Goal: Check status: Check status

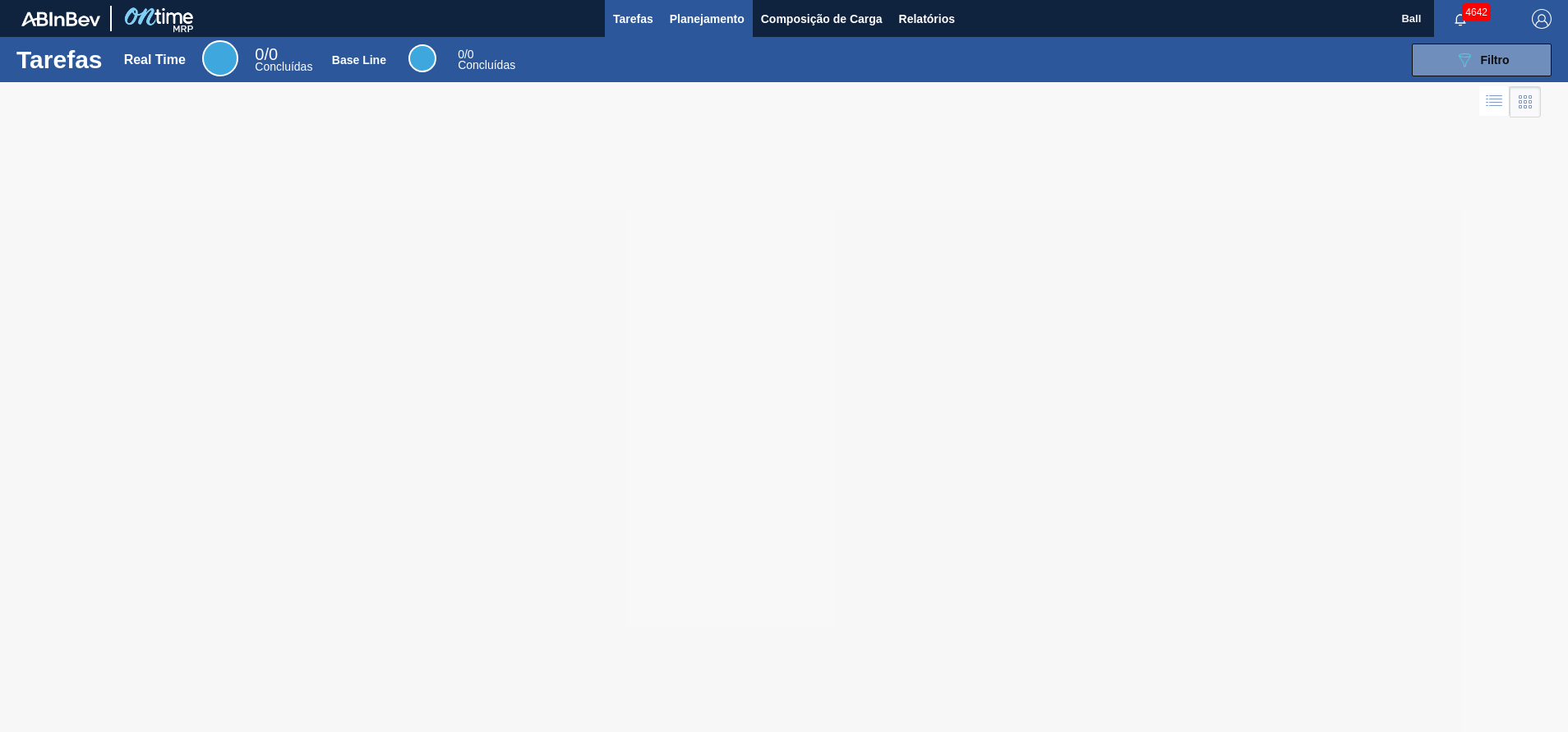
click at [717, 11] on span "Planejamento" at bounding box center [707, 18] width 75 height 20
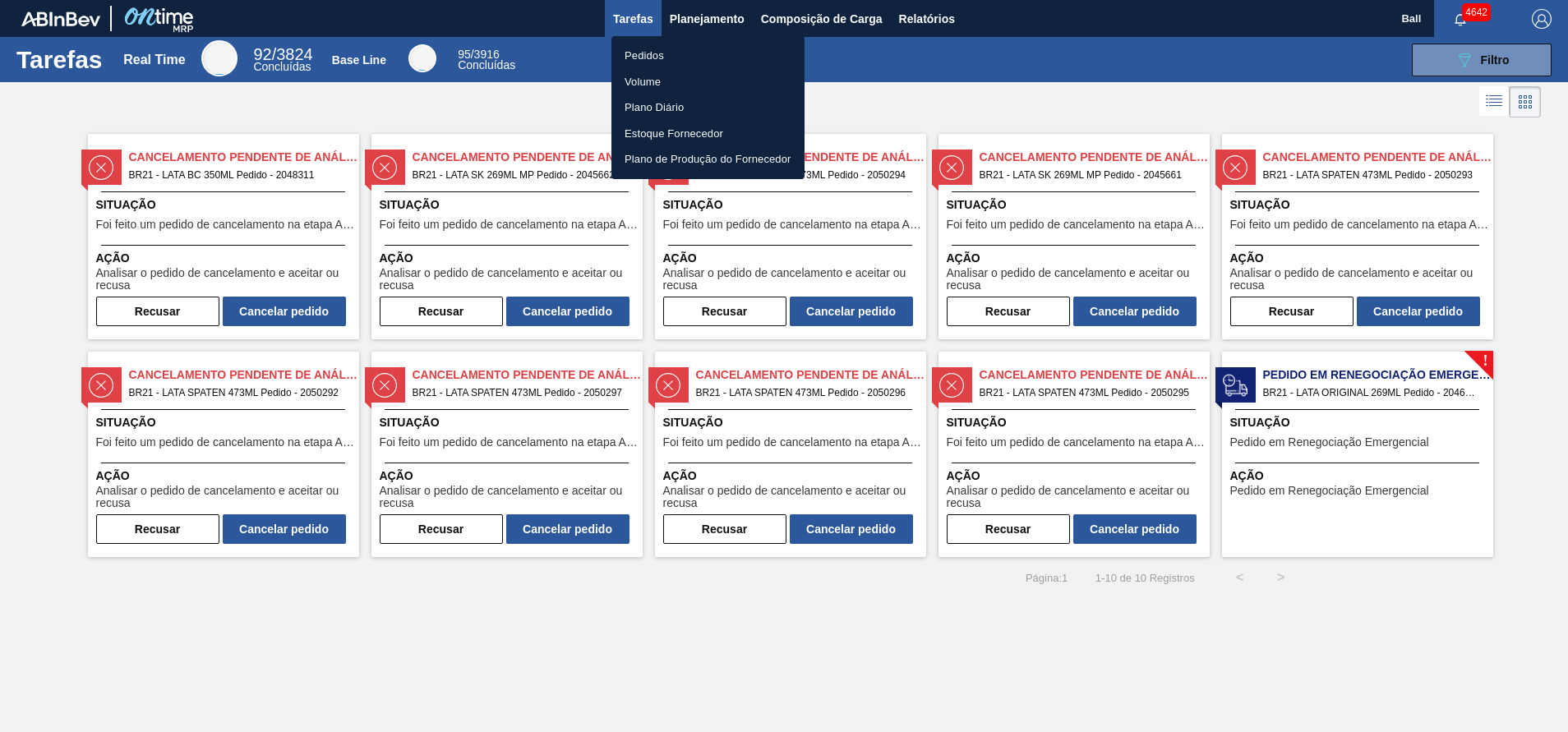
click at [694, 54] on li "Pedidos" at bounding box center [707, 56] width 193 height 26
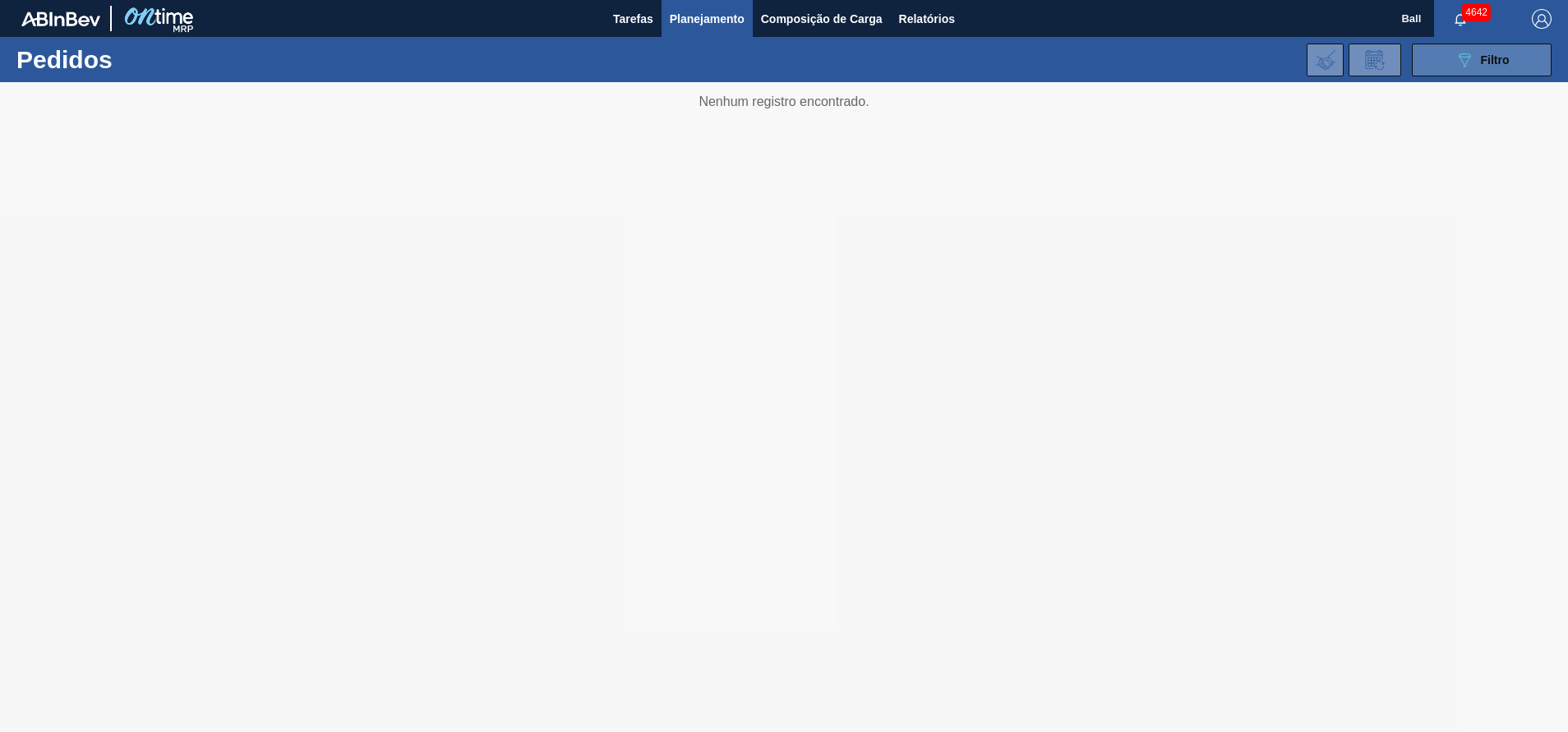
click at [1473, 60] on icon "089F7B8B-B2A5-4AFE-B5C0-19BA573D28AC" at bounding box center [1464, 59] width 20 height 20
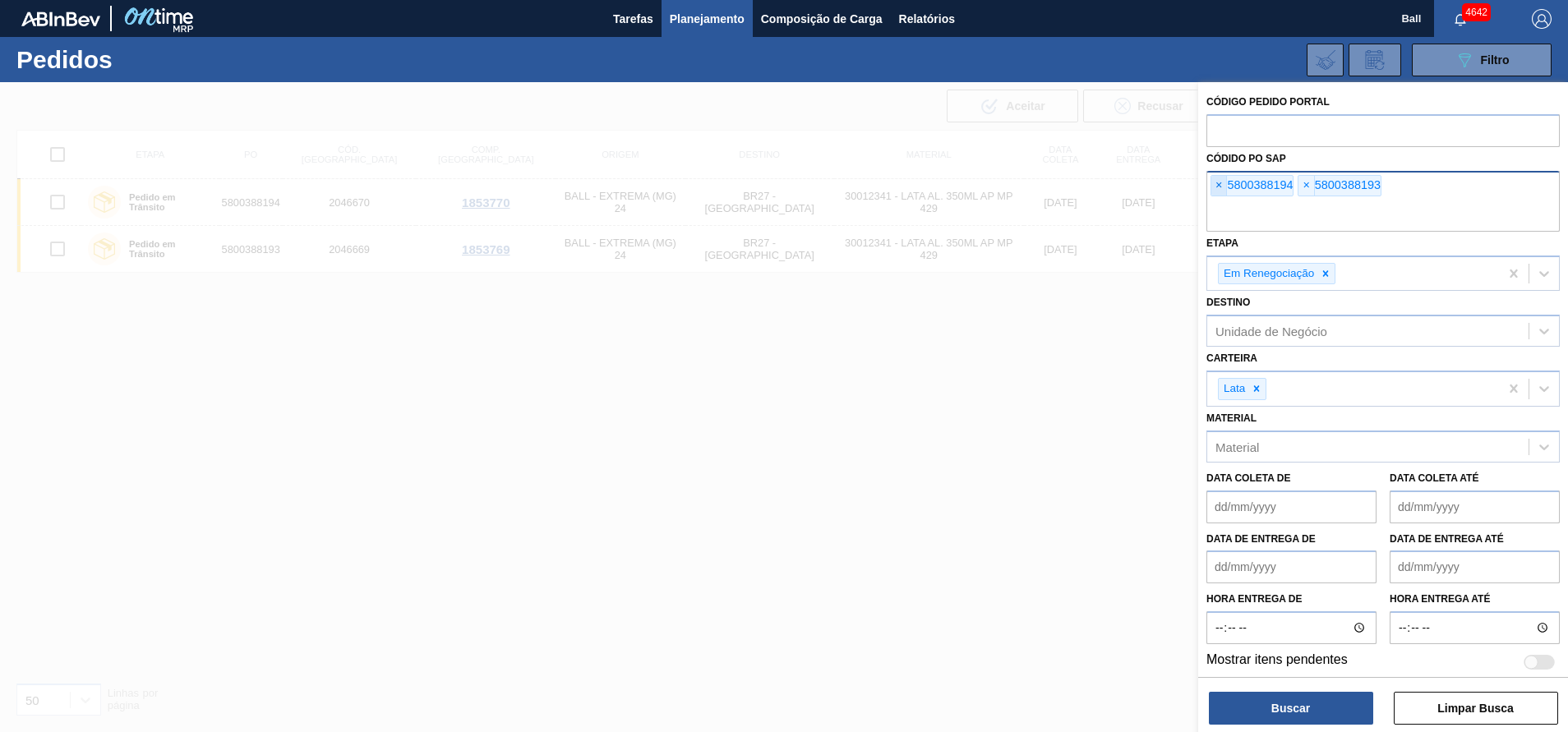
click at [1220, 183] on span "×" at bounding box center [1219, 185] width 15 height 20
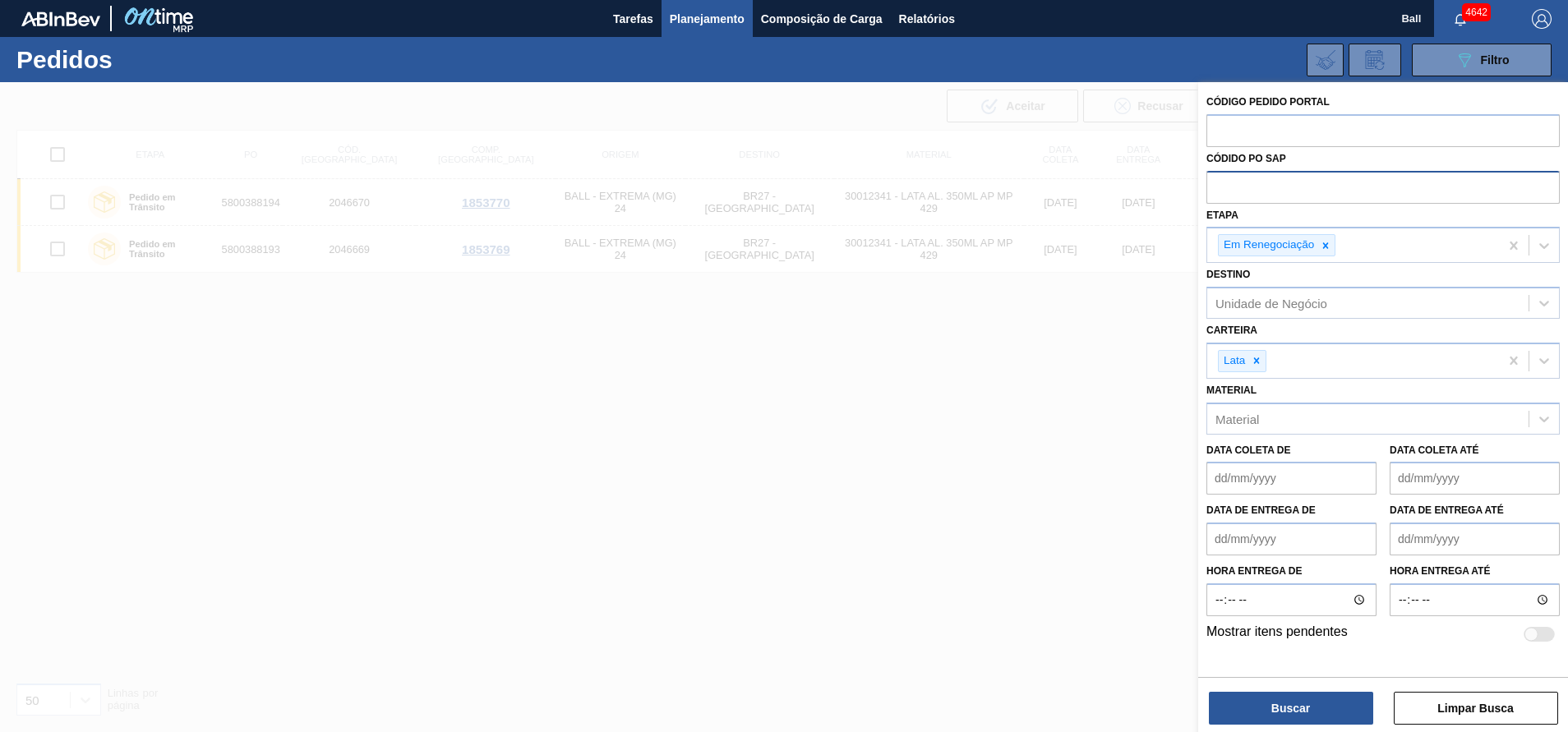
paste input "5800389699"
type input "5800389699"
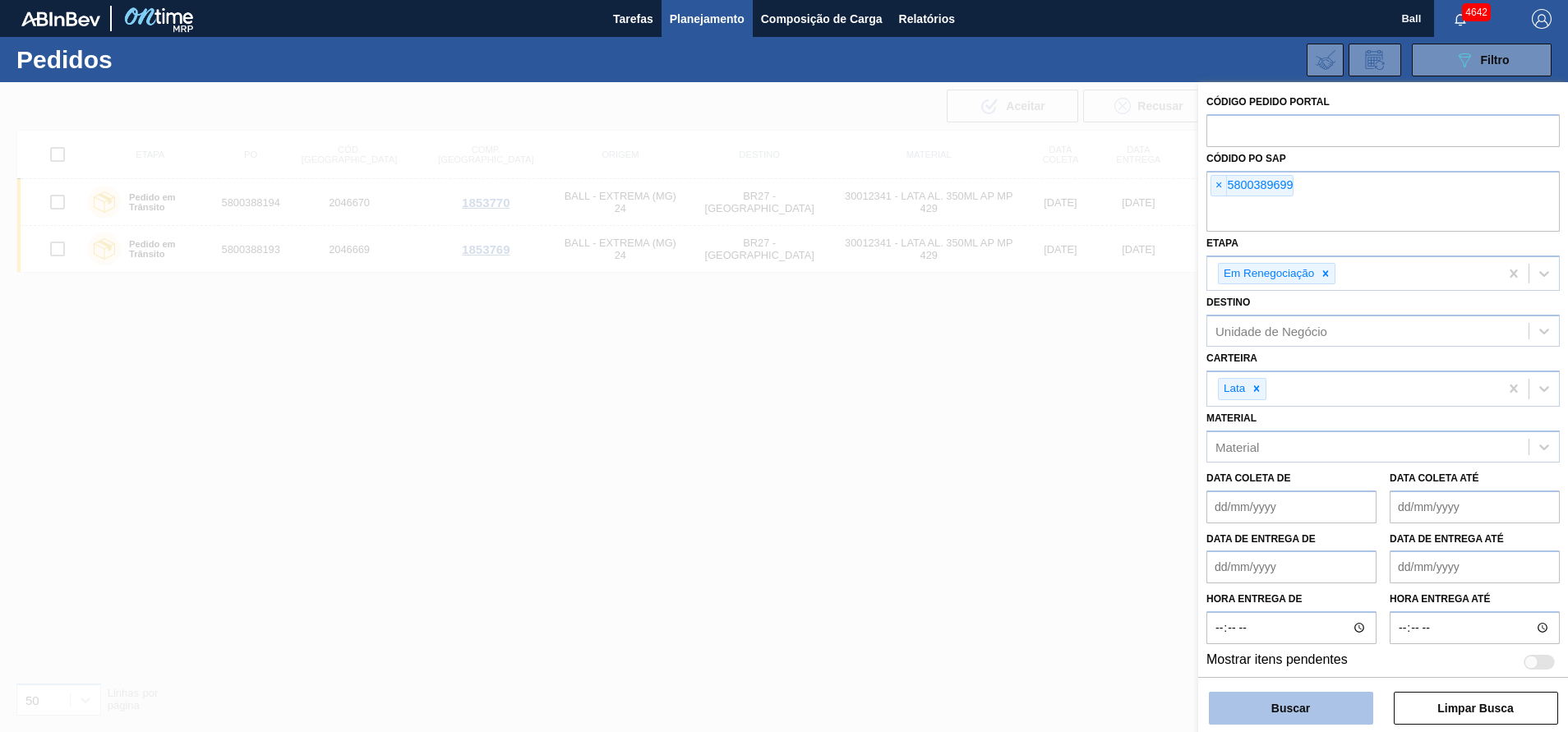
click at [1315, 710] on button "Buscar" at bounding box center [1290, 708] width 164 height 33
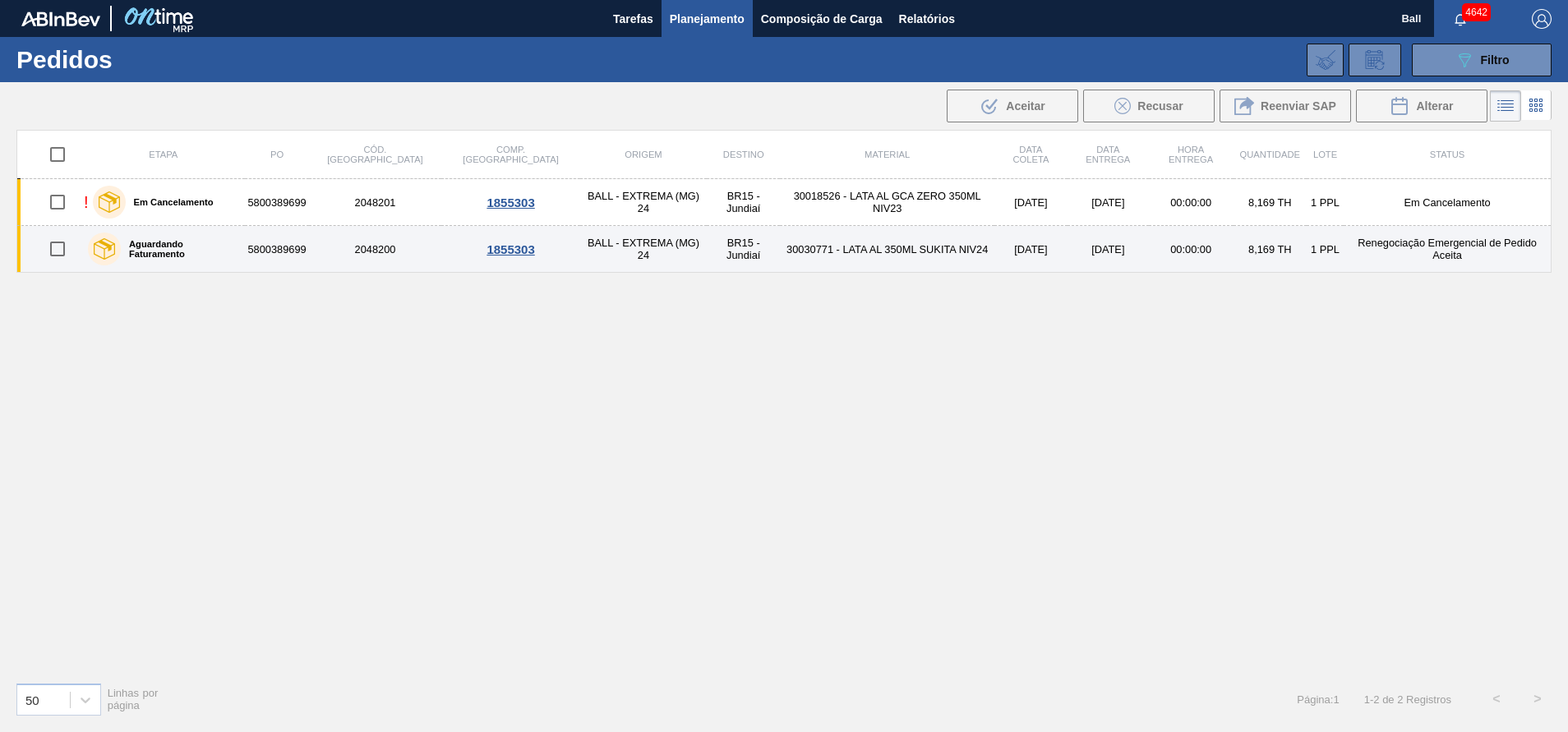
click at [195, 245] on label "Aguardando Faturamento" at bounding box center [179, 248] width 118 height 20
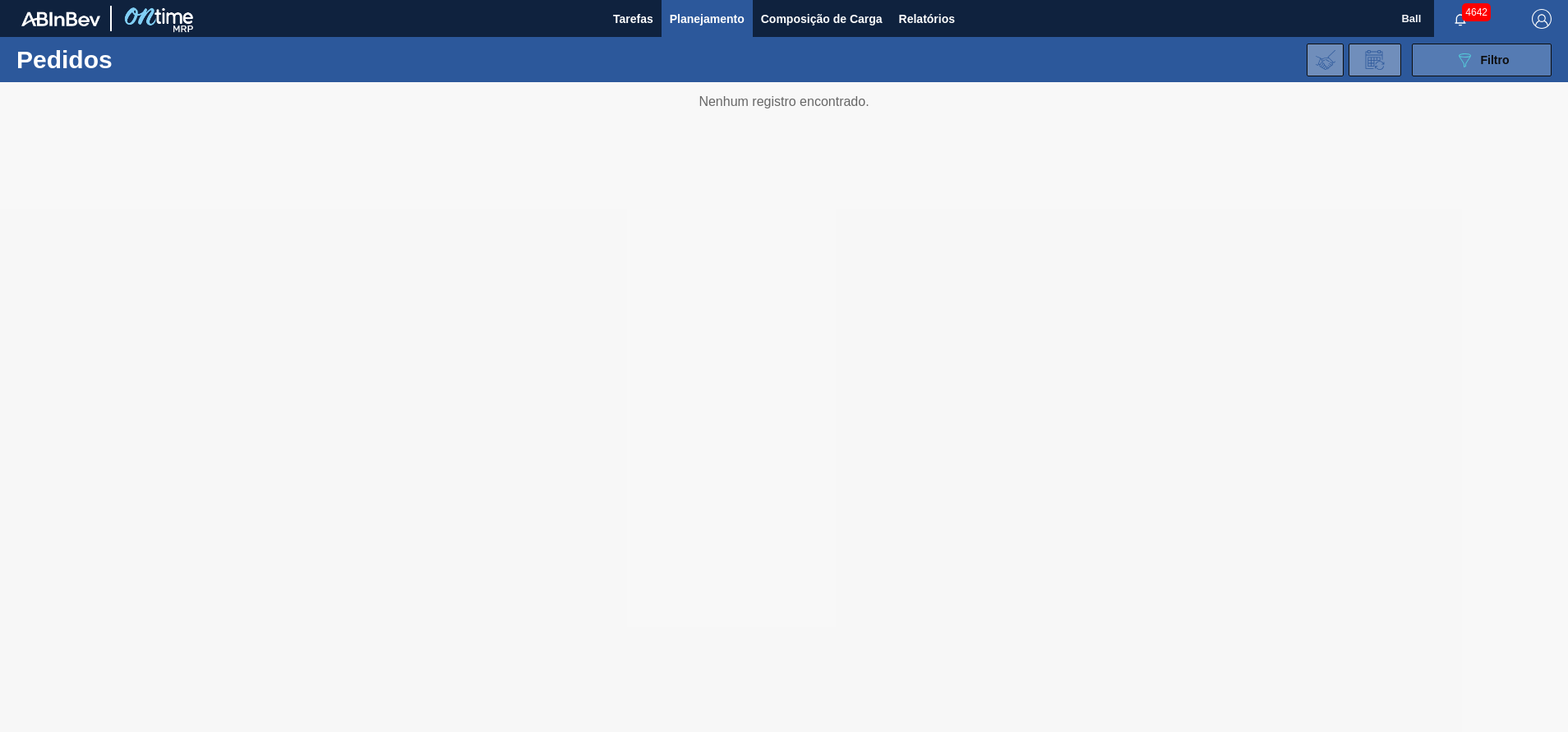
click at [1459, 68] on icon "089F7B8B-B2A5-4AFE-B5C0-19BA573D28AC" at bounding box center [1464, 59] width 20 height 20
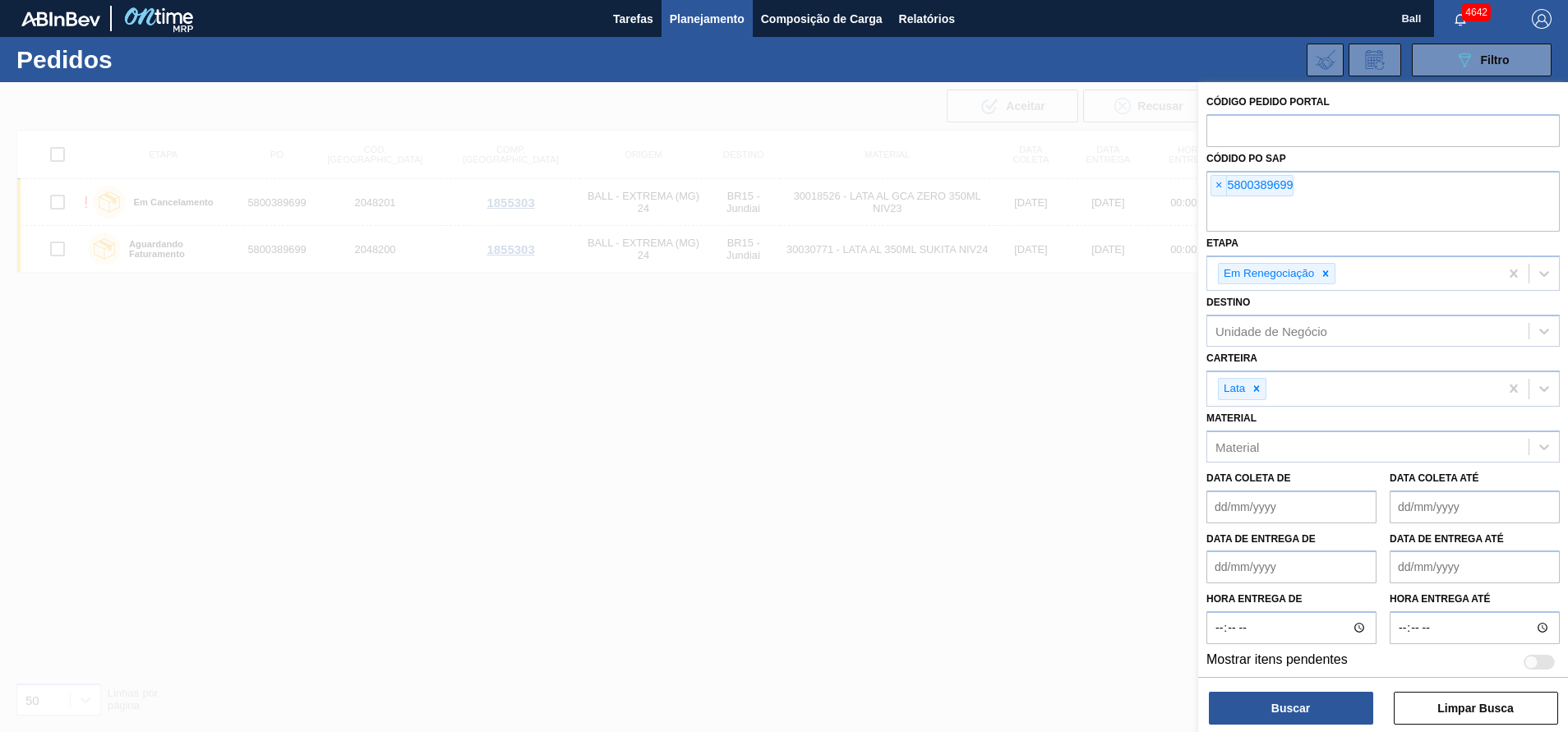
click at [1224, 187] on span "×" at bounding box center [1219, 185] width 15 height 20
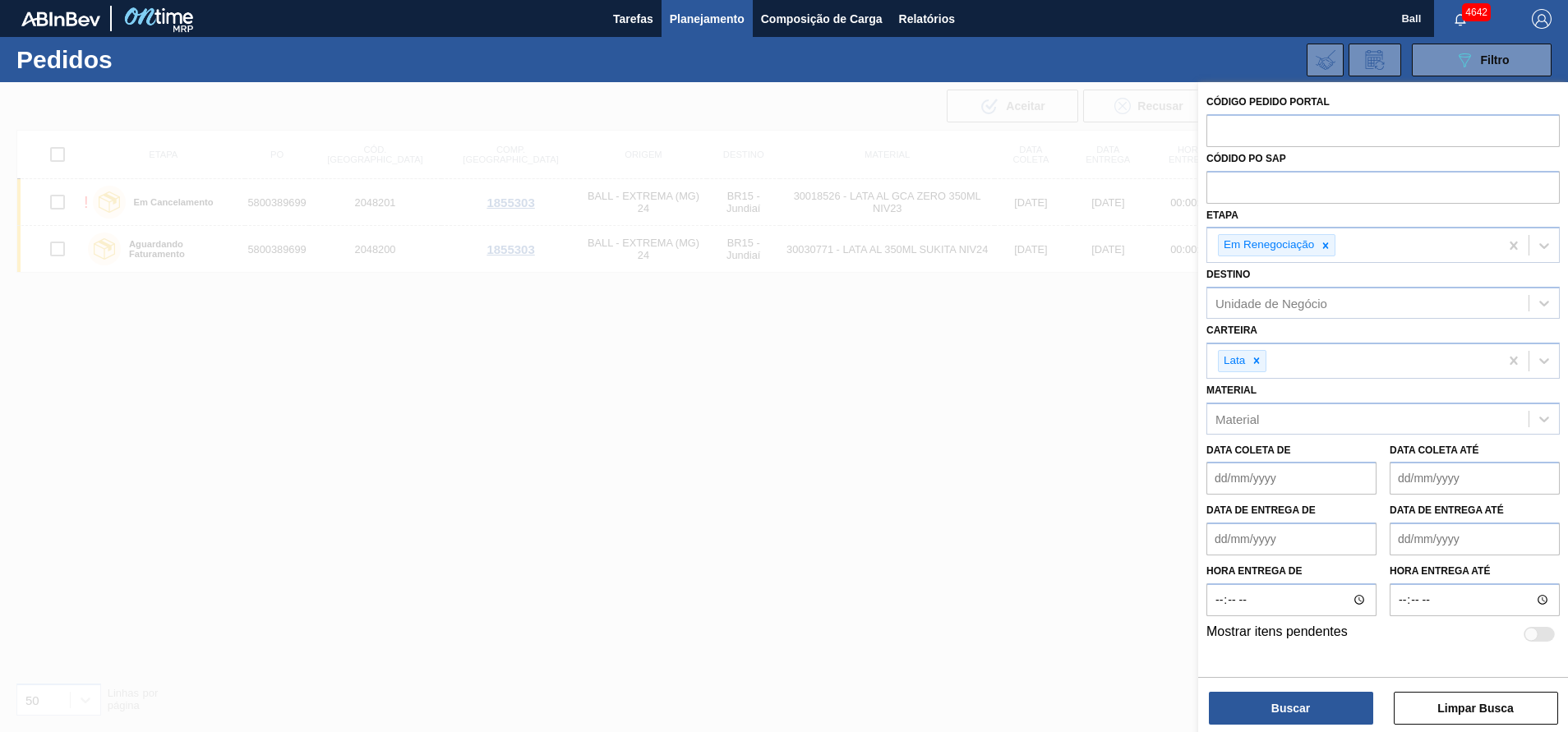
paste input "5700972228"
type input "5700972228"
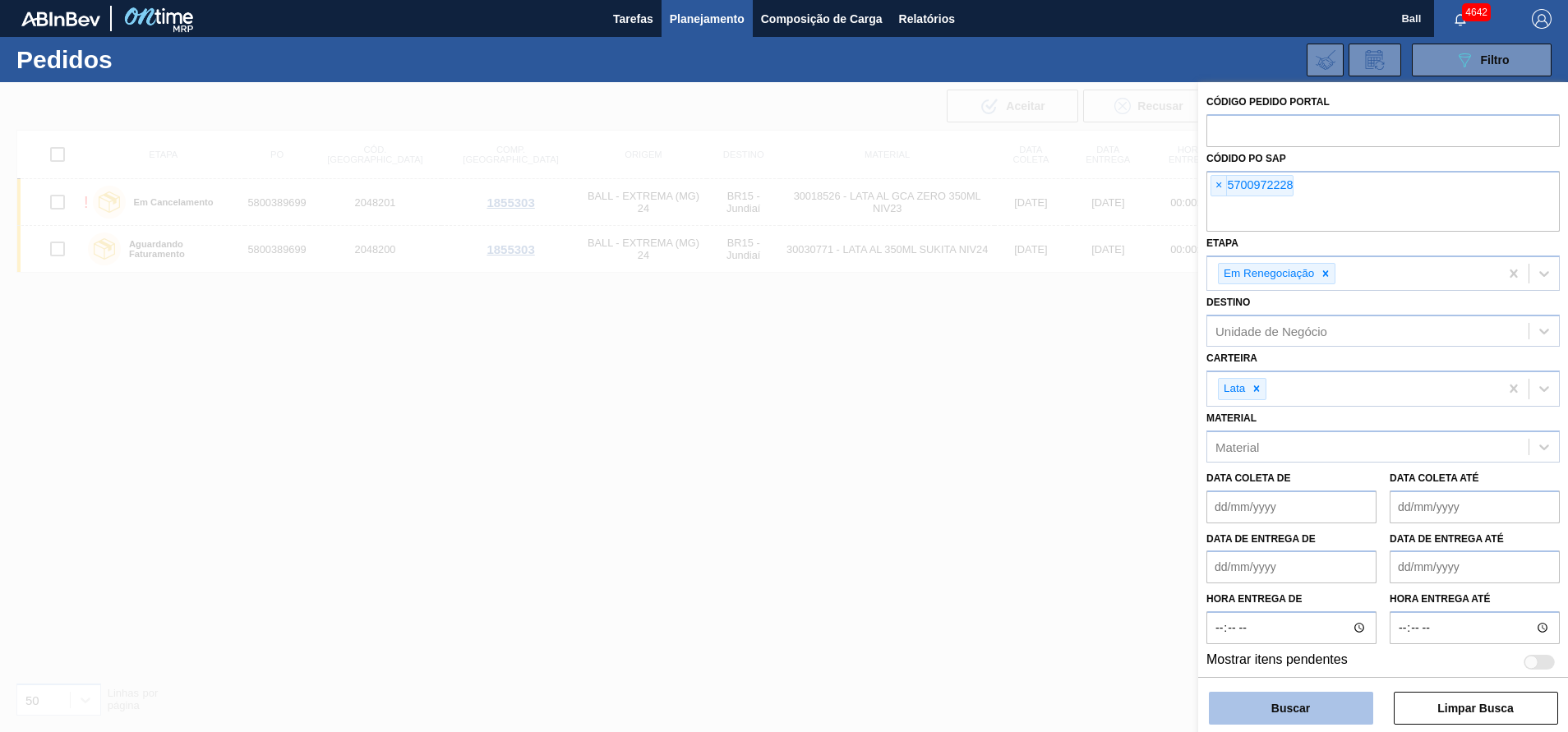
click at [1320, 692] on button "Buscar" at bounding box center [1290, 708] width 164 height 33
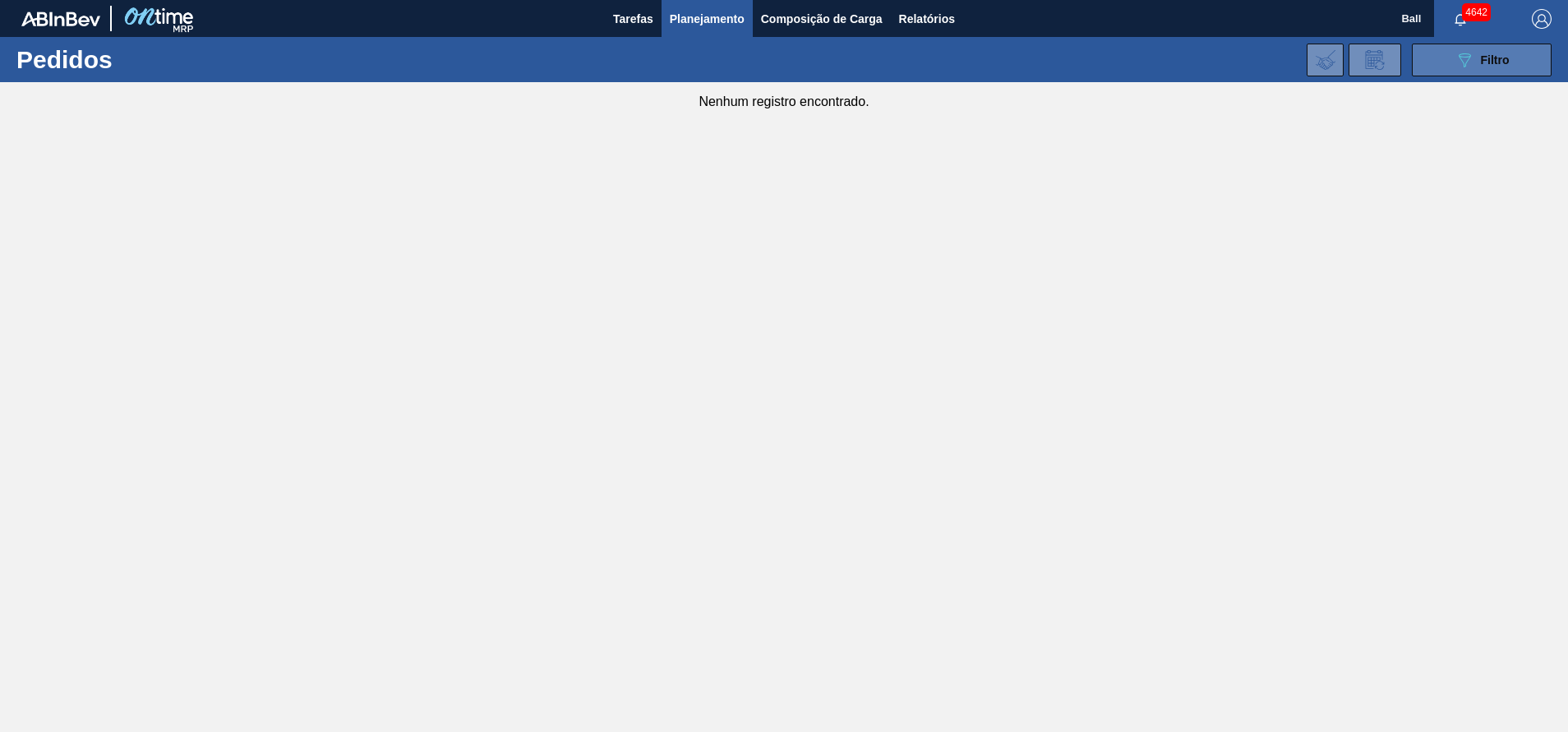
click at [1467, 65] on icon "089F7B8B-B2A5-4AFE-B5C0-19BA573D28AC" at bounding box center [1464, 59] width 20 height 20
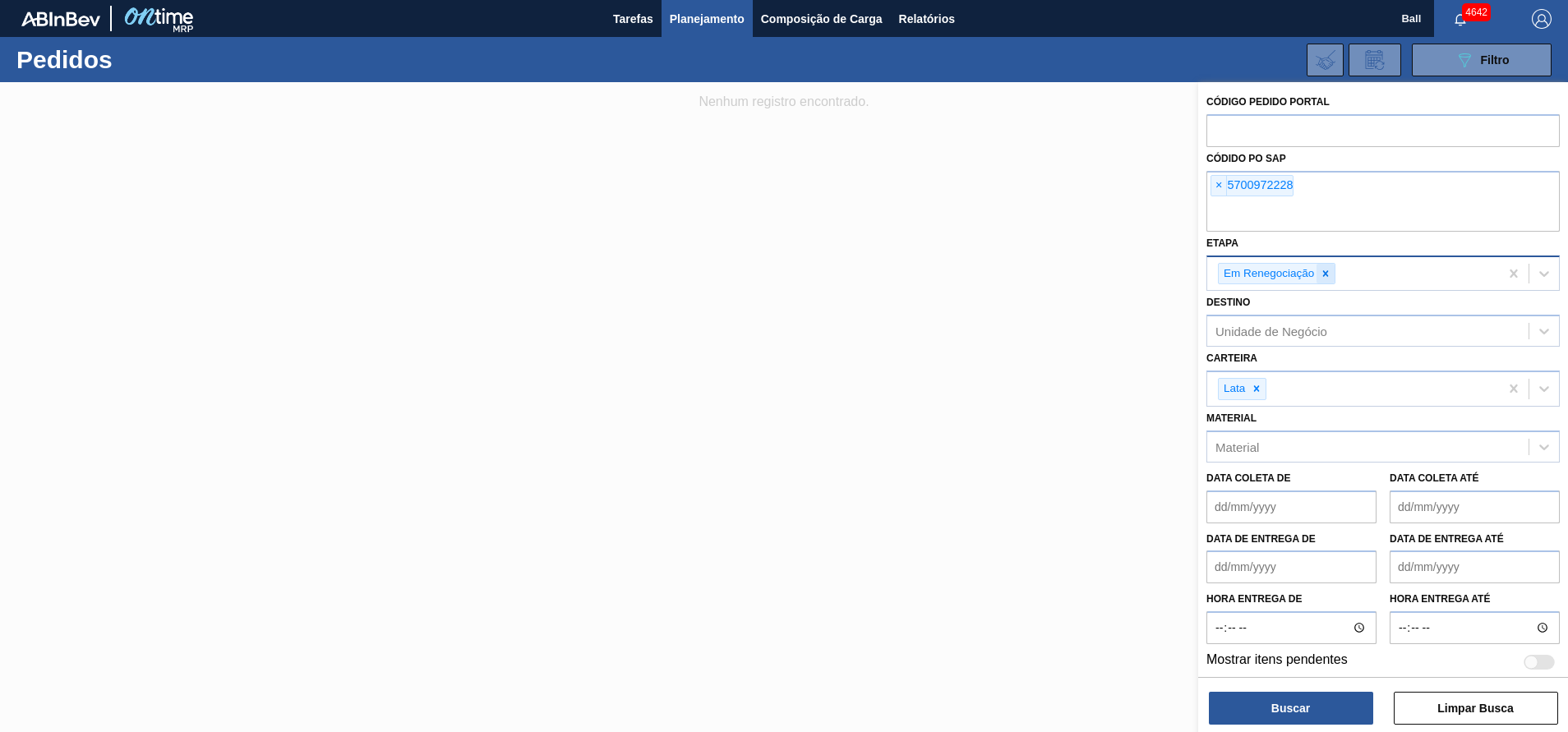
click at [1322, 273] on icon at bounding box center [1326, 273] width 12 height 11
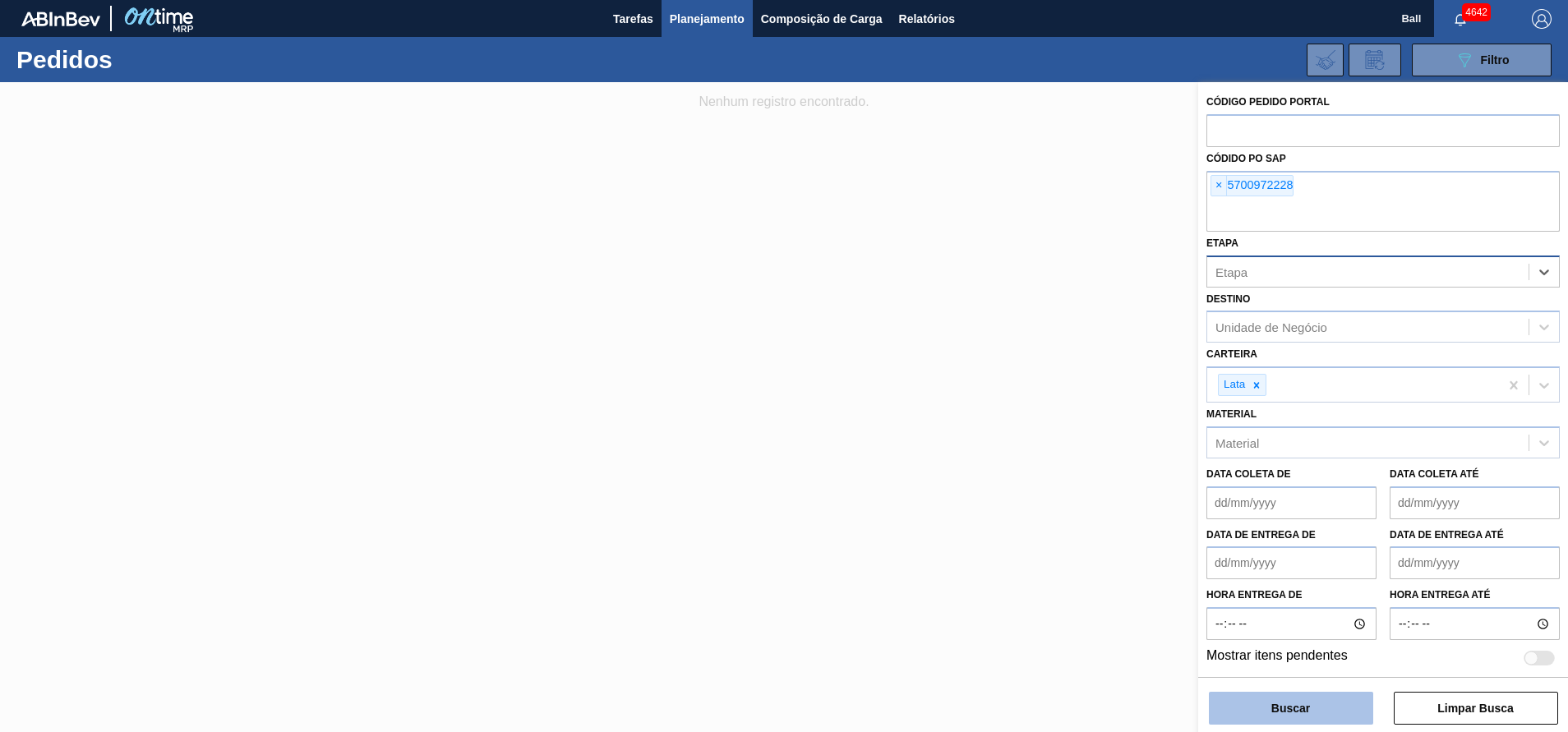
click at [1299, 700] on button "Buscar" at bounding box center [1290, 708] width 164 height 33
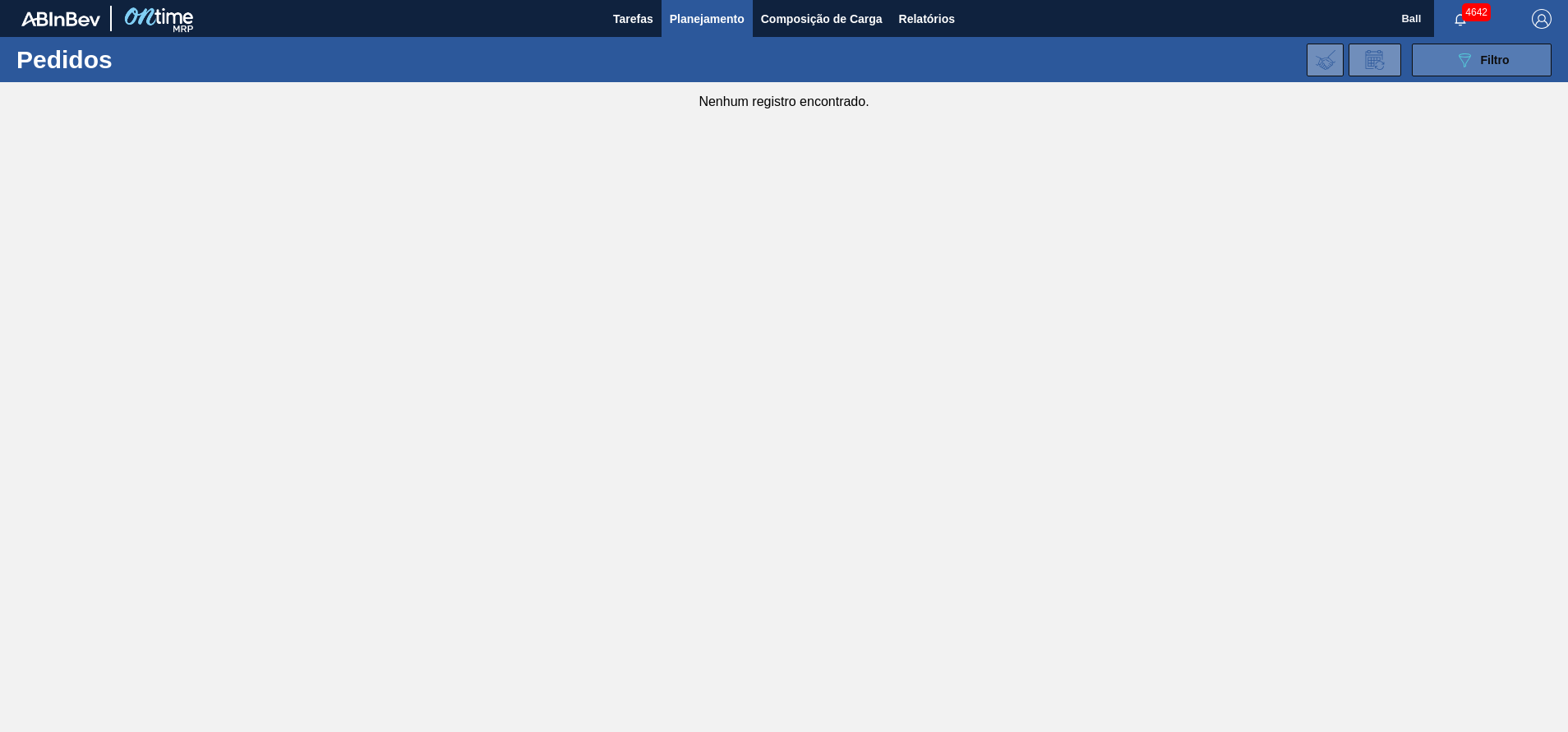
click at [1526, 68] on button "089F7B8B-B2A5-4AFE-B5C0-19BA573D28AC Filtro" at bounding box center [1482, 59] width 140 height 33
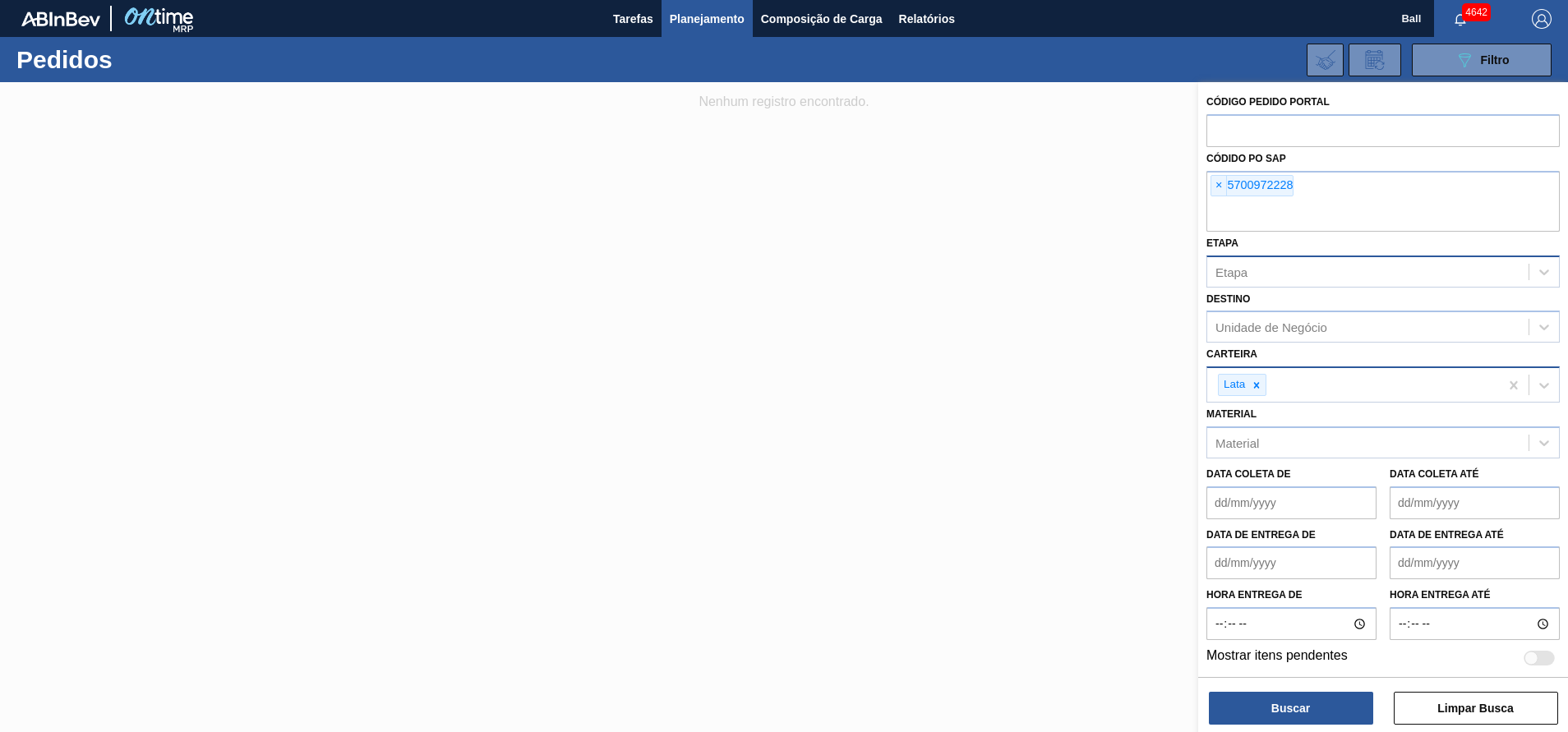
click at [1341, 379] on div "Lata" at bounding box center [1352, 384] width 291 height 34
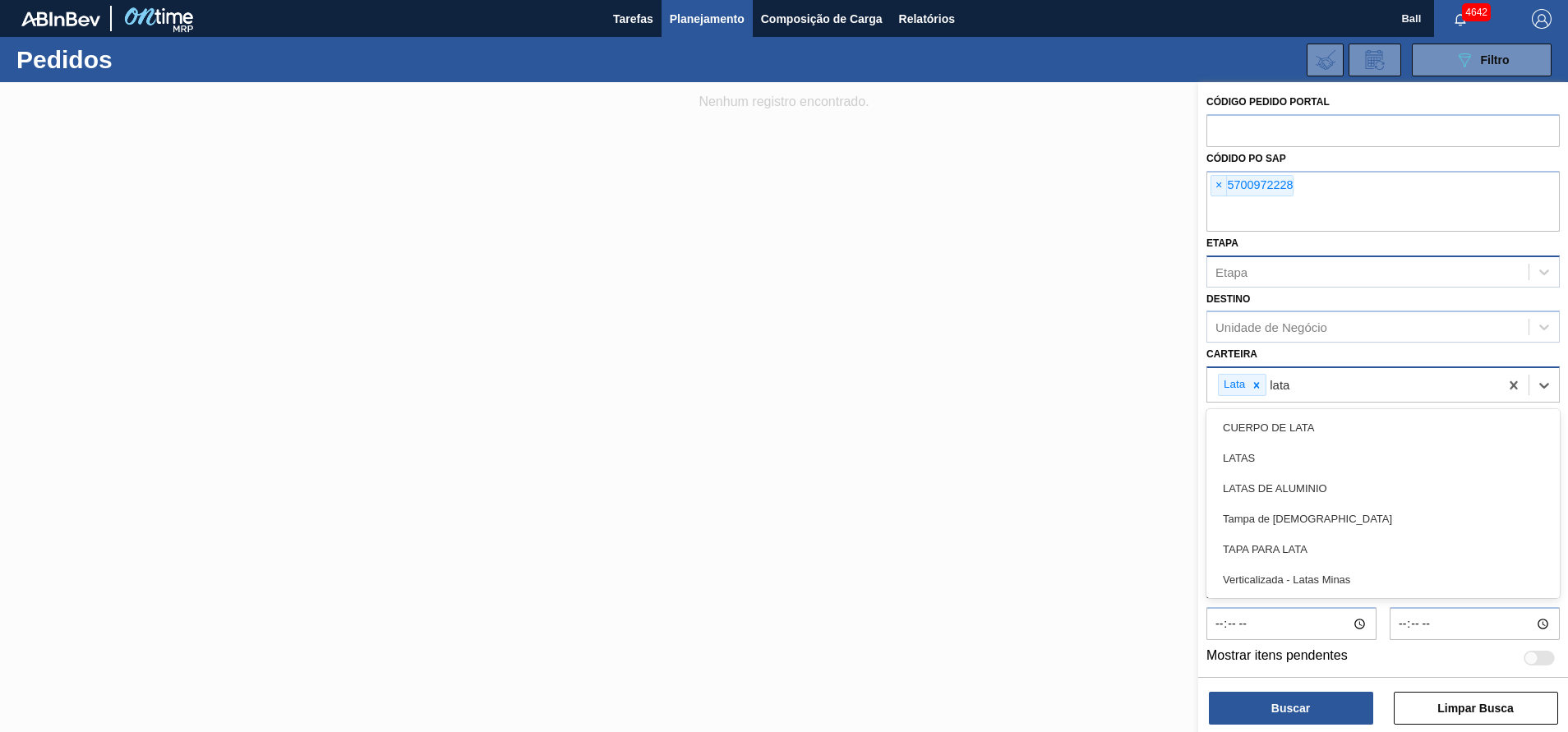
type input "latas"
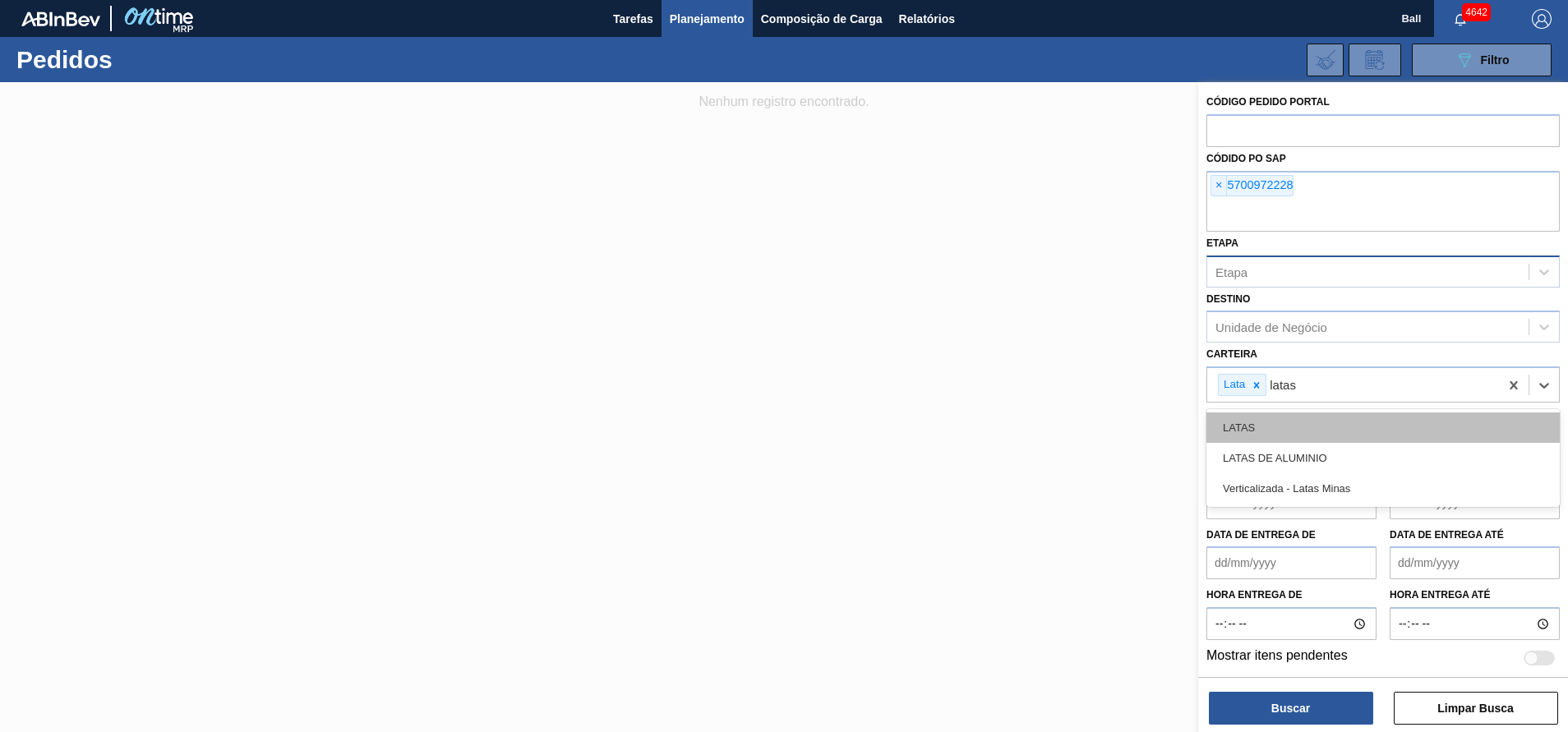
click at [1330, 427] on div "LATAS" at bounding box center [1383, 427] width 354 height 31
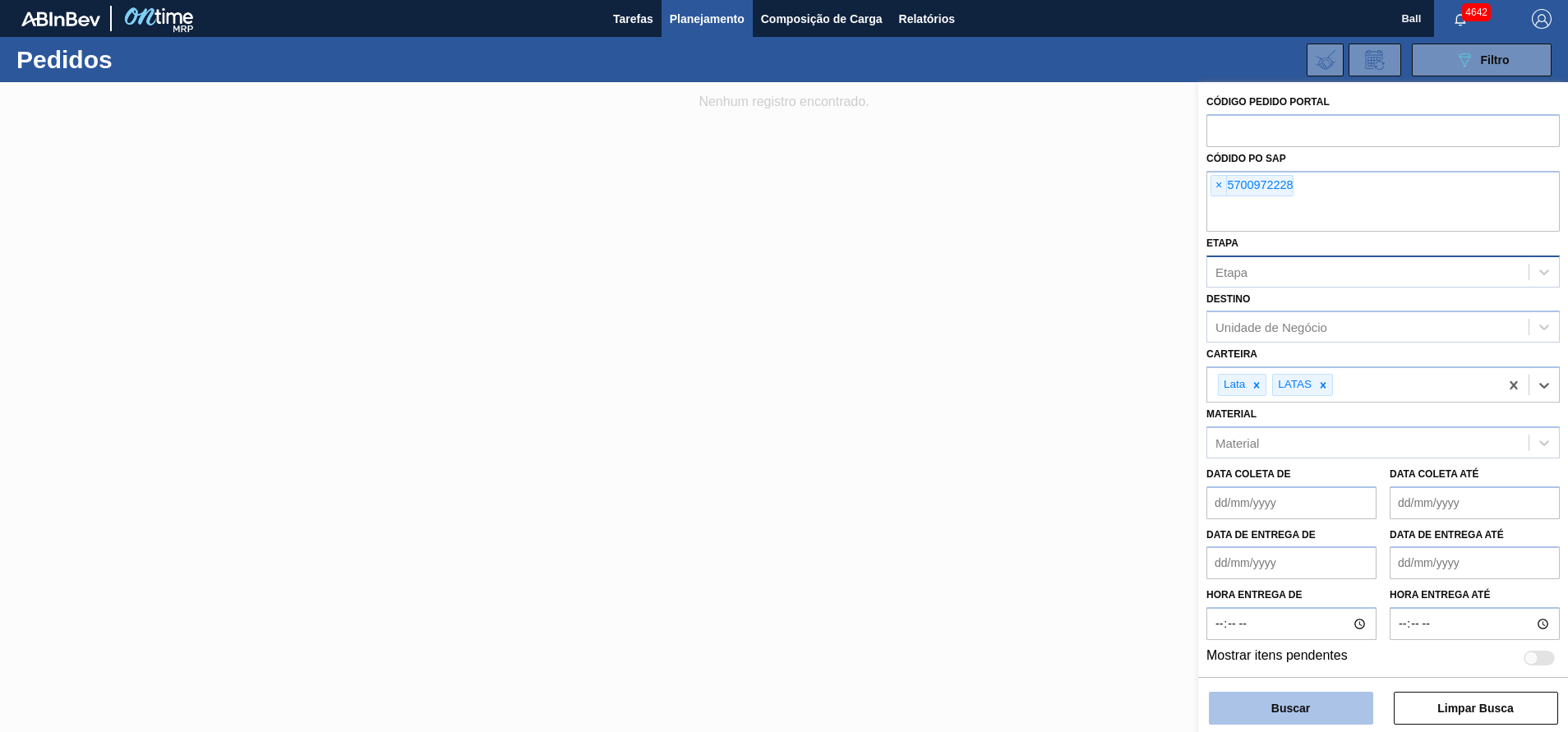
click at [1285, 721] on button "Buscar" at bounding box center [1290, 708] width 164 height 33
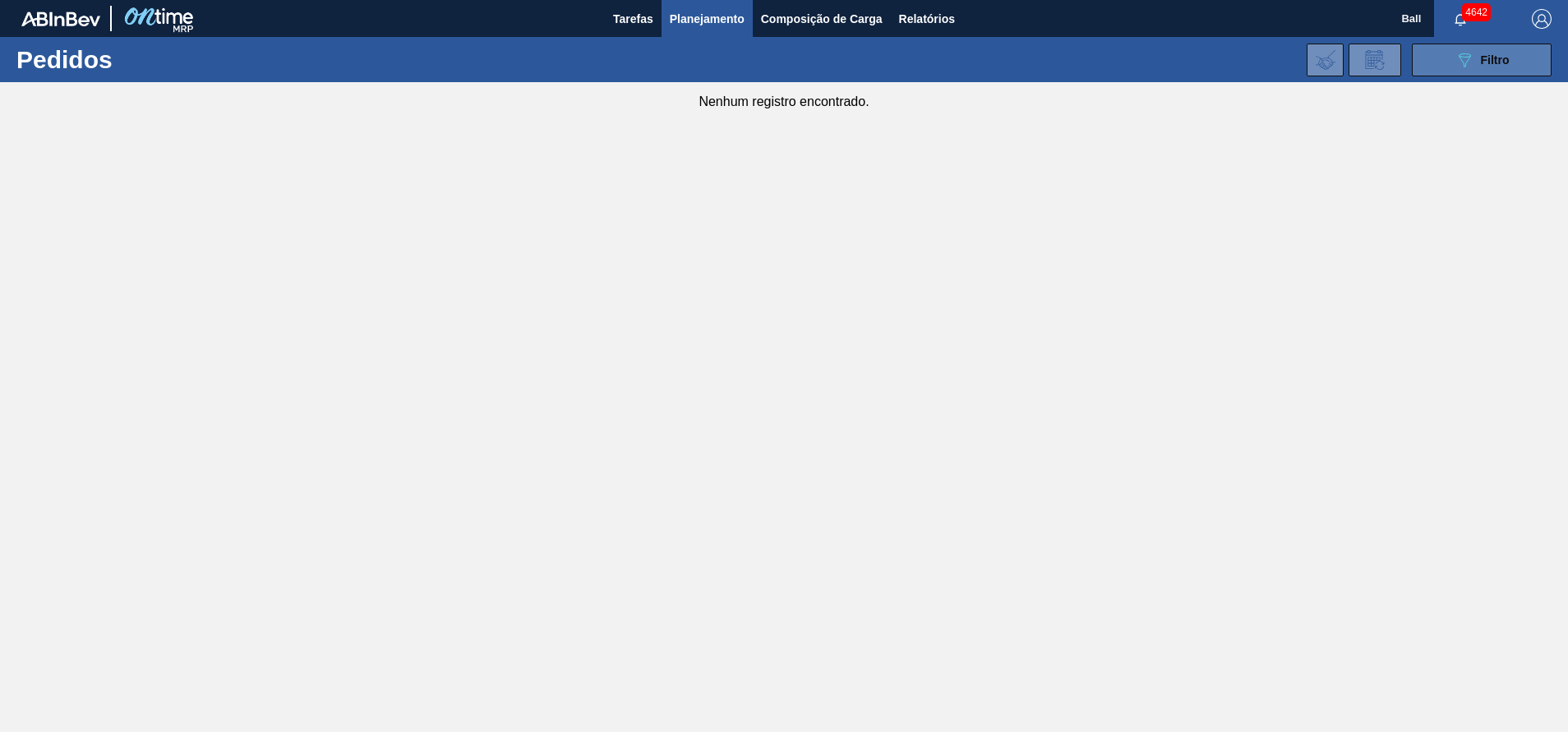
click at [1475, 62] on div "089F7B8B-B2A5-4AFE-B5C0-19BA573D28AC Filtro" at bounding box center [1482, 59] width 55 height 20
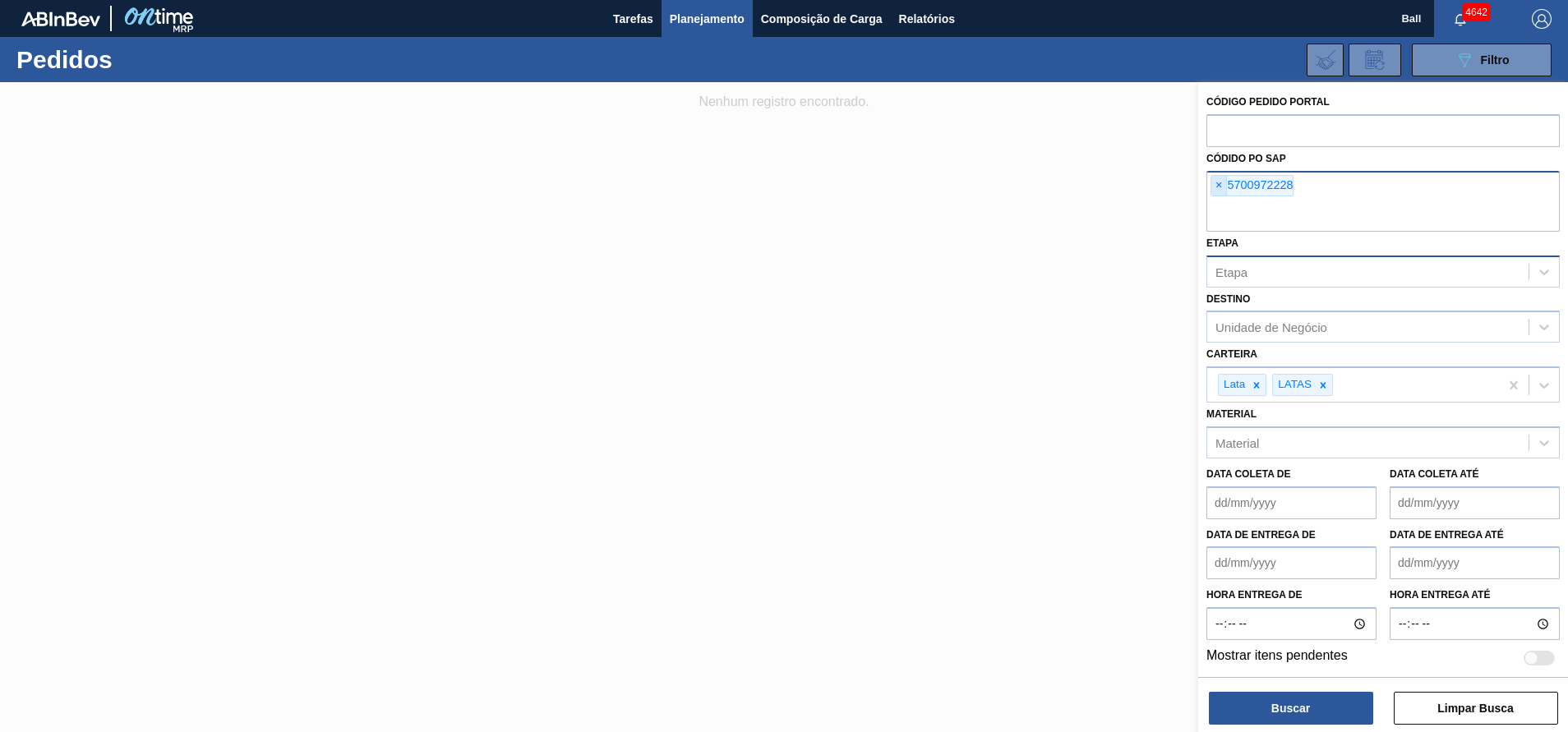
click at [1223, 182] on span "×" at bounding box center [1219, 185] width 15 height 20
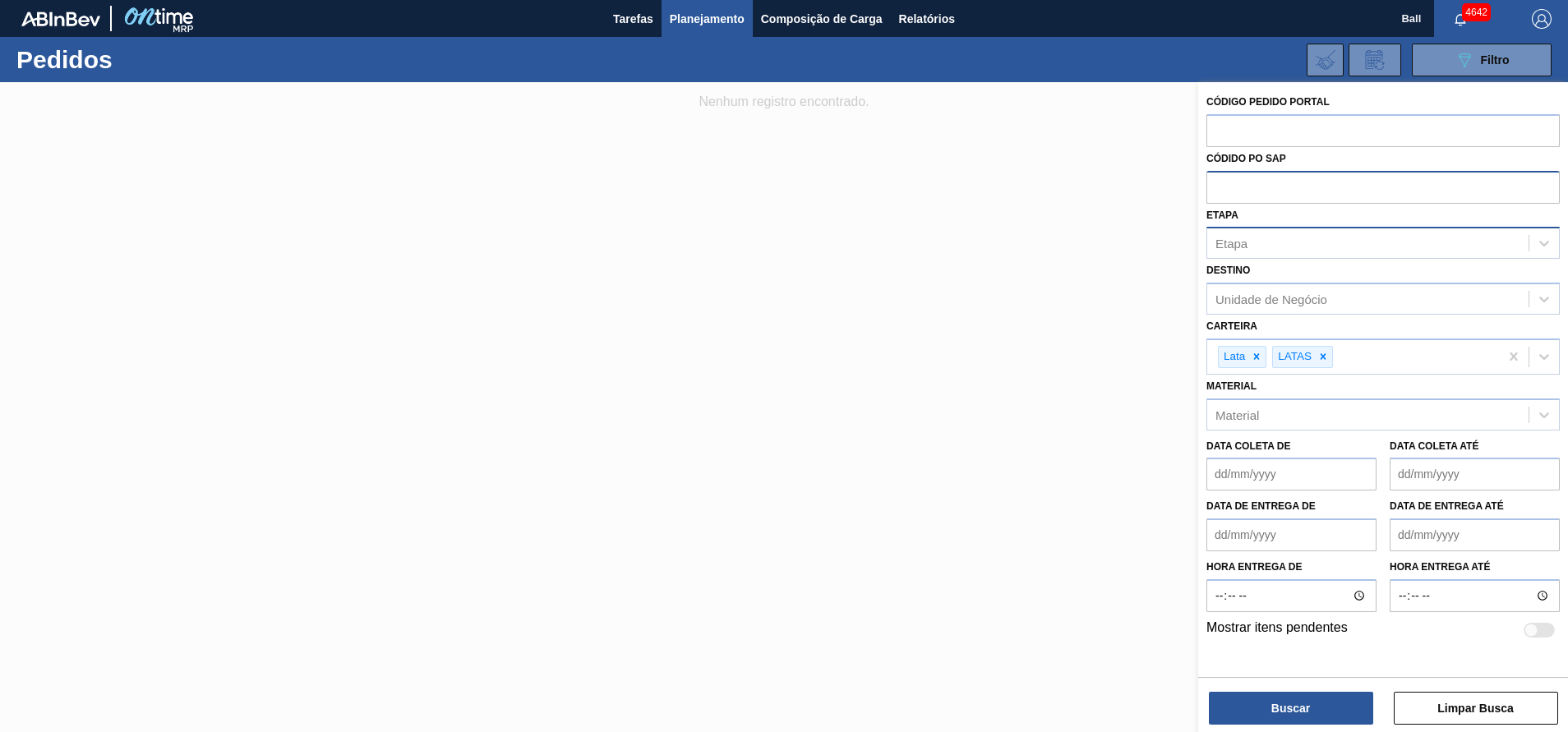
paste input "5800390886"
type input "5800390886"
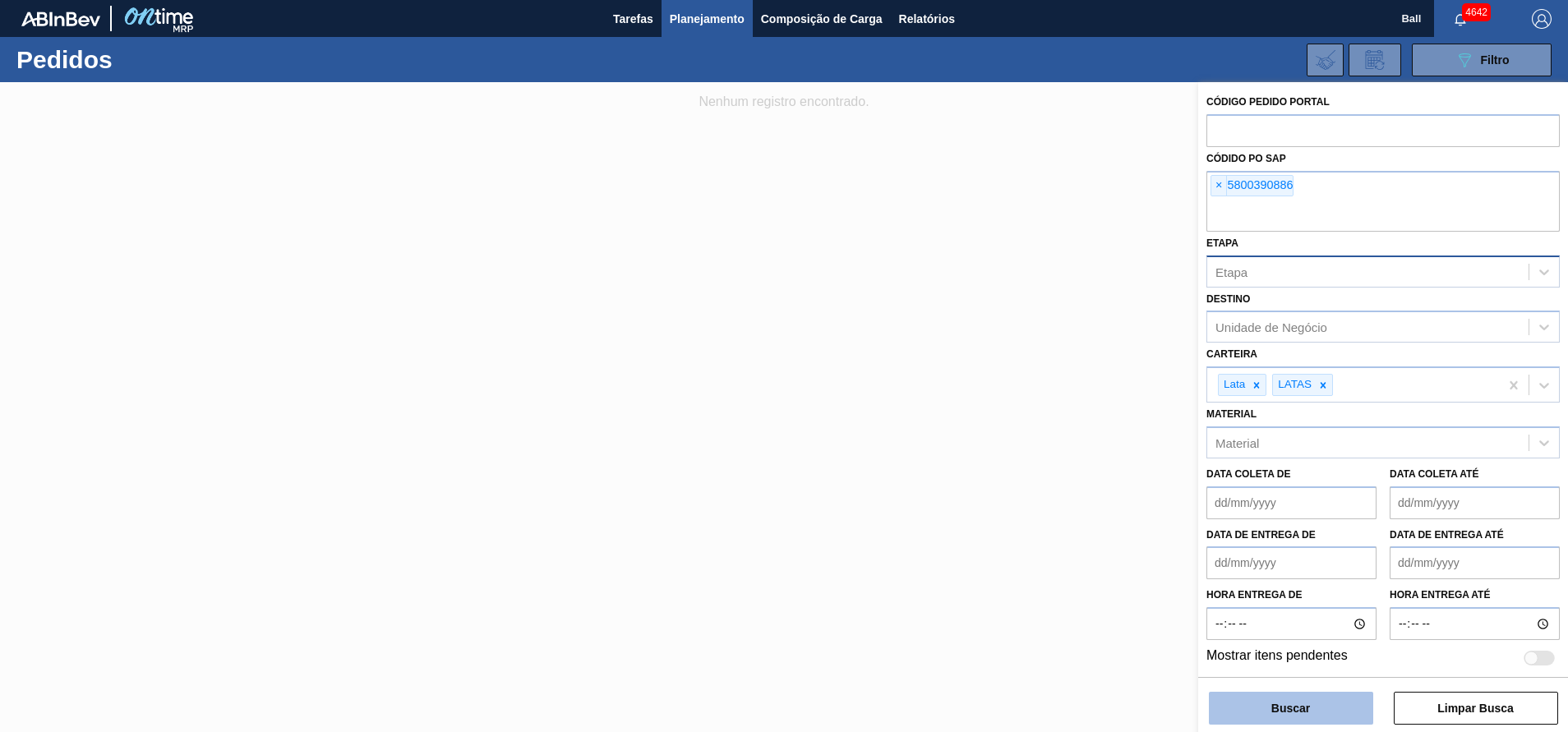
click at [1240, 715] on button "Buscar" at bounding box center [1290, 708] width 164 height 33
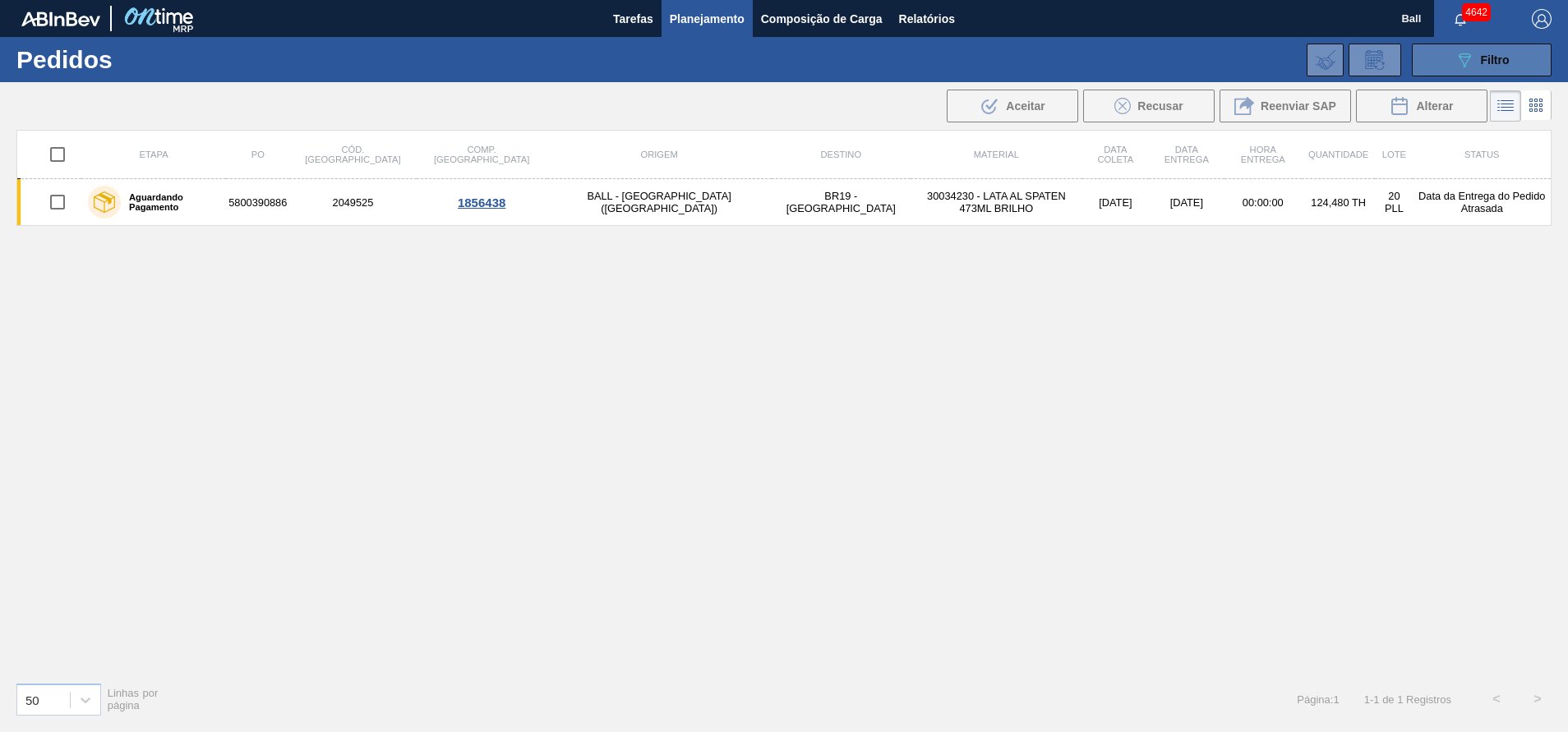
click at [1520, 65] on button "089F7B8B-B2A5-4AFE-B5C0-19BA573D28AC Filtro" at bounding box center [1482, 59] width 140 height 33
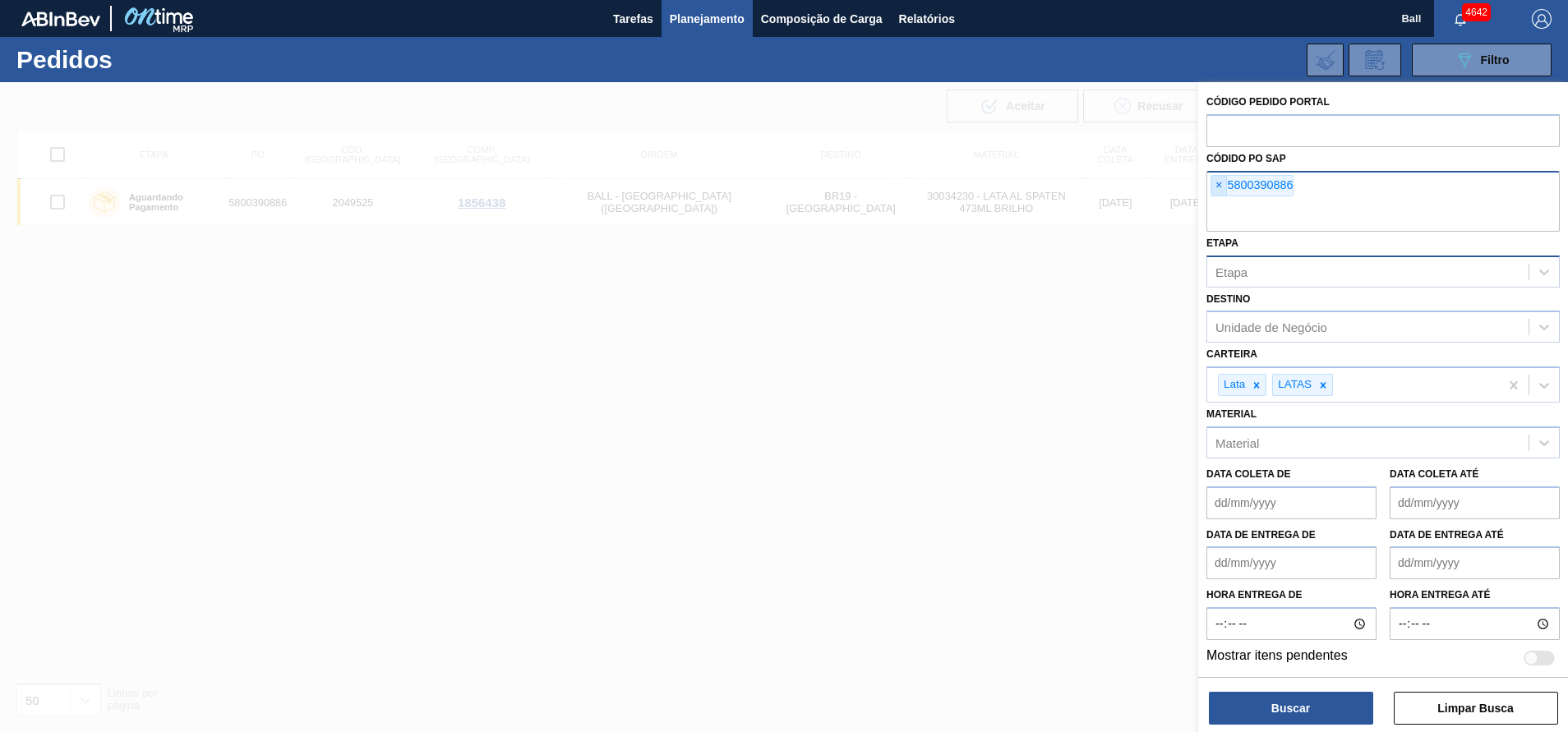
click at [1220, 185] on span "×" at bounding box center [1219, 185] width 15 height 20
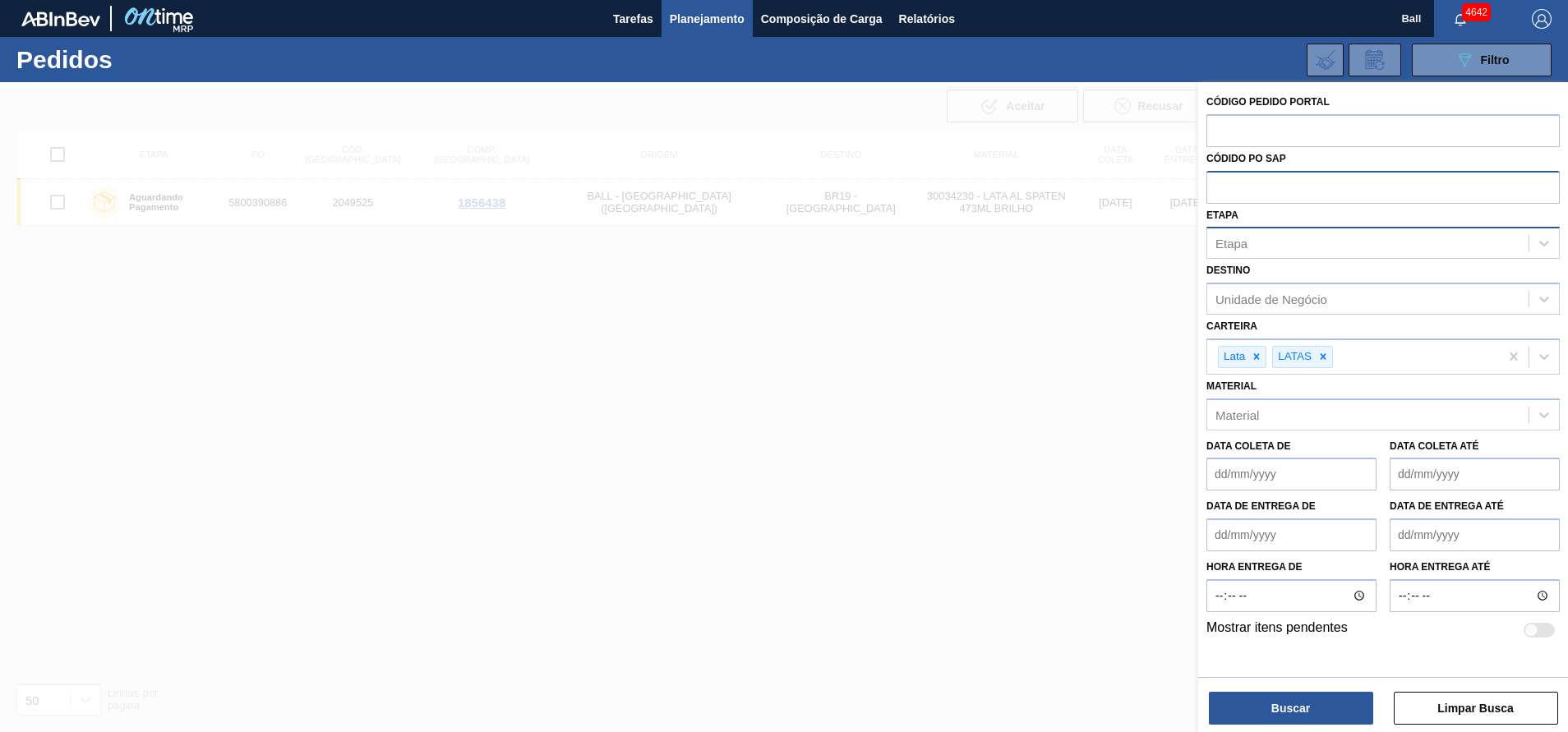
paste input "5800391089"
type input "5800391089"
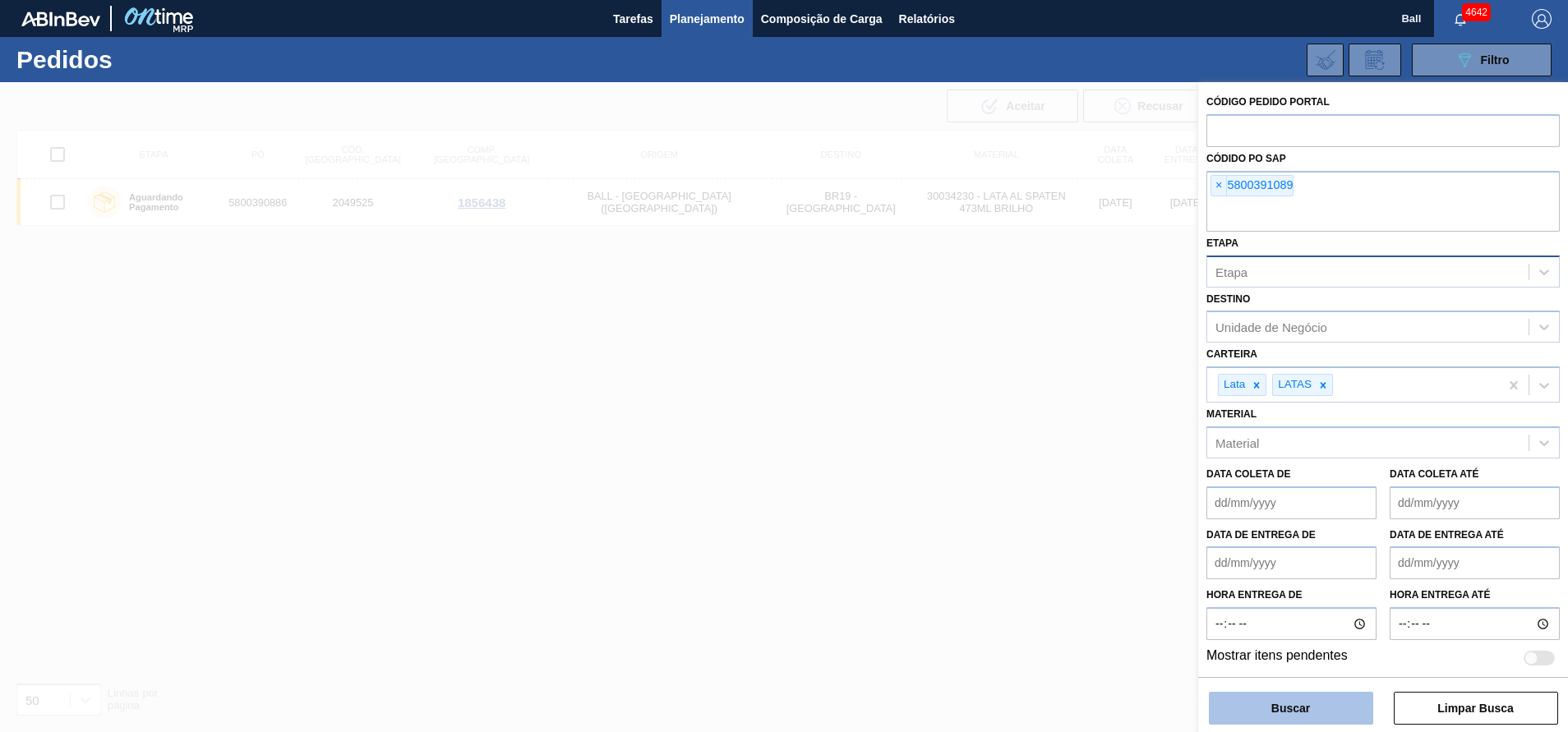
click at [1310, 707] on button "Buscar" at bounding box center [1290, 708] width 164 height 33
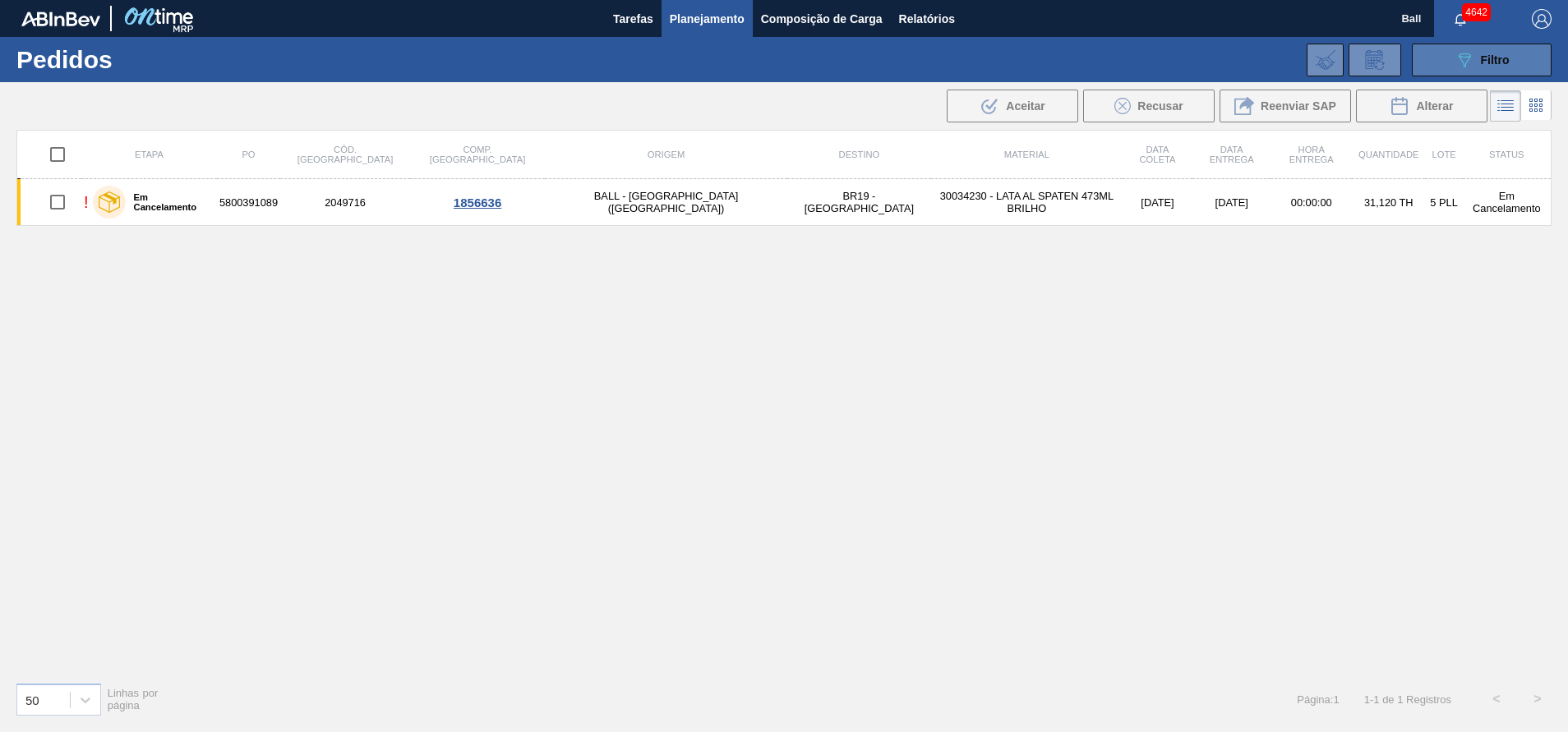
click at [1490, 65] on span "Filtro" at bounding box center [1495, 60] width 29 height 13
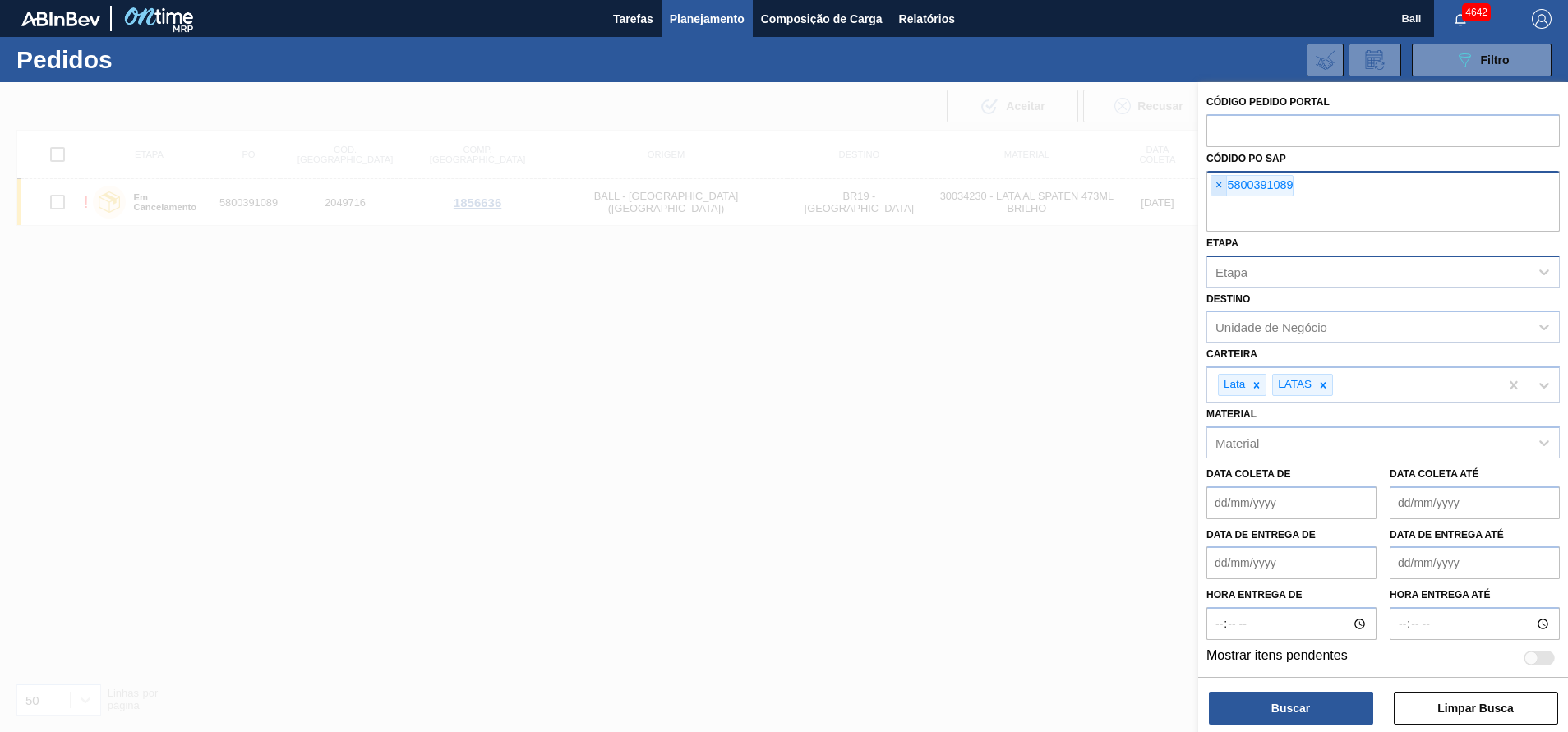
click at [1224, 193] on span "×" at bounding box center [1219, 185] width 15 height 20
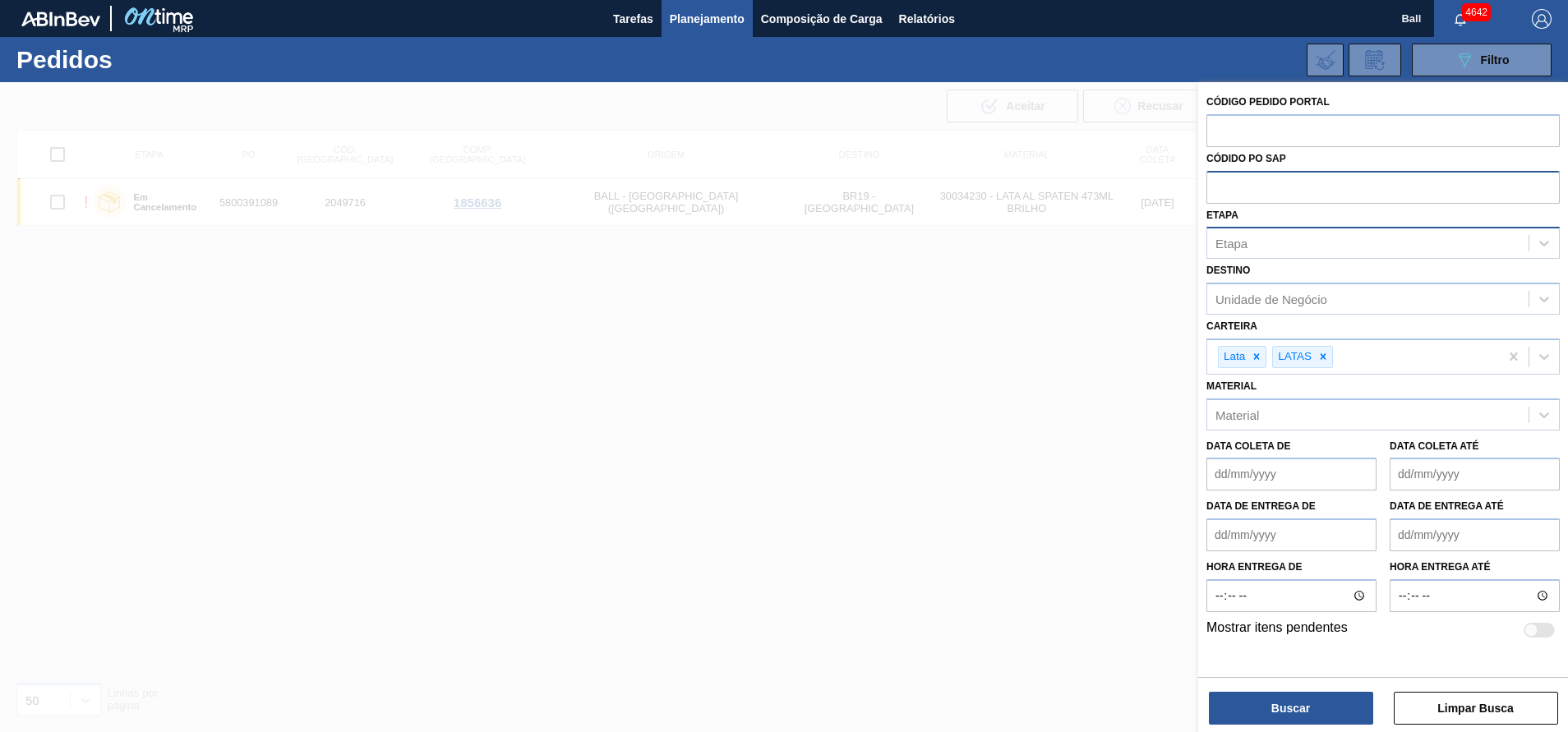
paste input "5800390886"
type input "5800390886"
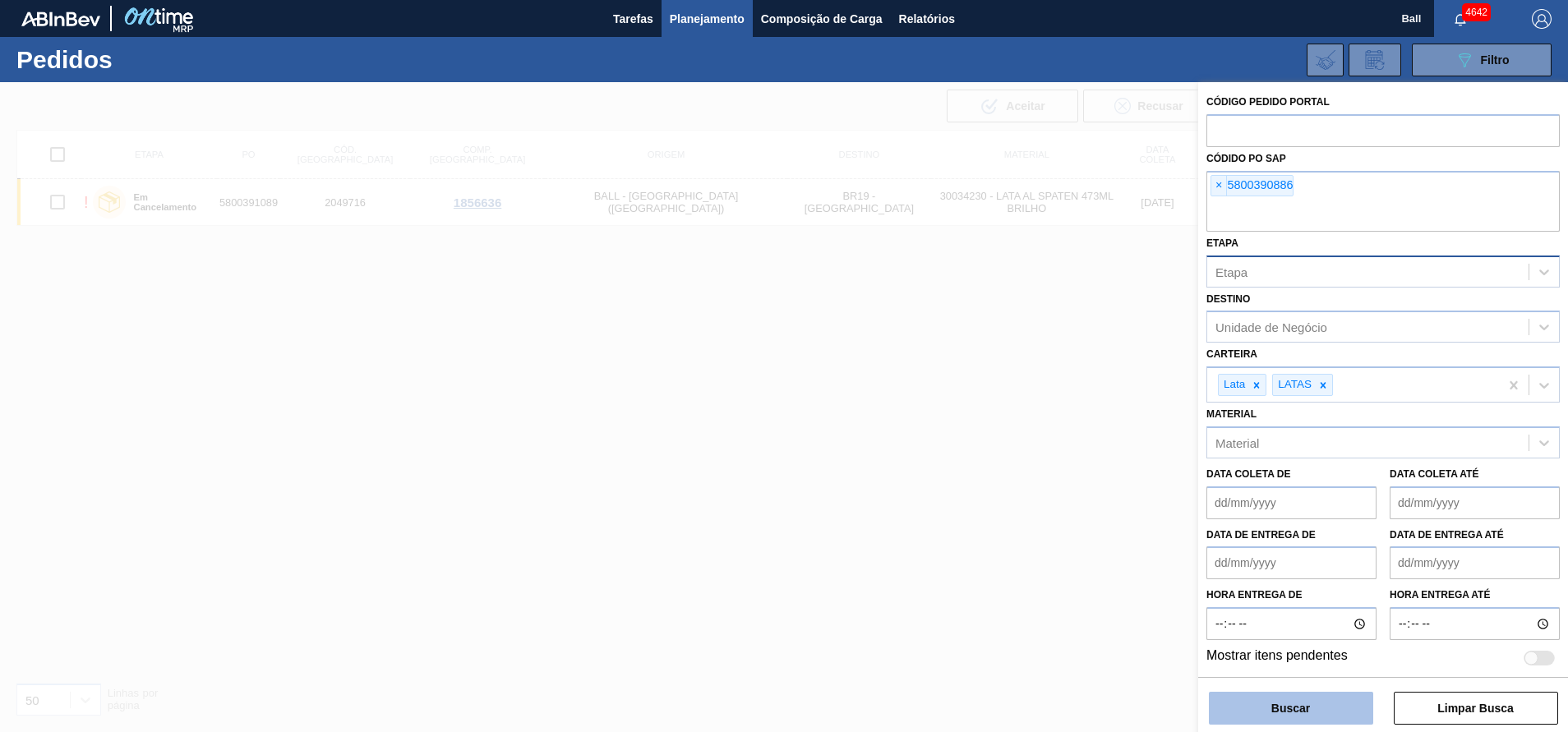
click at [1258, 711] on button "Buscar" at bounding box center [1290, 708] width 164 height 33
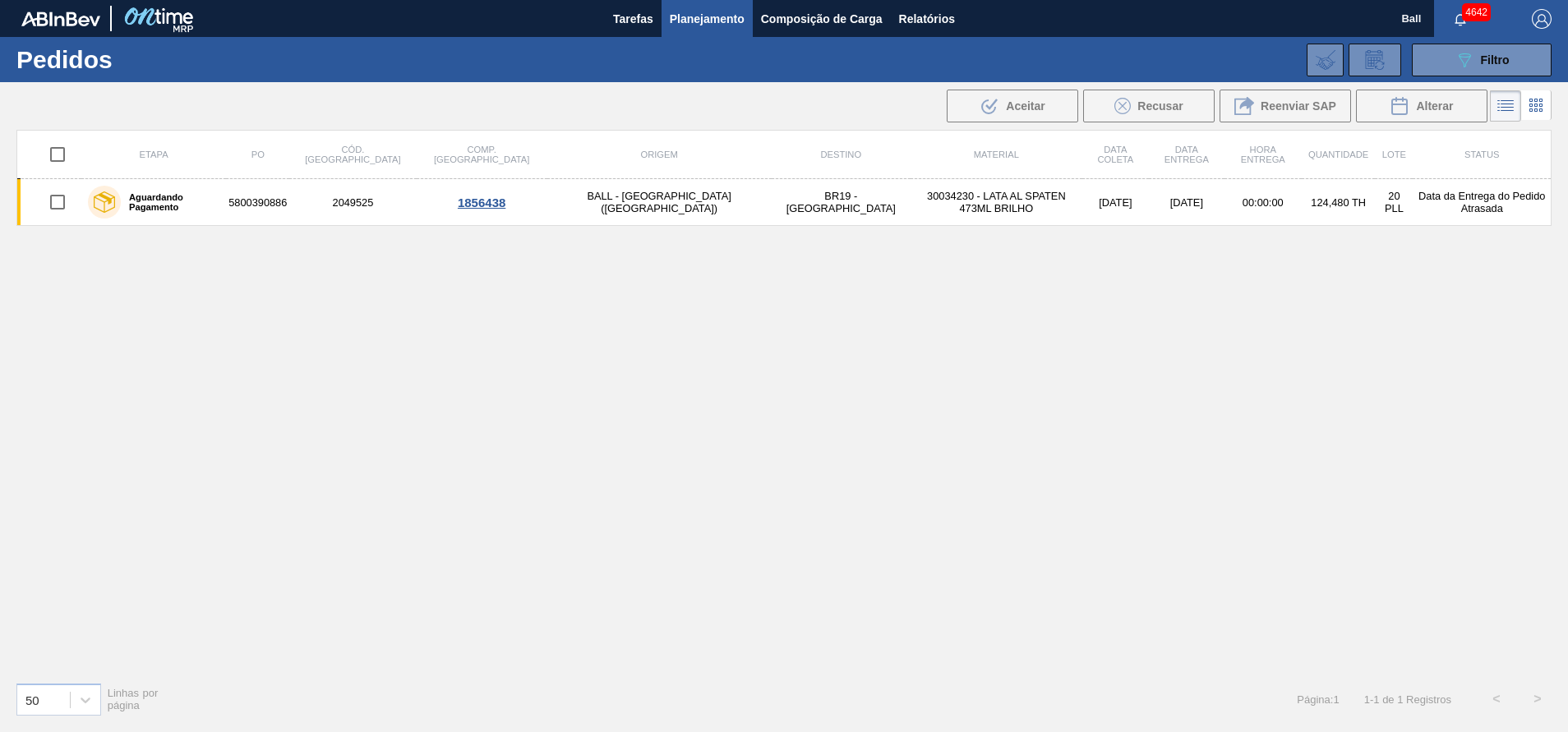
click at [1476, 39] on div "089F7B8B-B2A5-4AFE-B5C0-19BA573D28AC Filtro Código Pedido Portal Códido PO SAP …" at bounding box center [911, 59] width 1298 height 49
click at [1477, 62] on div "089F7B8B-B2A5-4AFE-B5C0-19BA573D28AC Filtro" at bounding box center [1482, 59] width 55 height 20
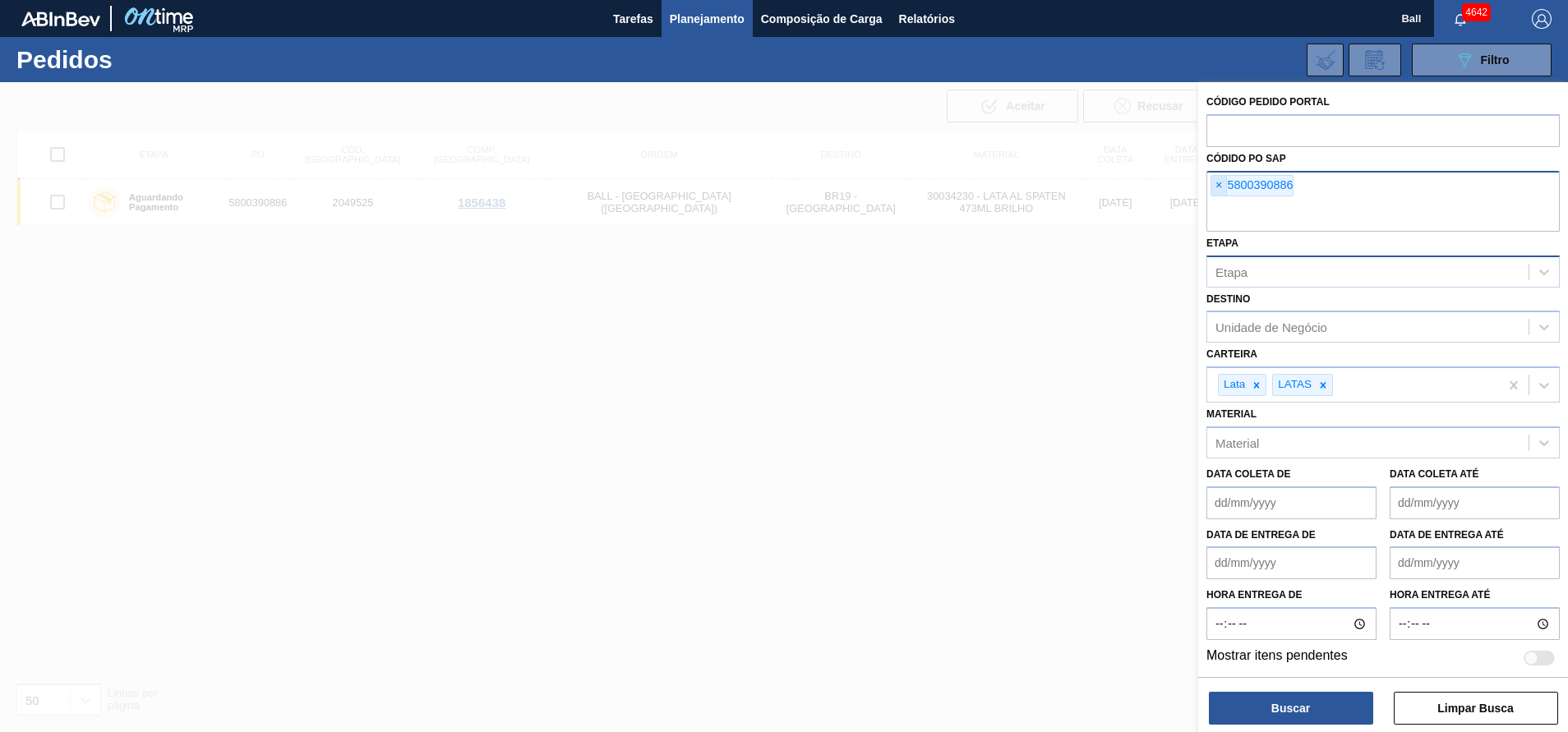
click at [1220, 184] on span "×" at bounding box center [1219, 185] width 15 height 20
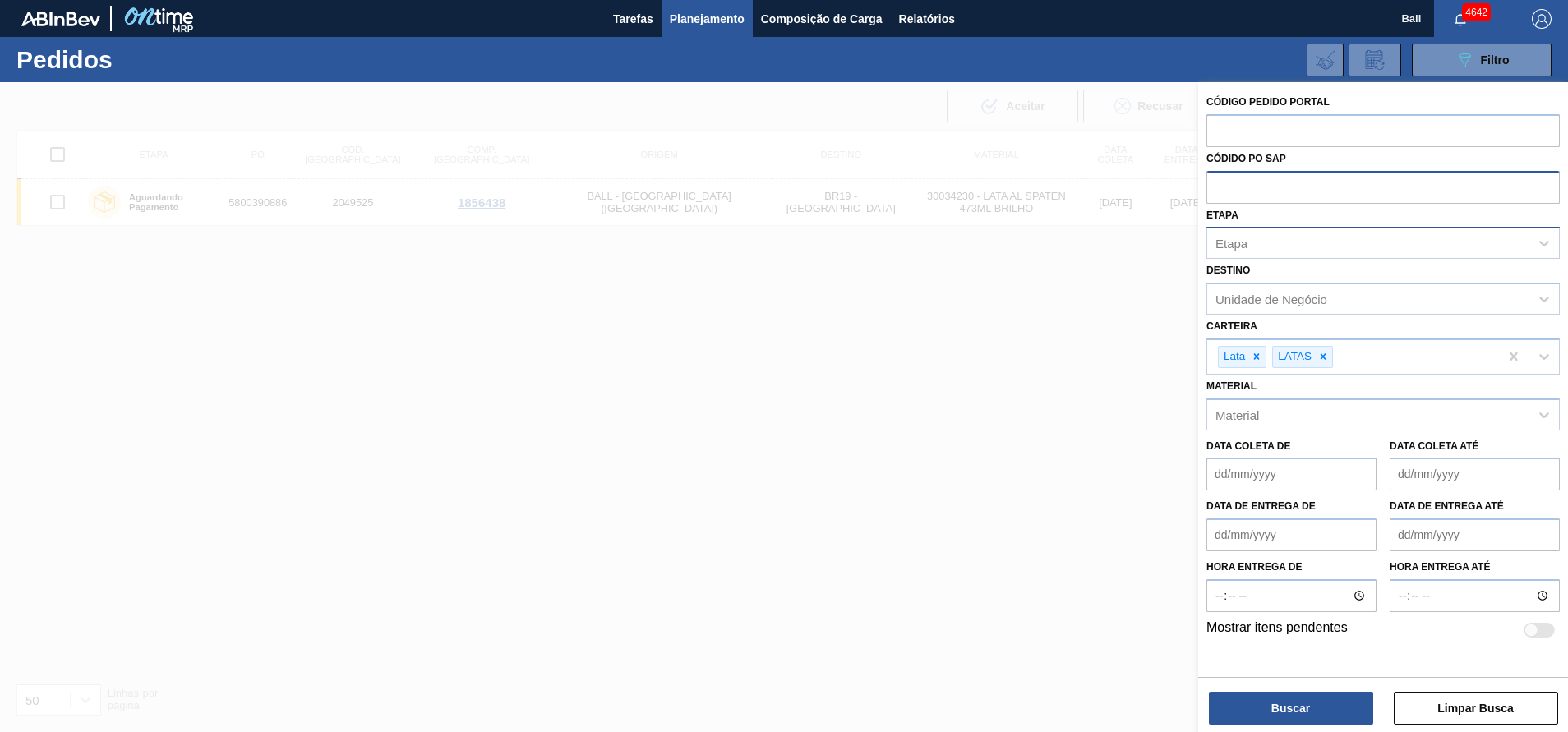
paste input "text"
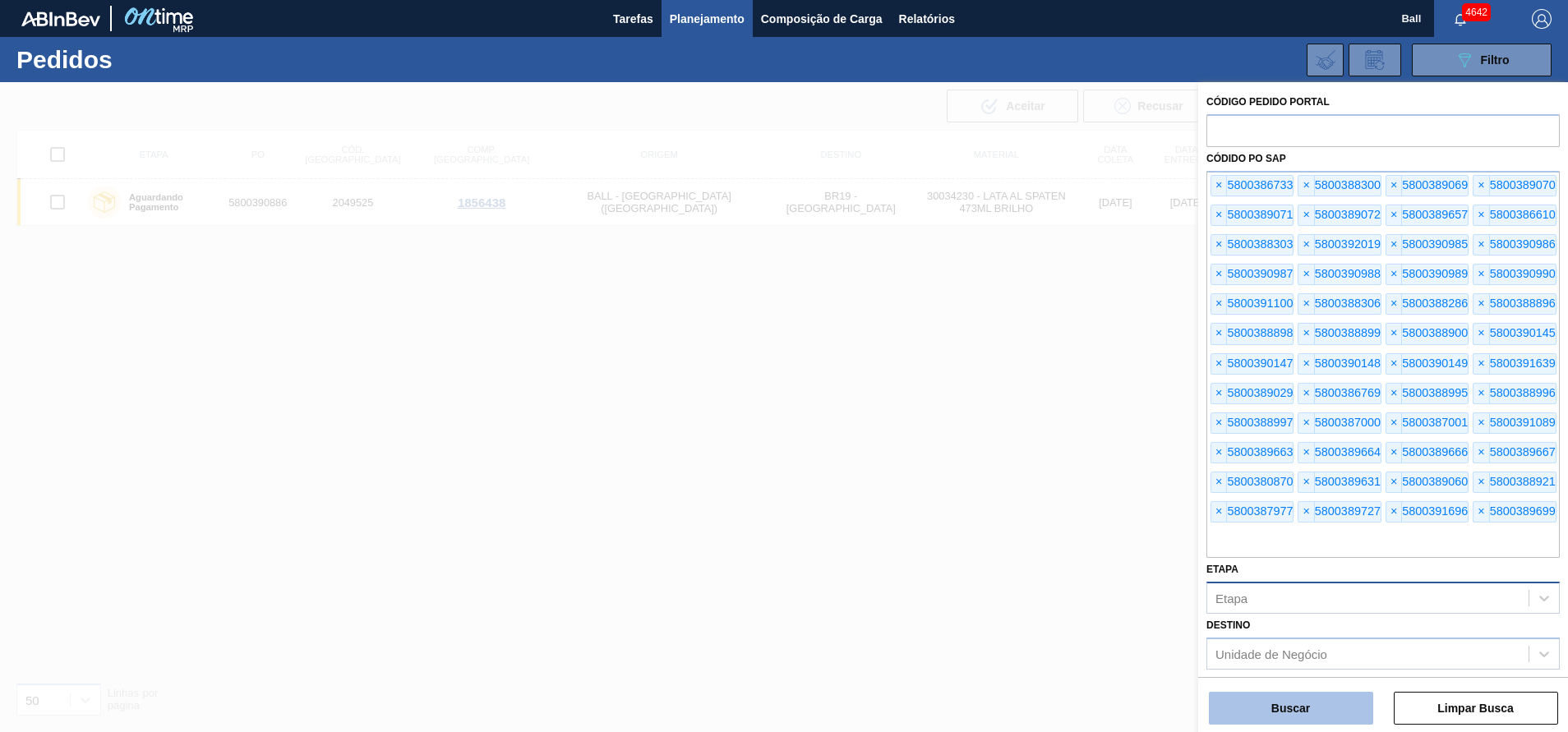
click at [1314, 698] on button "Buscar" at bounding box center [1290, 708] width 164 height 33
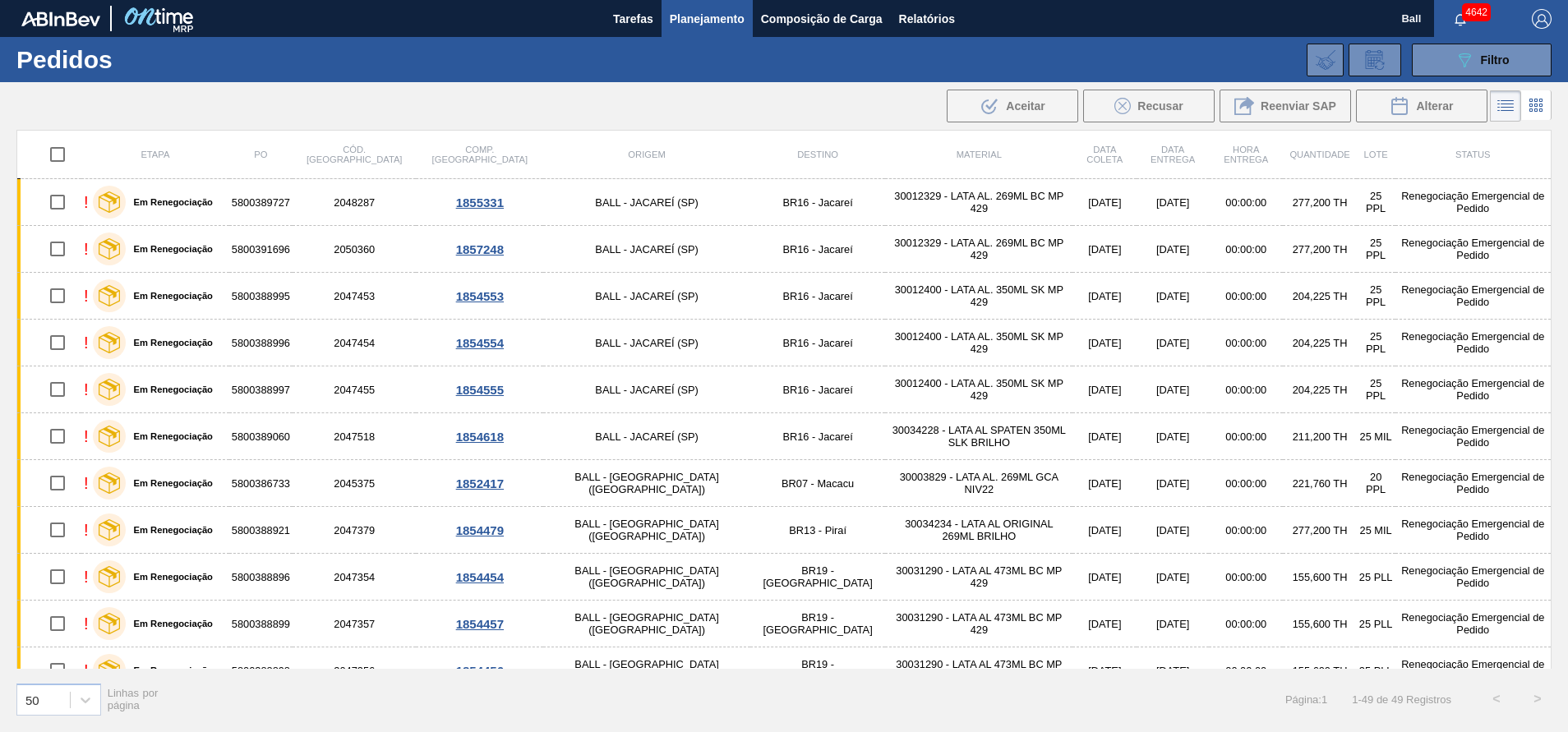
click at [54, 157] on input "checkbox" at bounding box center [58, 154] width 35 height 34
checkbox input "true"
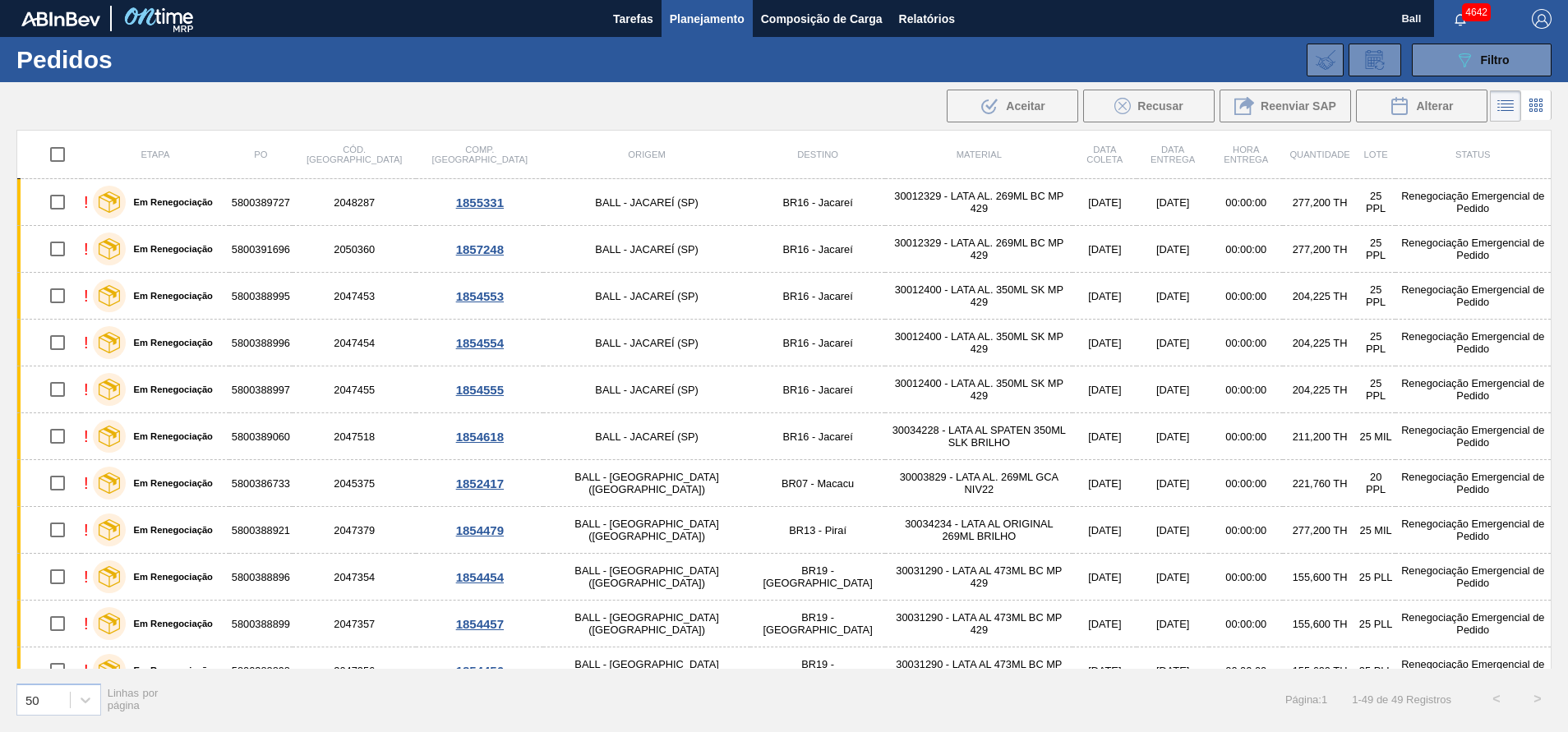
checkbox input "true"
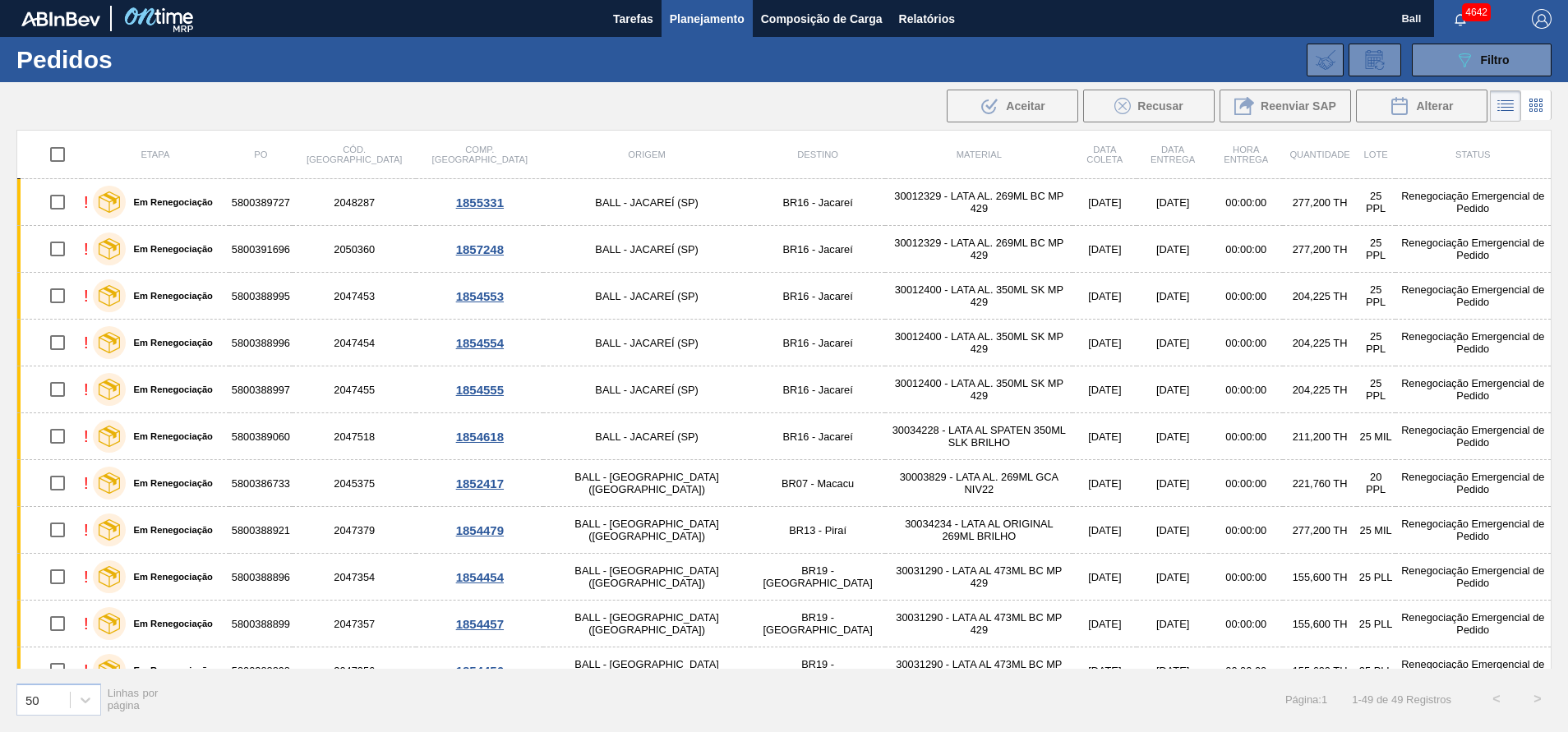
checkbox input "true"
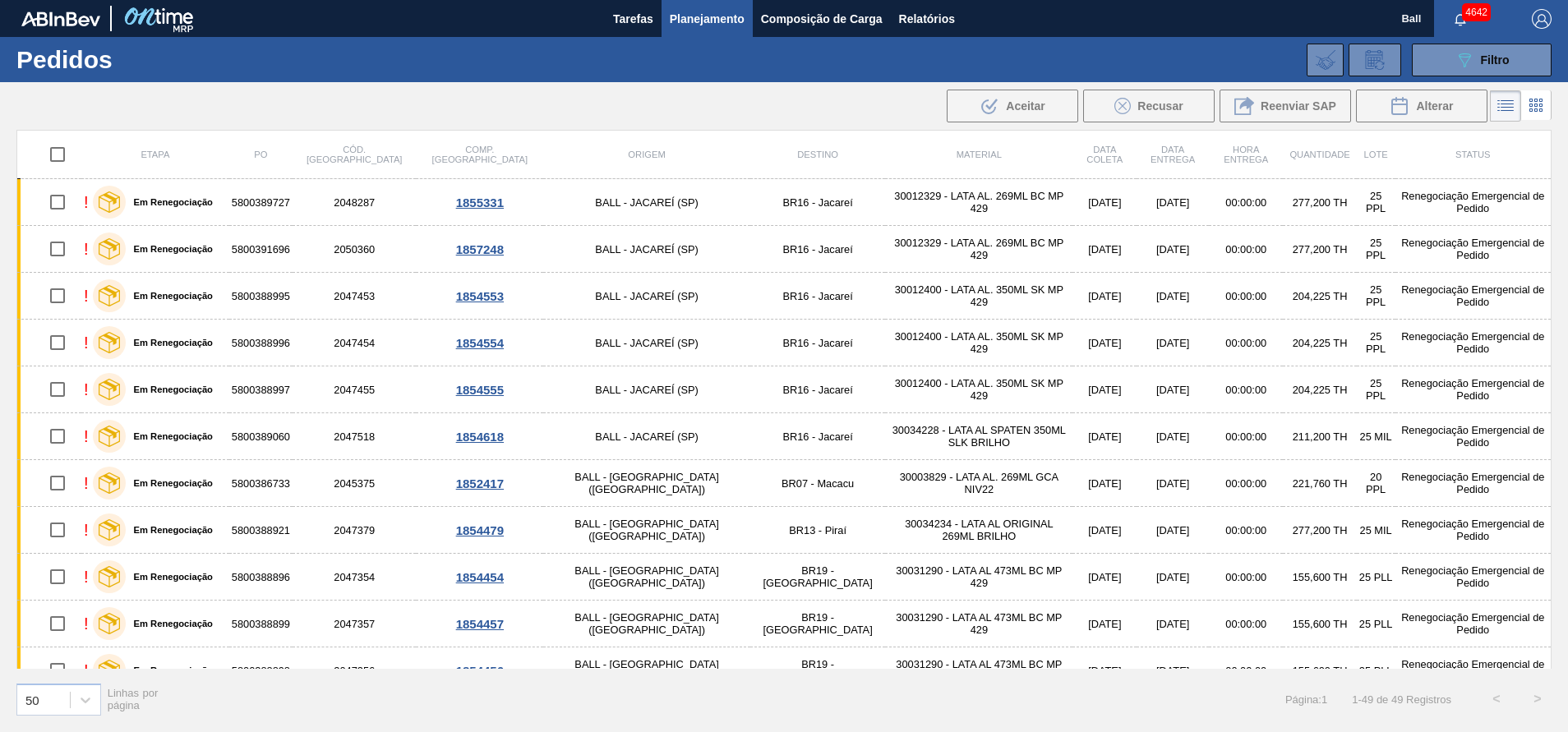
checkbox input "true"
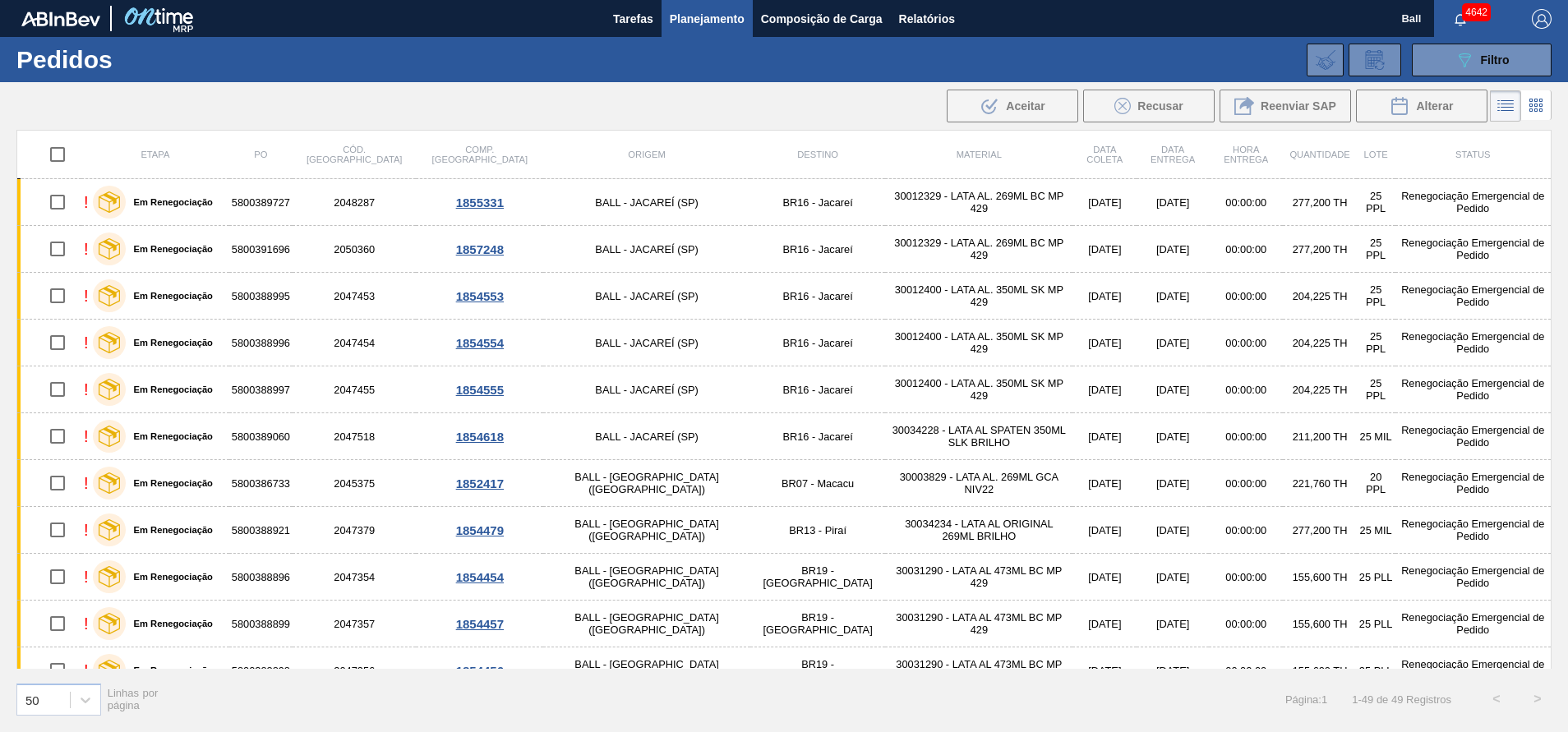
checkbox input "true"
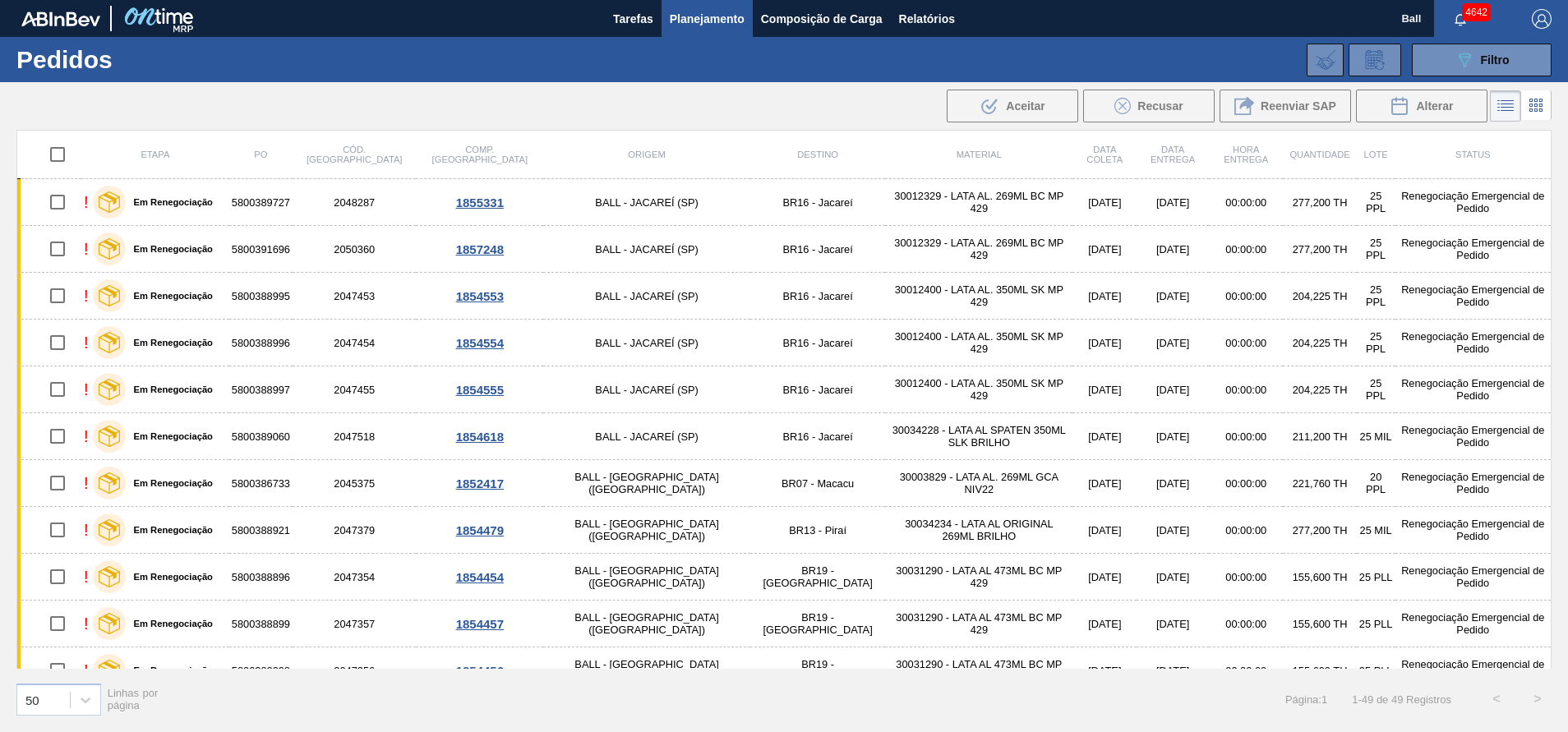
checkbox input "true"
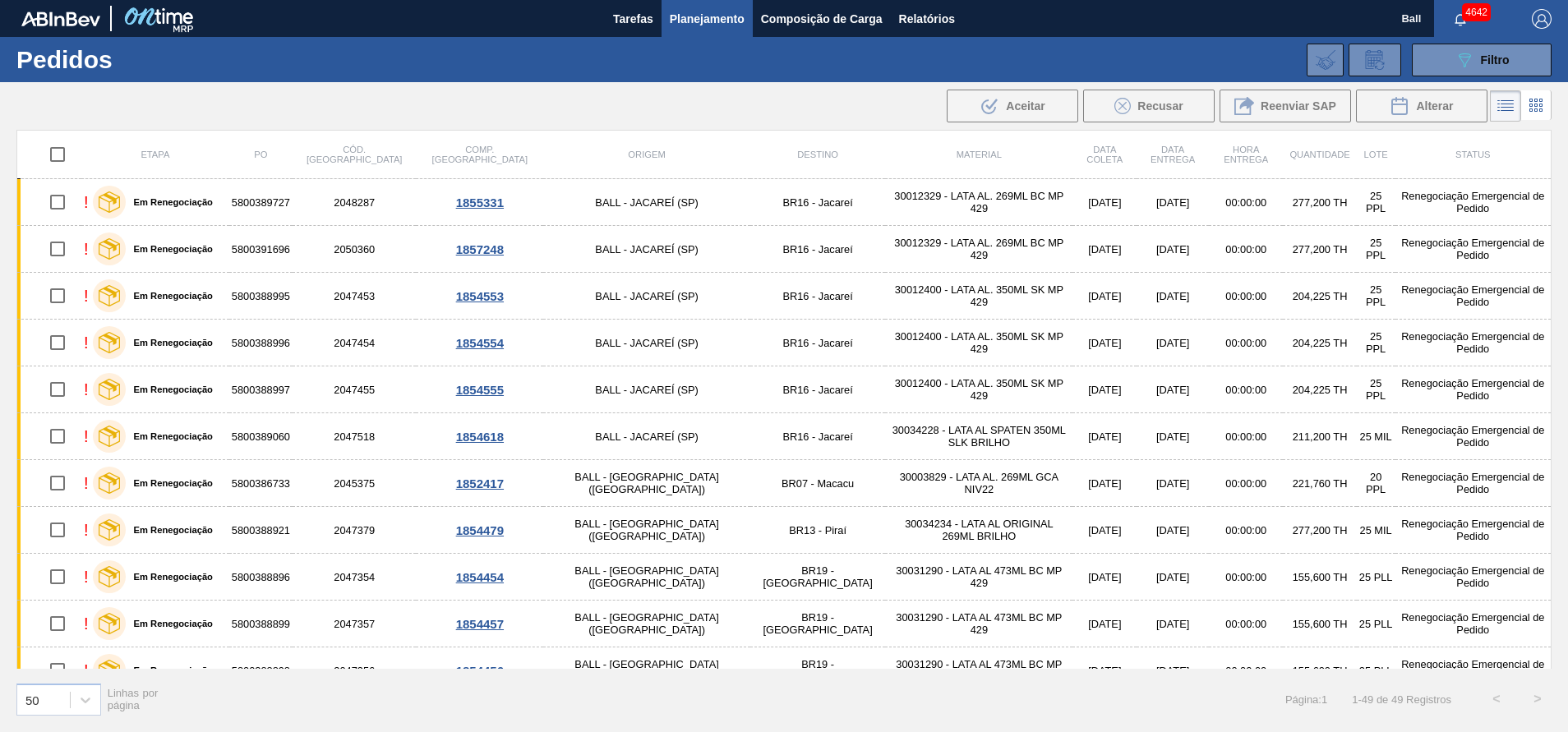
checkbox input "true"
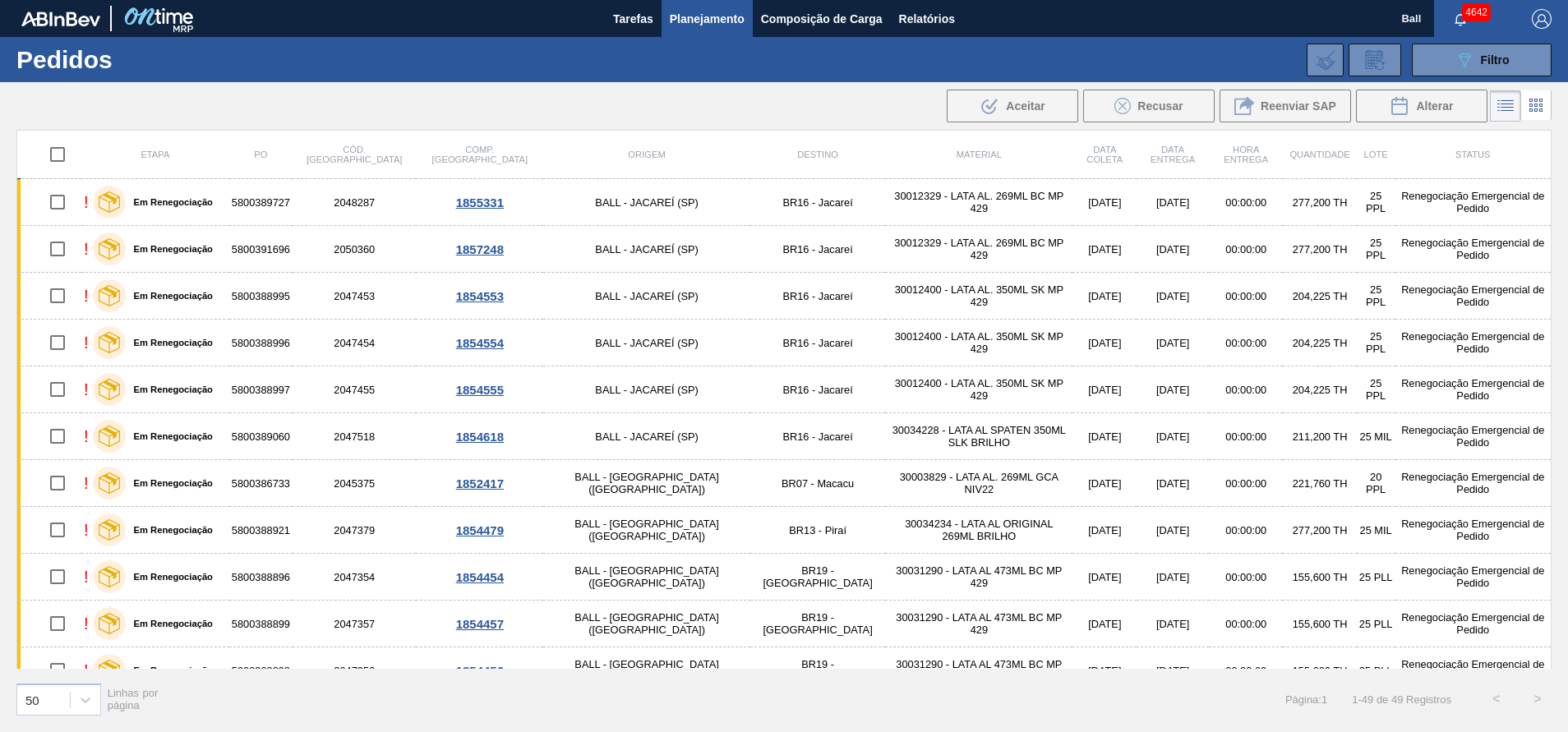
checkbox input "true"
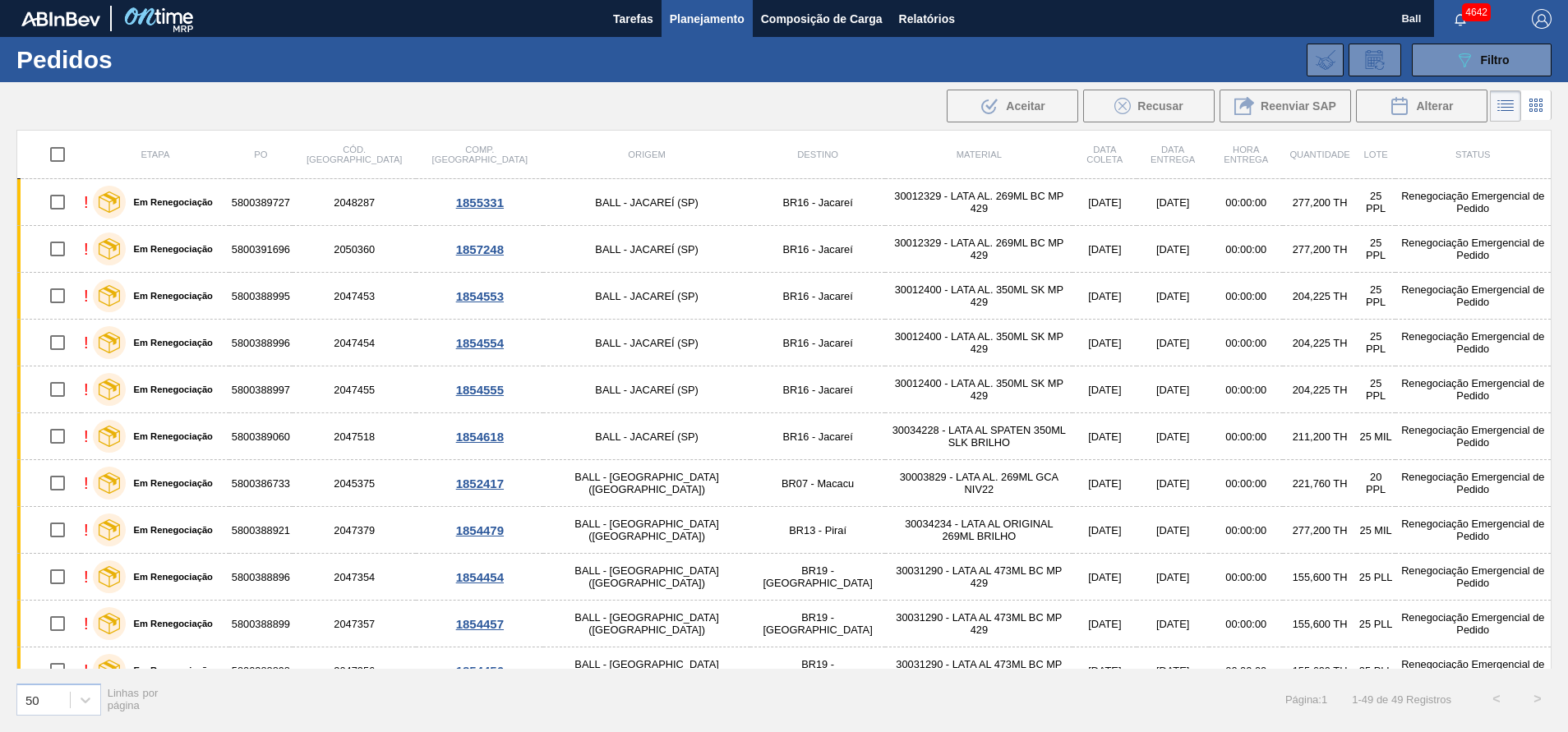
checkbox input "true"
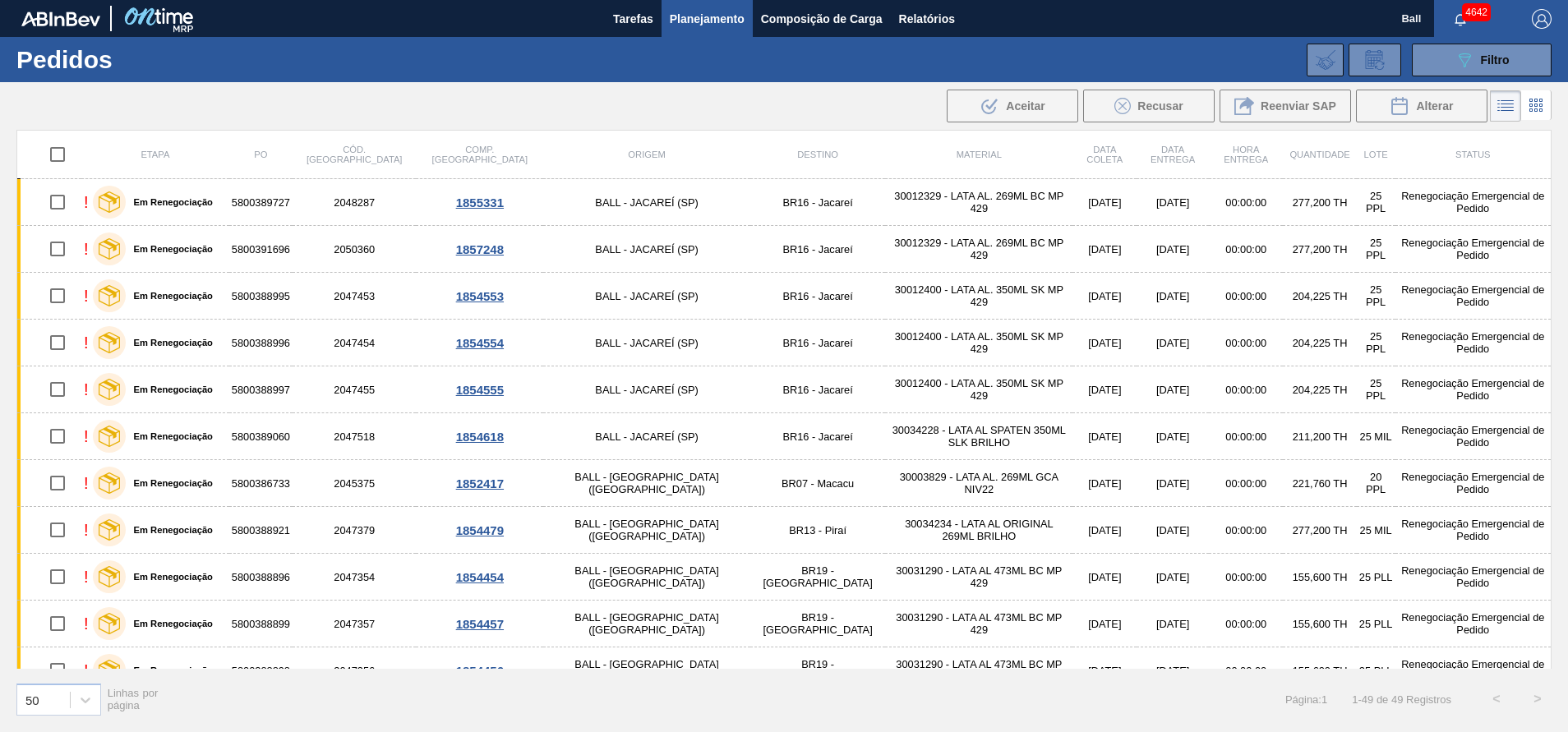
checkbox input "true"
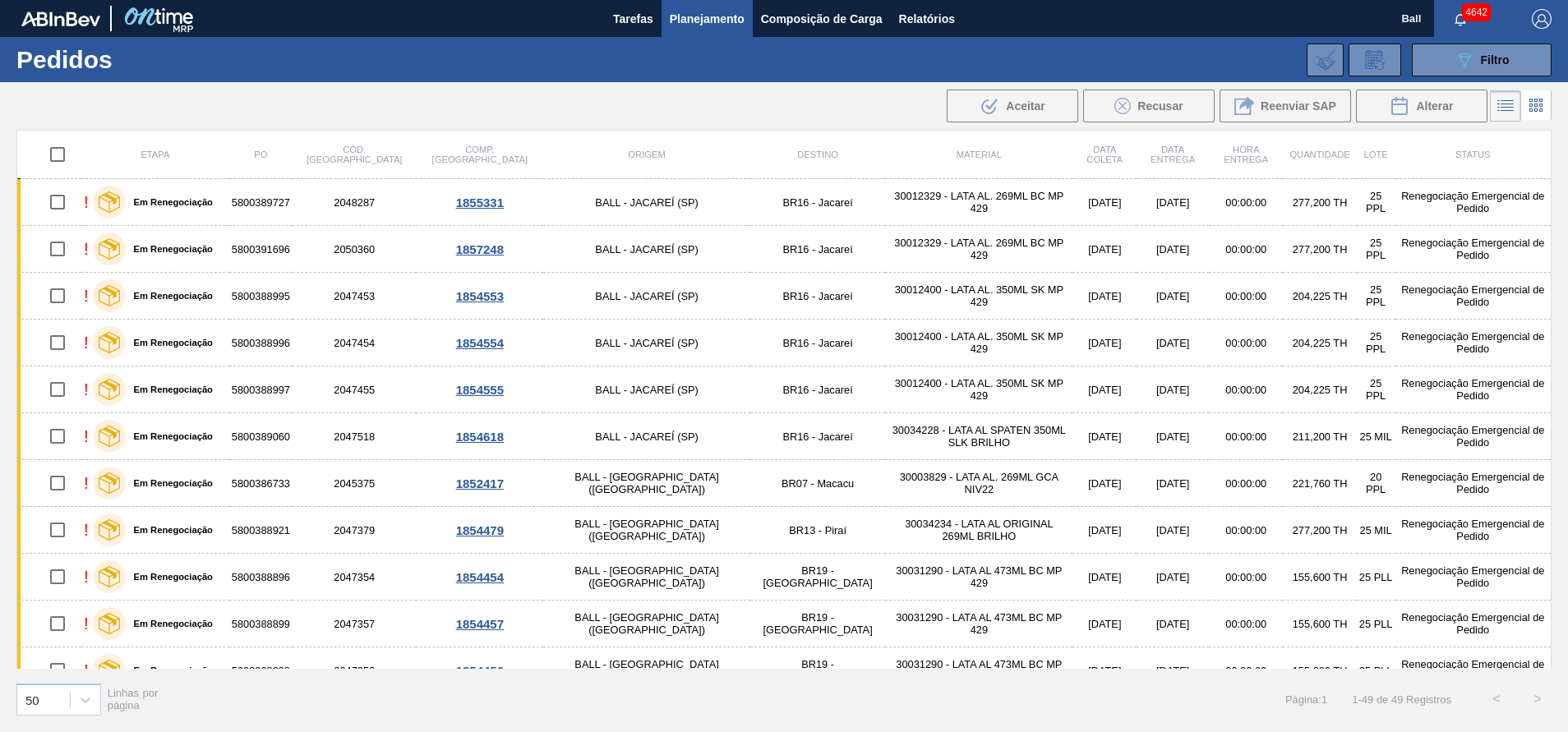
checkbox input "true"
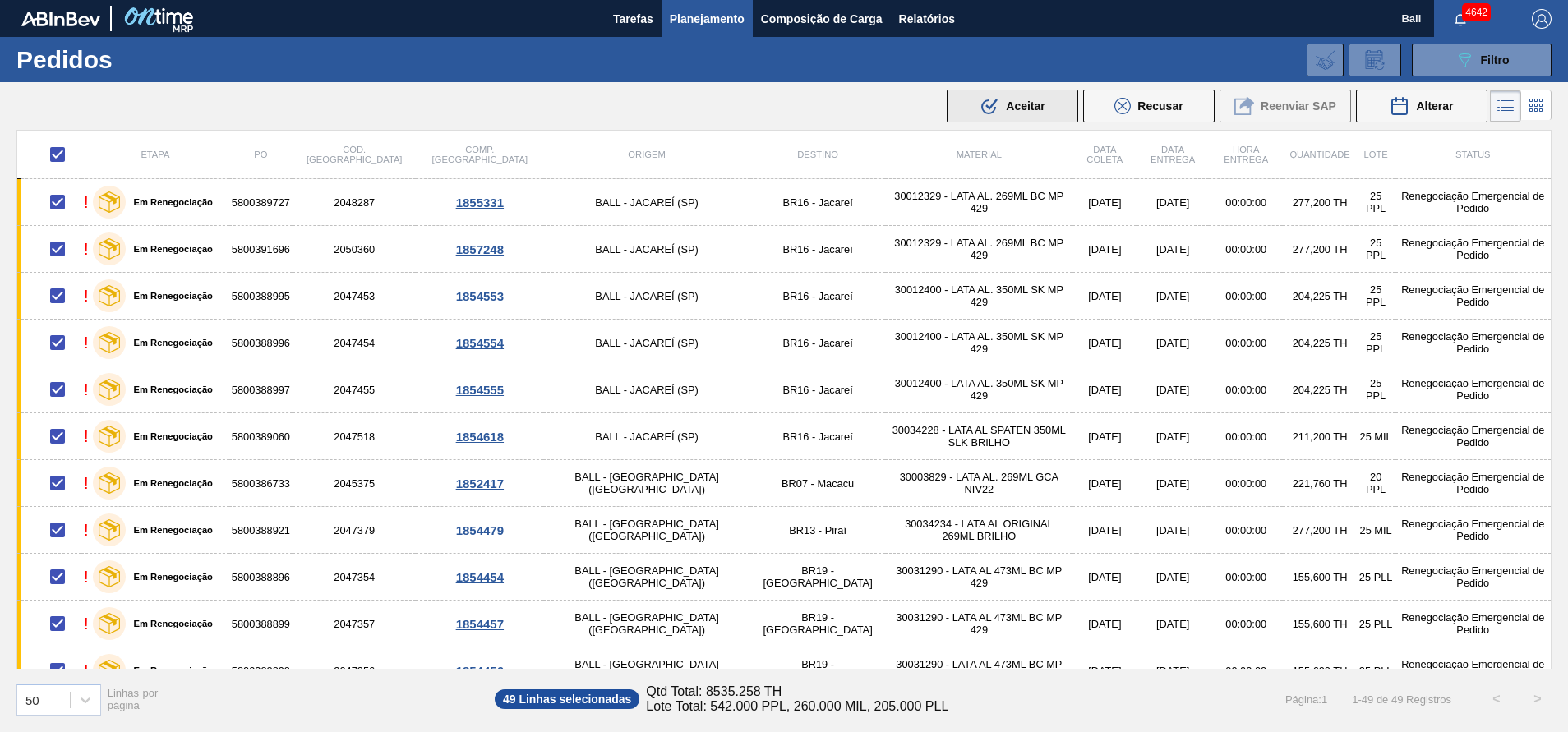
click at [1040, 106] on span "Aceitar" at bounding box center [1025, 106] width 38 height 13
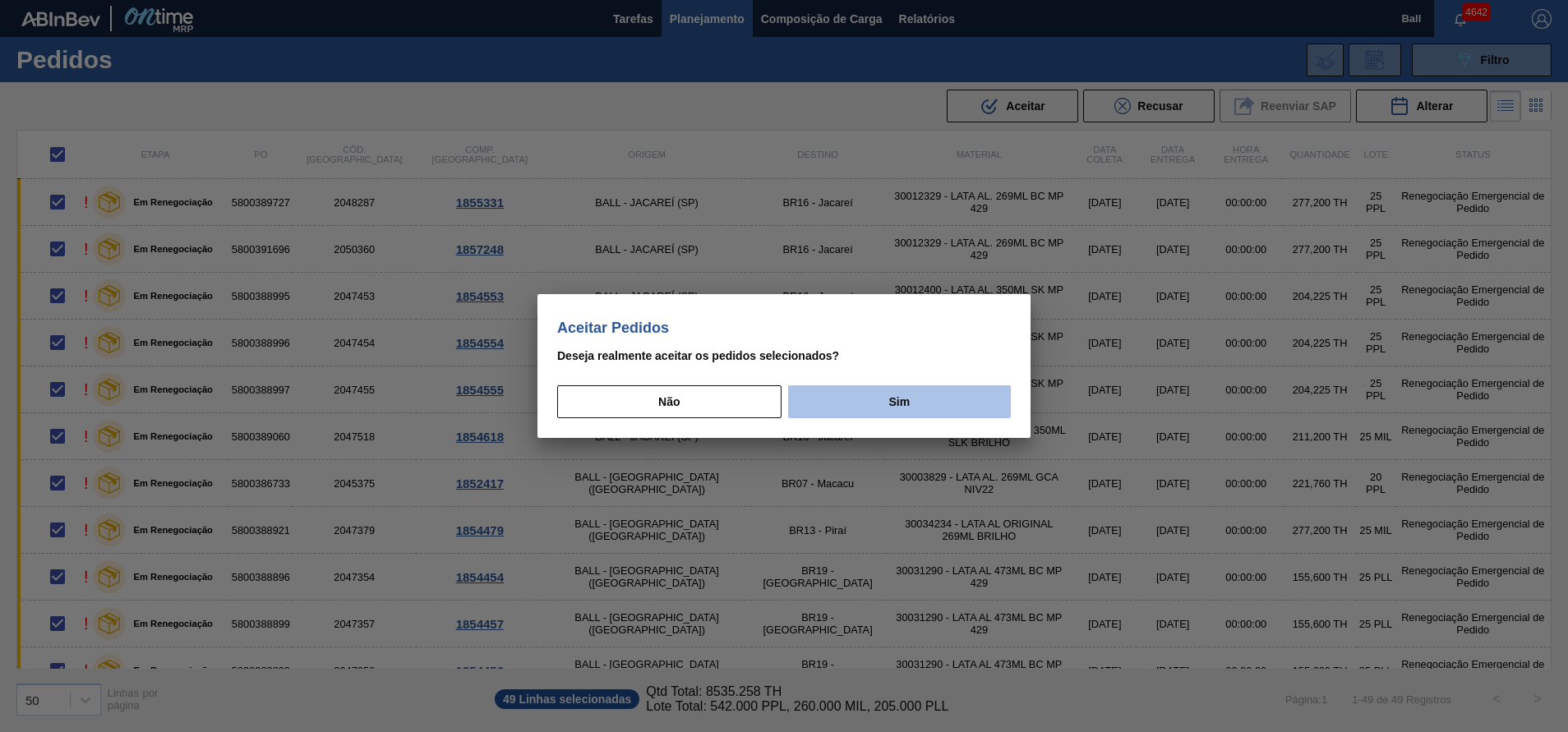
click at [902, 400] on button "Sim" at bounding box center [899, 401] width 222 height 33
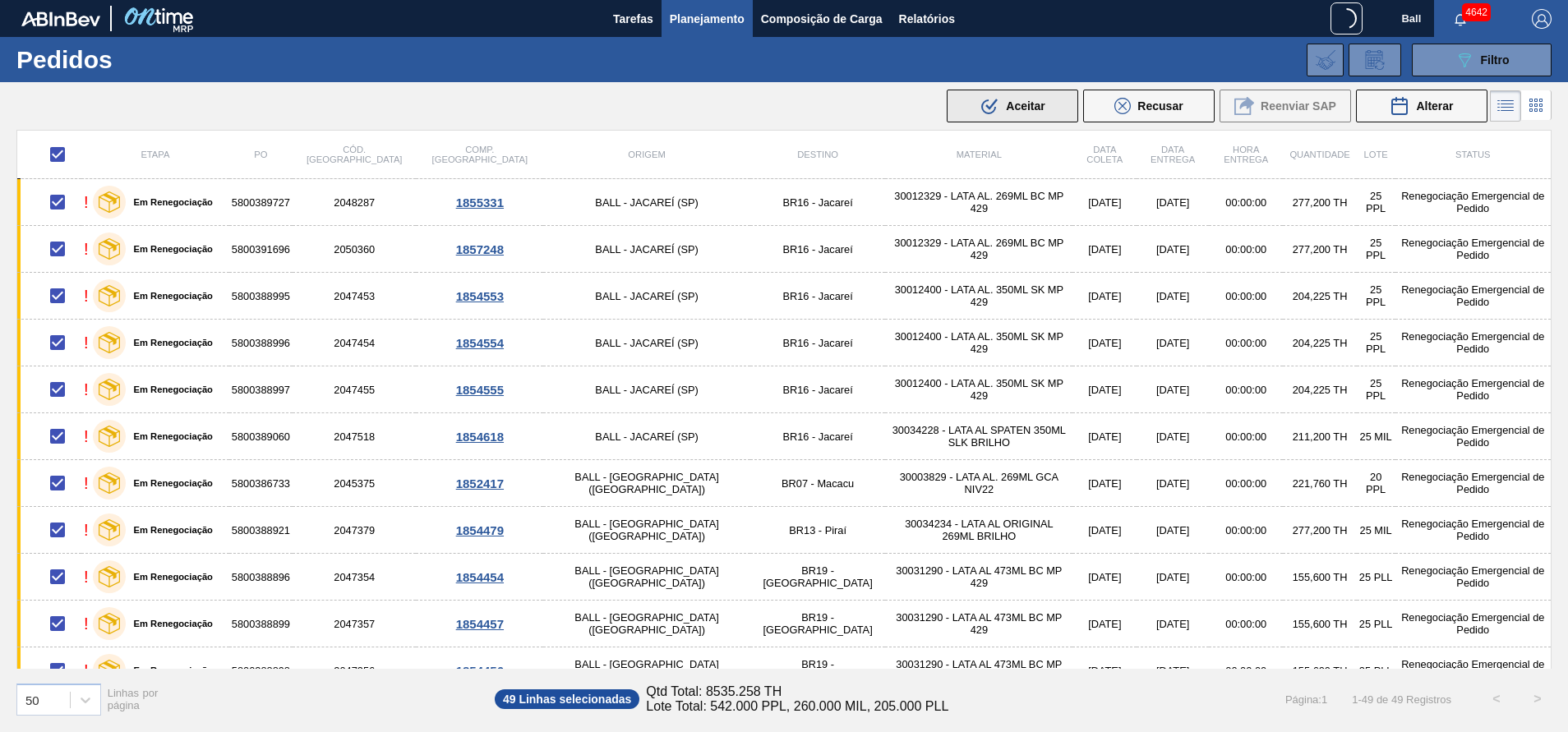
click at [1024, 99] on div ".b{fill:var(--color-action-default)} Aceitar" at bounding box center [1012, 105] width 65 height 20
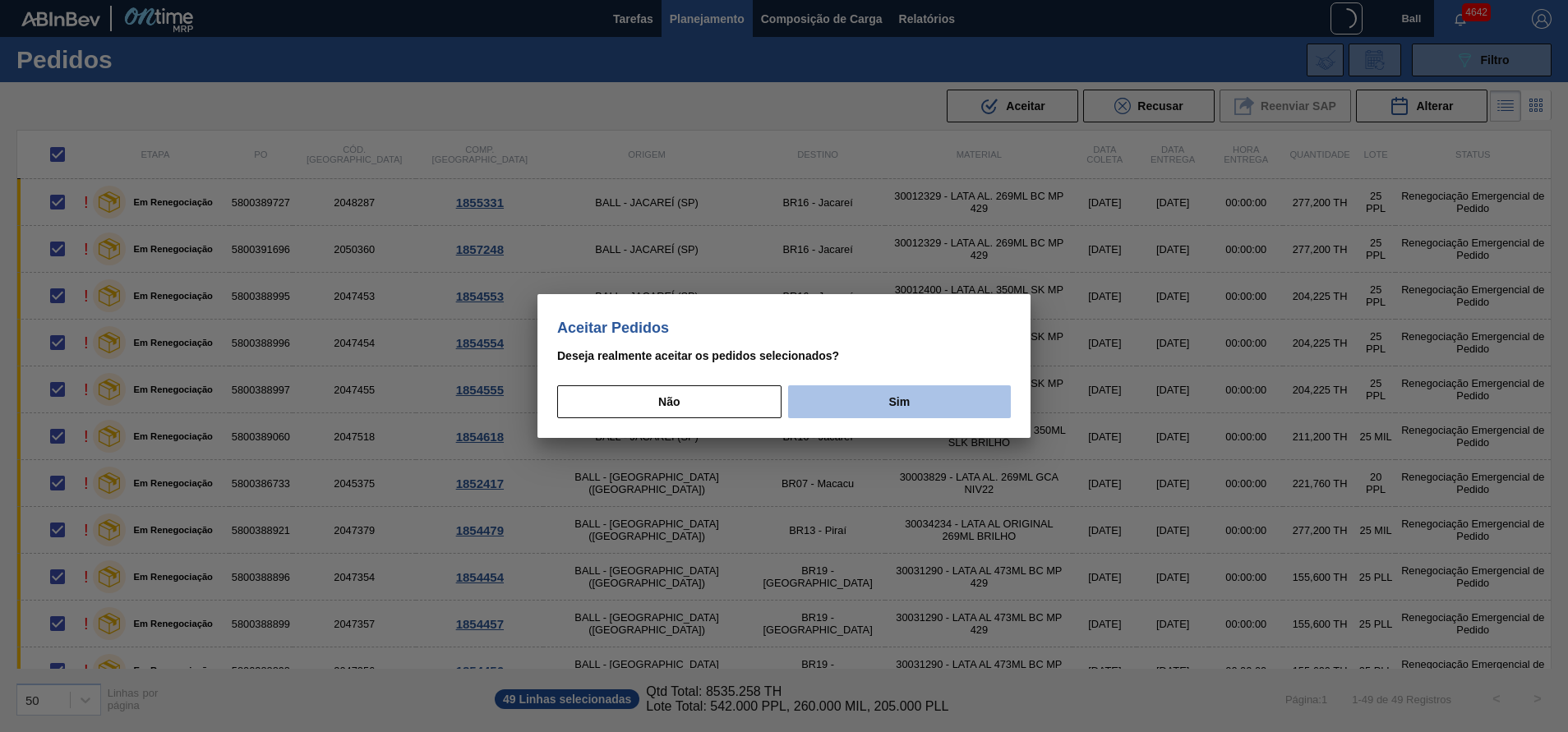
click at [911, 389] on button "Sim" at bounding box center [899, 401] width 222 height 33
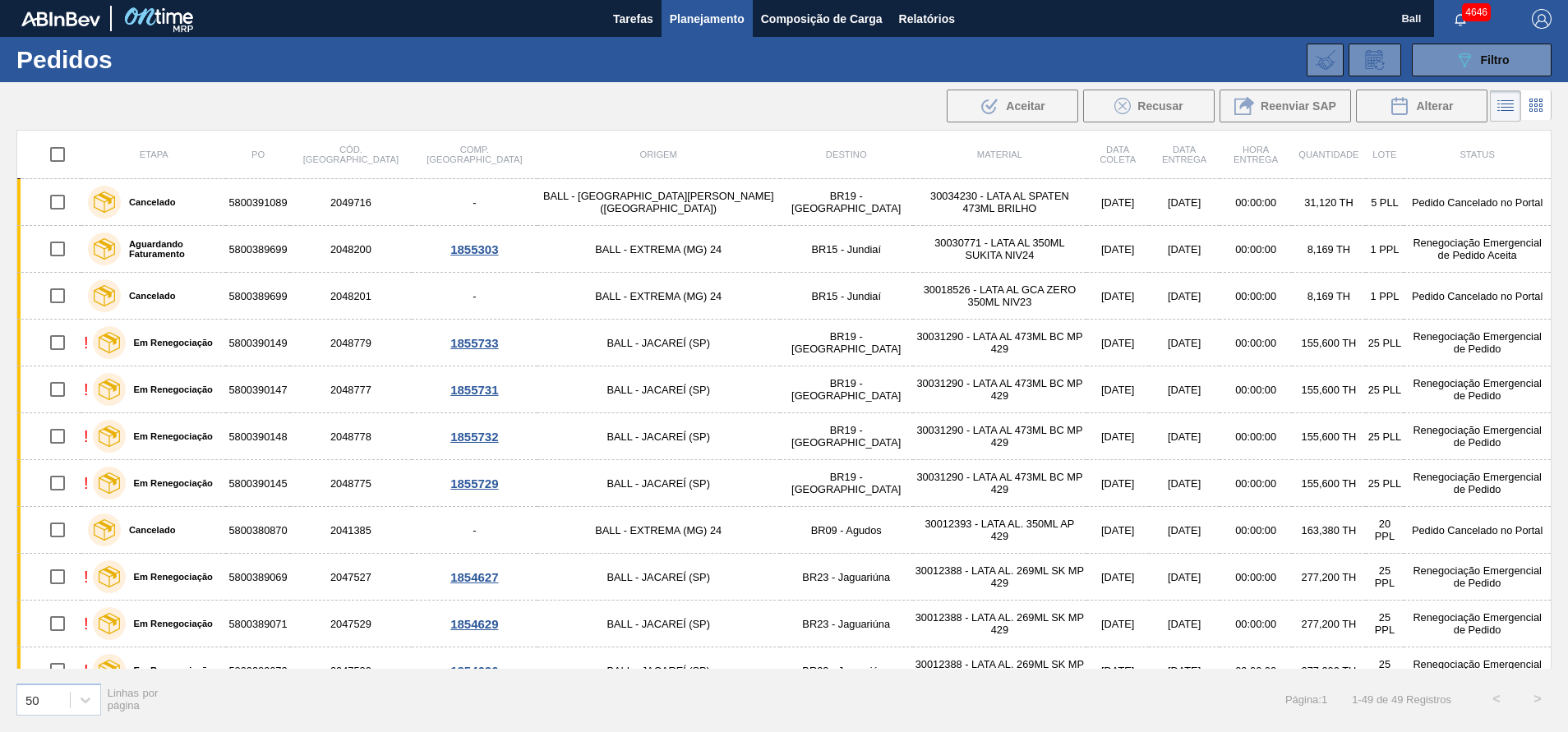
click at [59, 150] on input "checkbox" at bounding box center [58, 154] width 35 height 34
checkbox input "true"
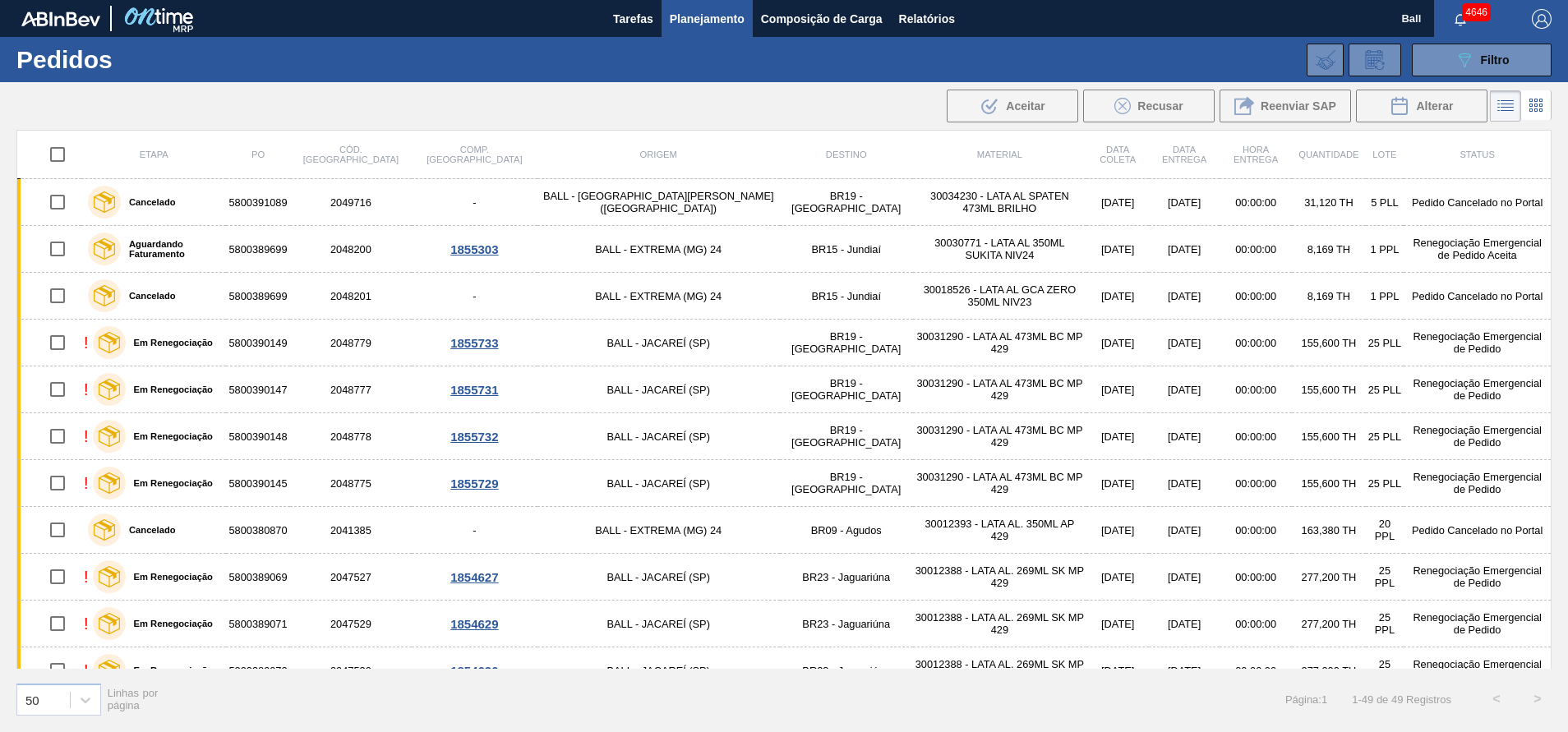
checkbox input "true"
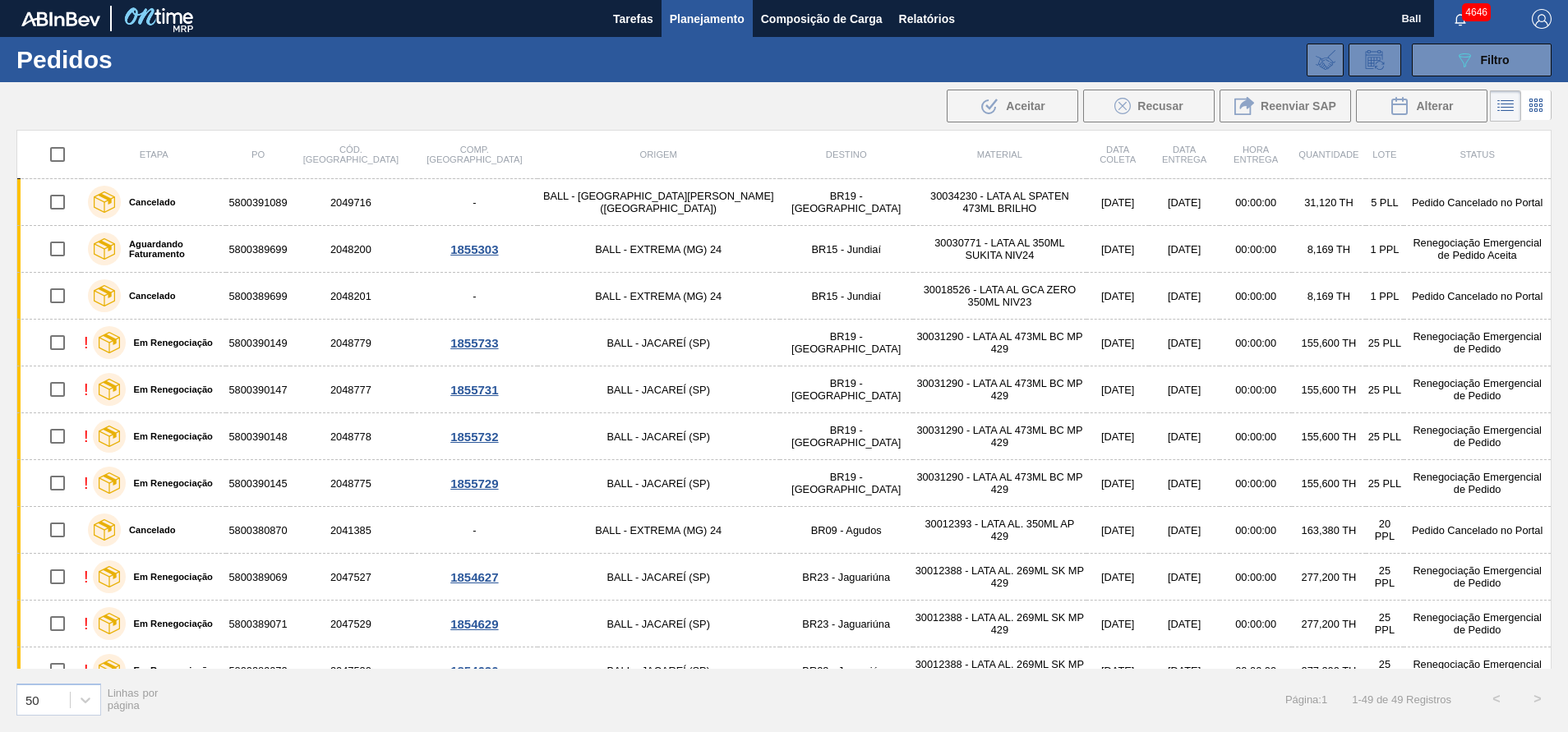
checkbox input "true"
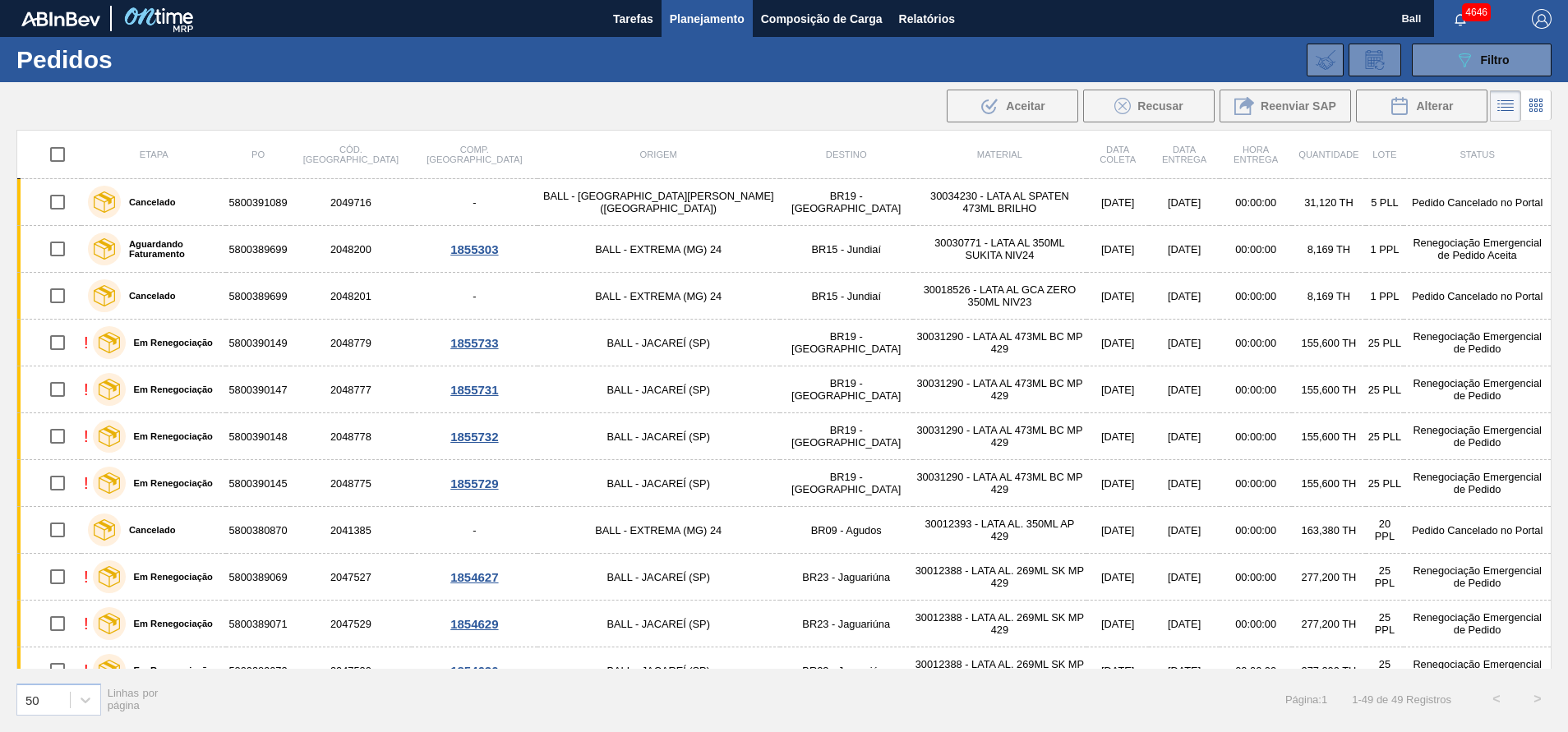
checkbox input "true"
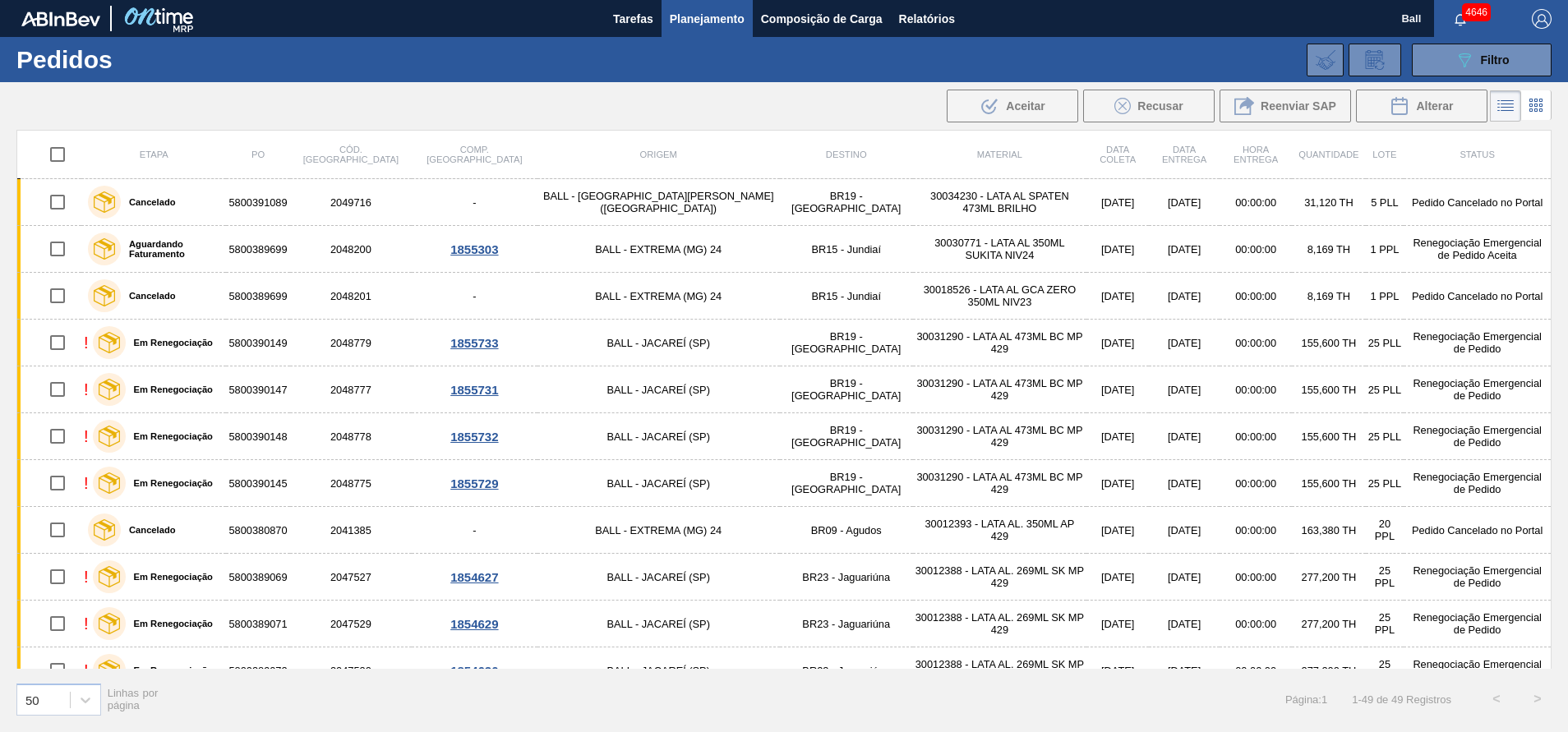
checkbox input "true"
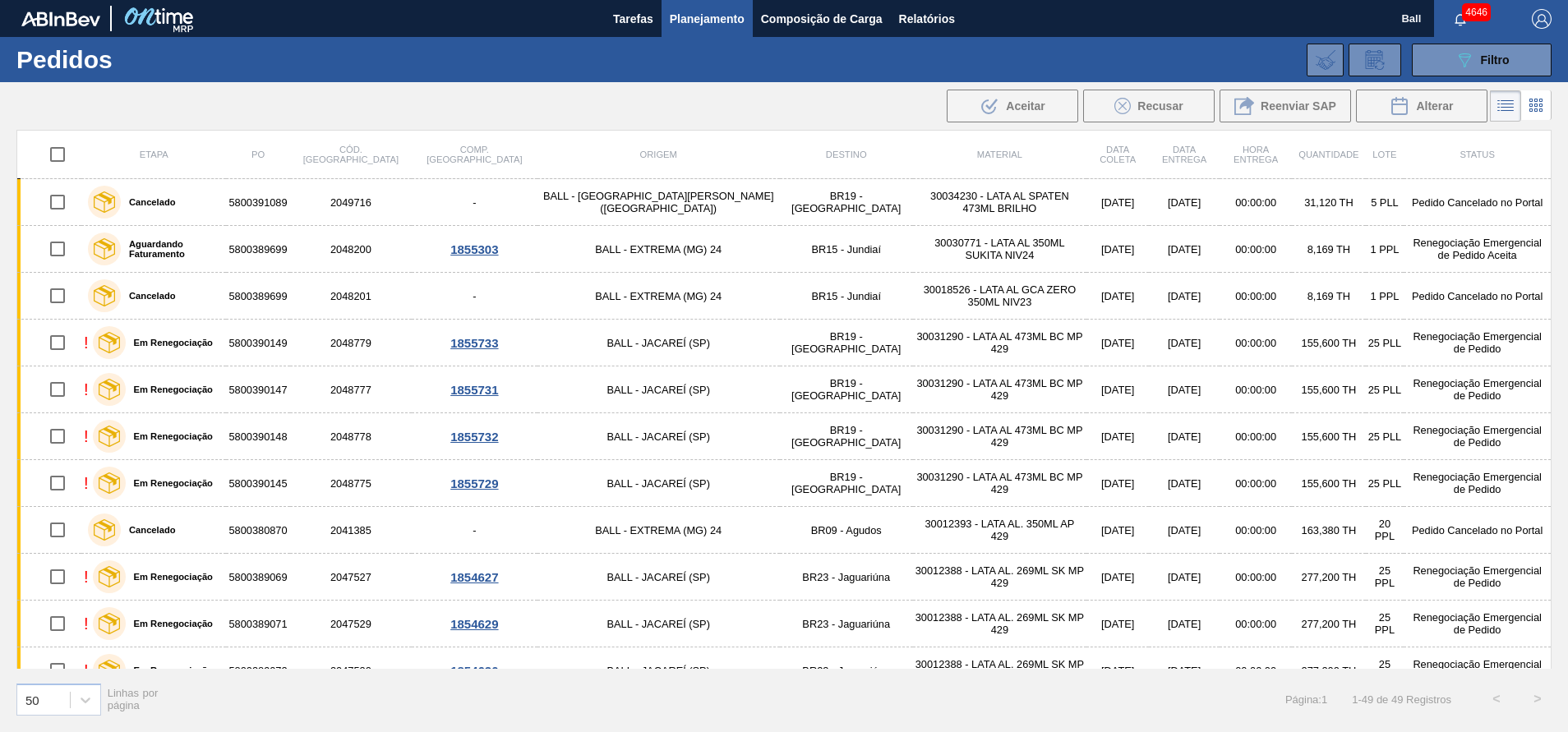
checkbox input "true"
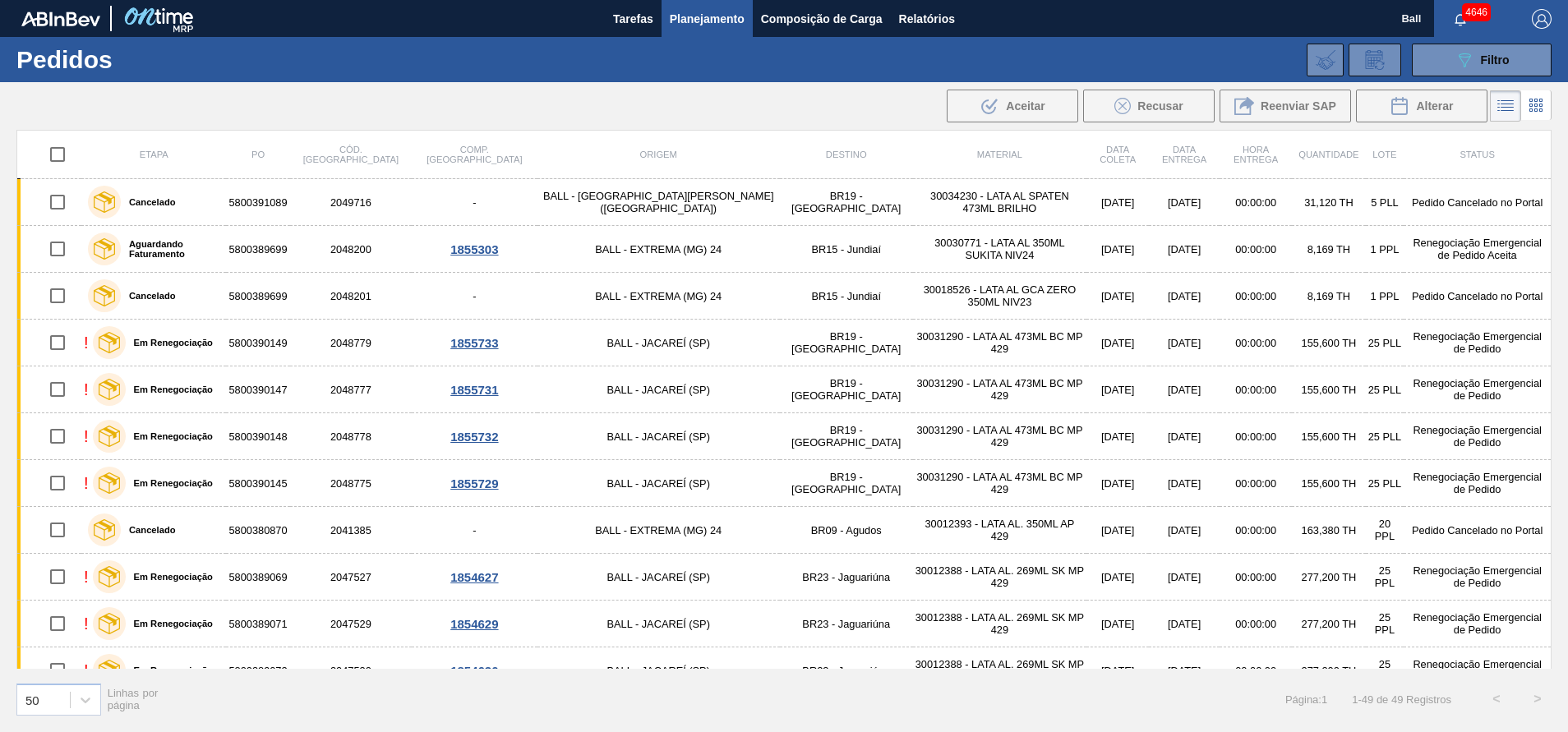
checkbox input "true"
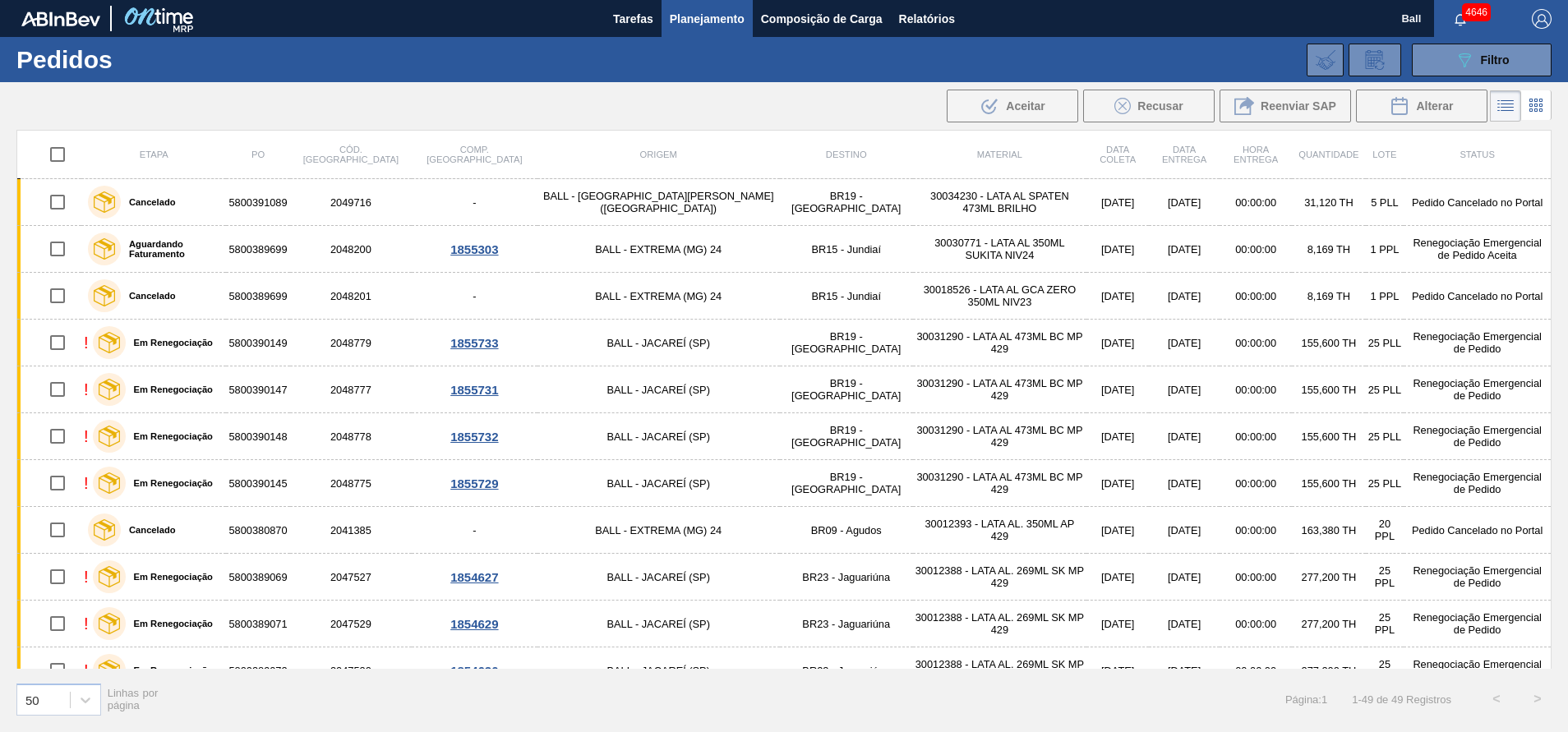
checkbox input "true"
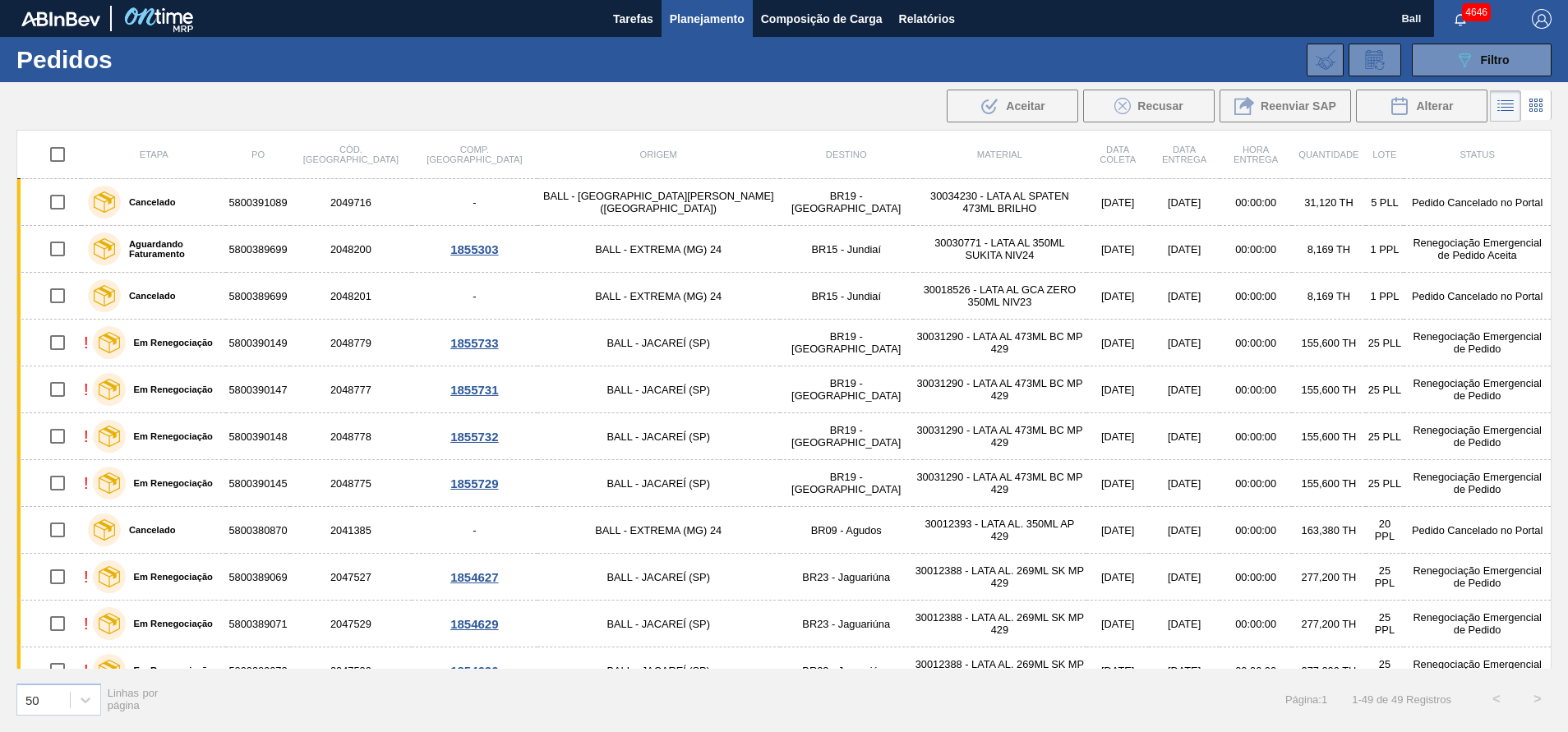
checkbox input "true"
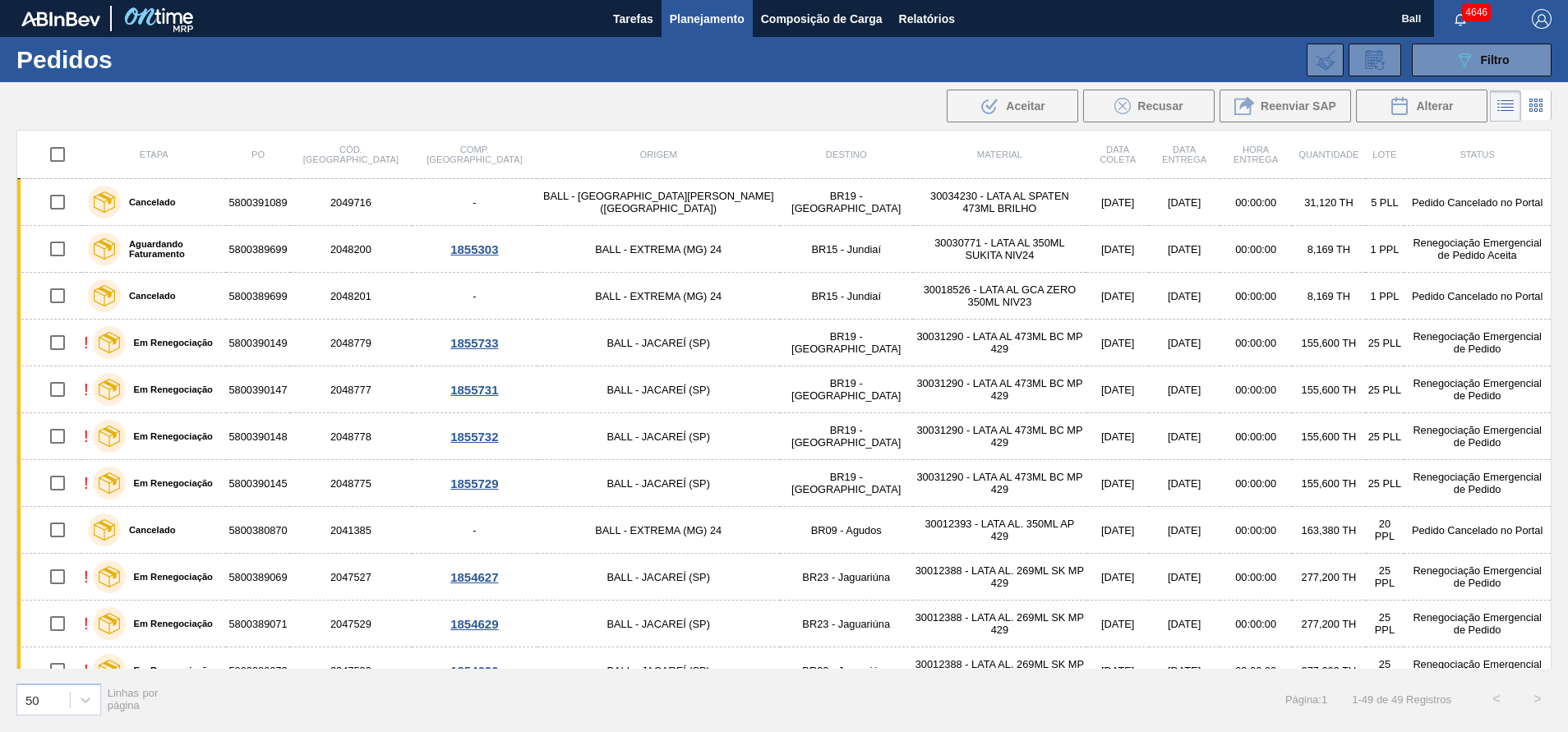
checkbox input "true"
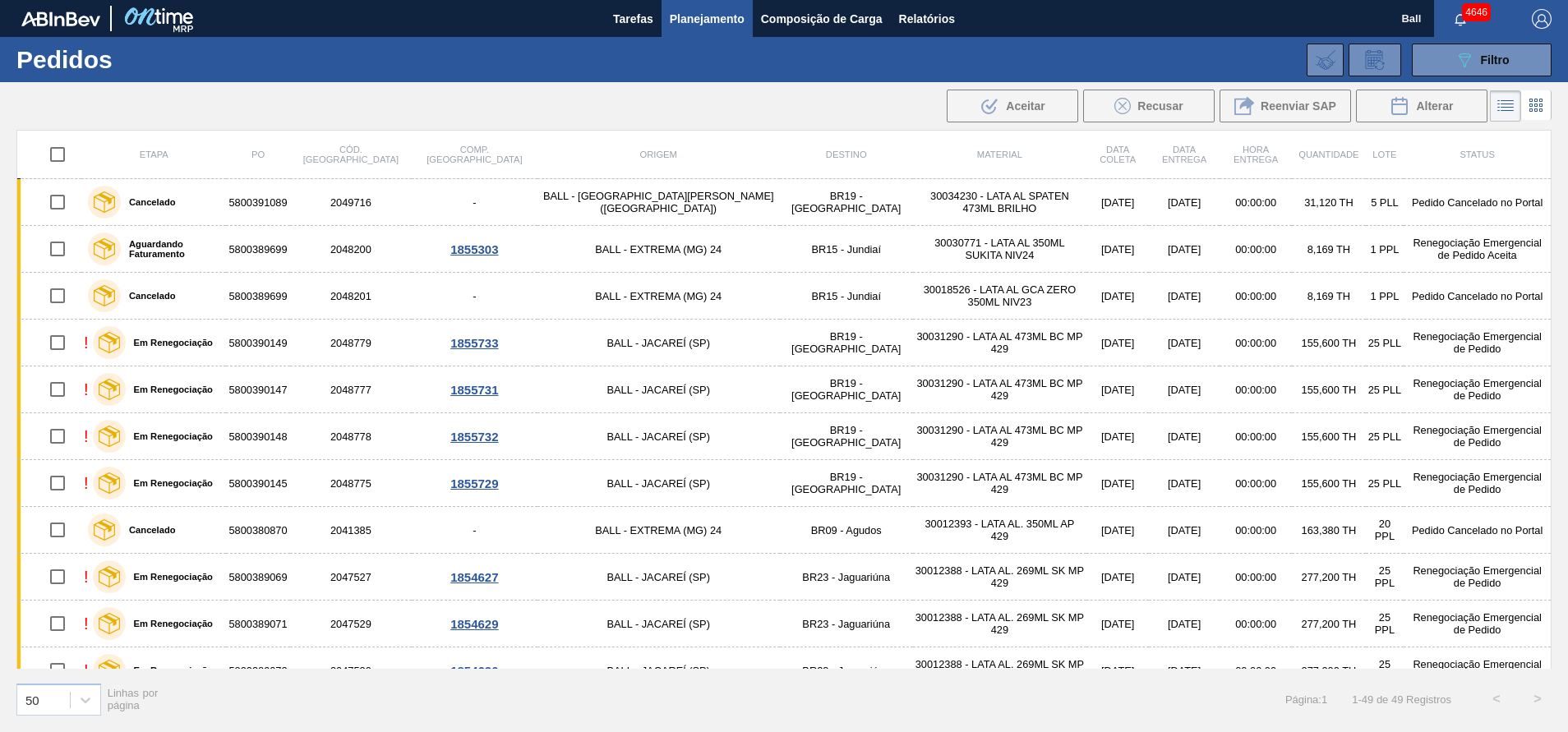
checkbox input "true"
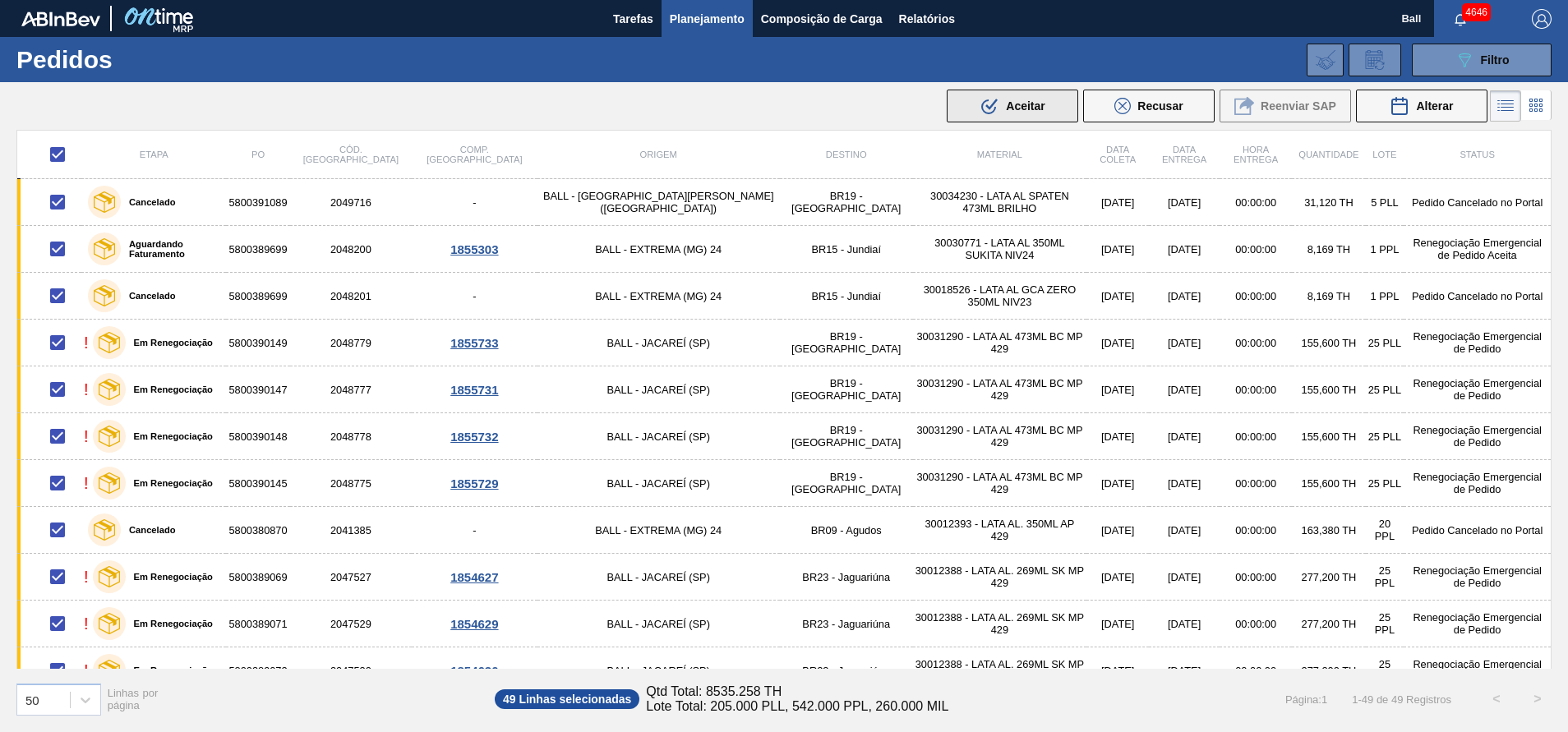
click at [1056, 112] on button ".b{fill:var(--color-action-default)} Aceitar" at bounding box center [1012, 105] width 131 height 33
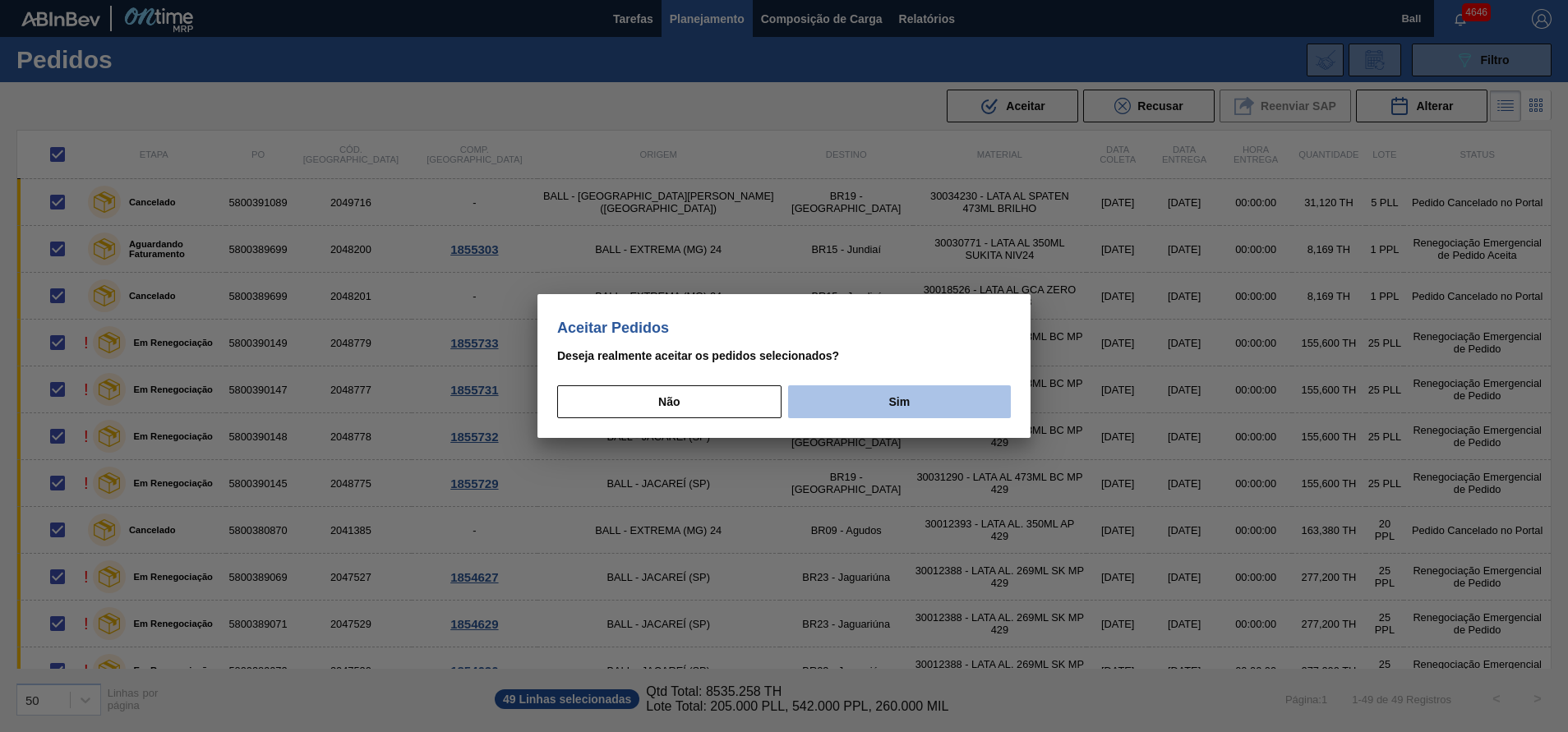
click at [893, 389] on button "Sim" at bounding box center [899, 401] width 222 height 33
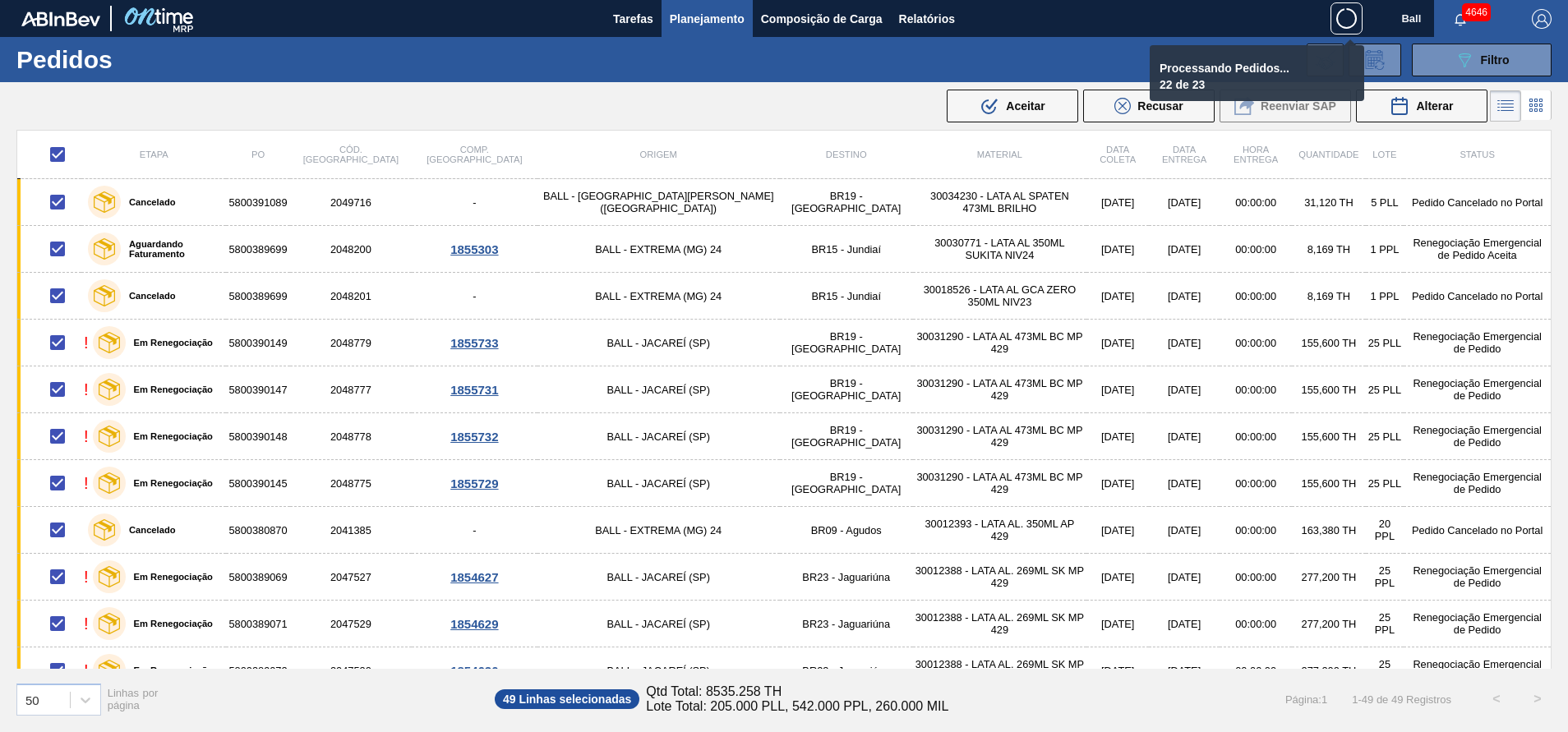
checkbox input "false"
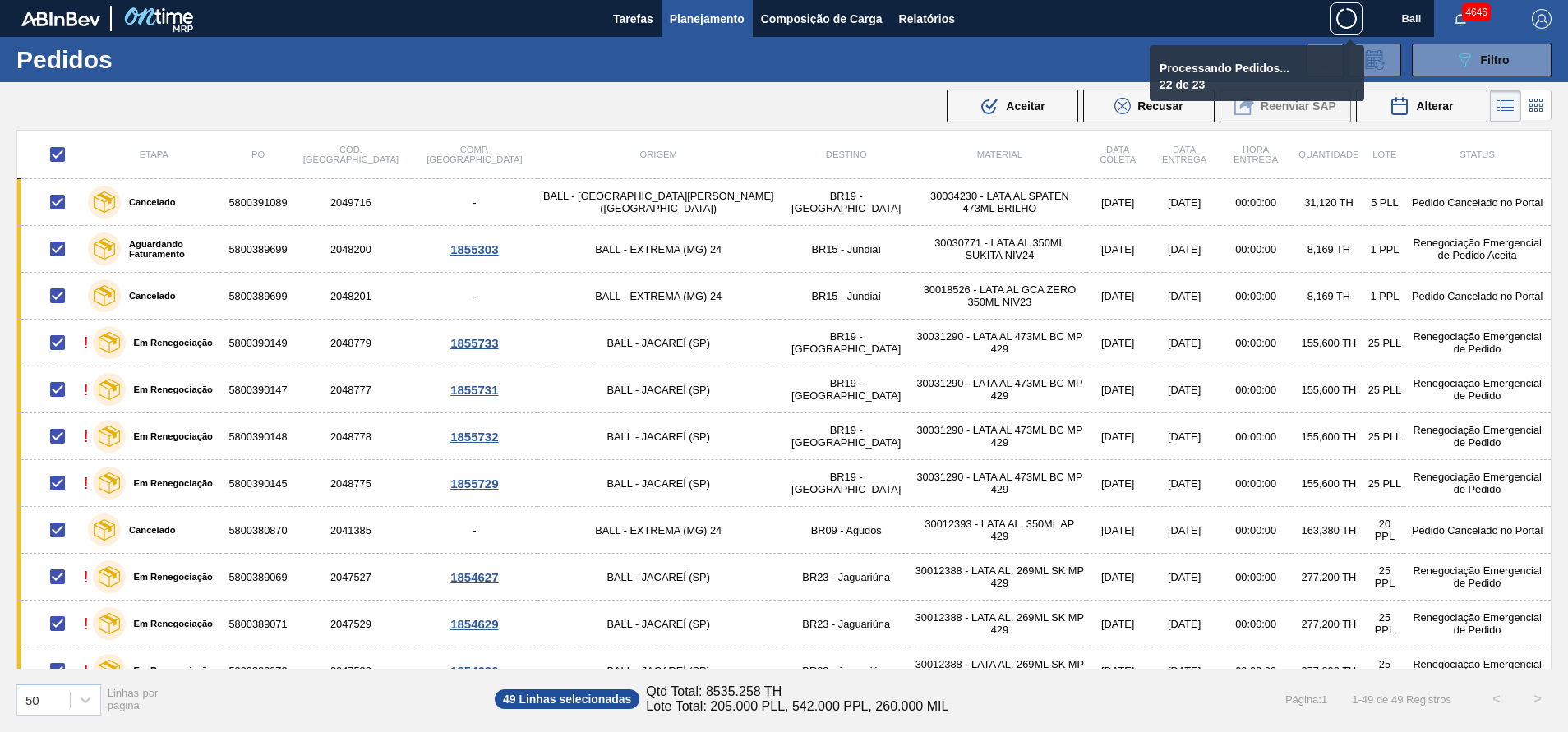
checkbox input "false"
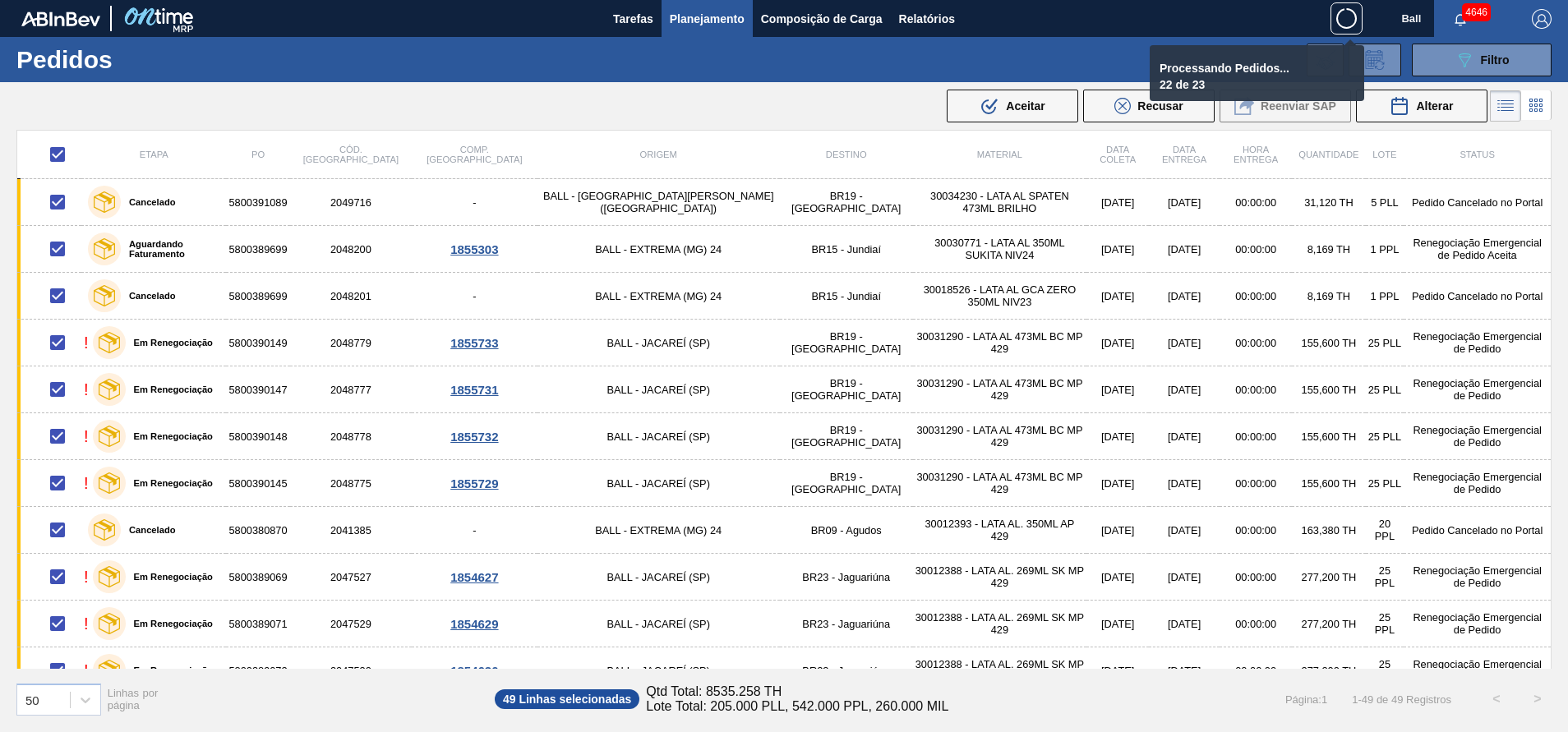
checkbox input "false"
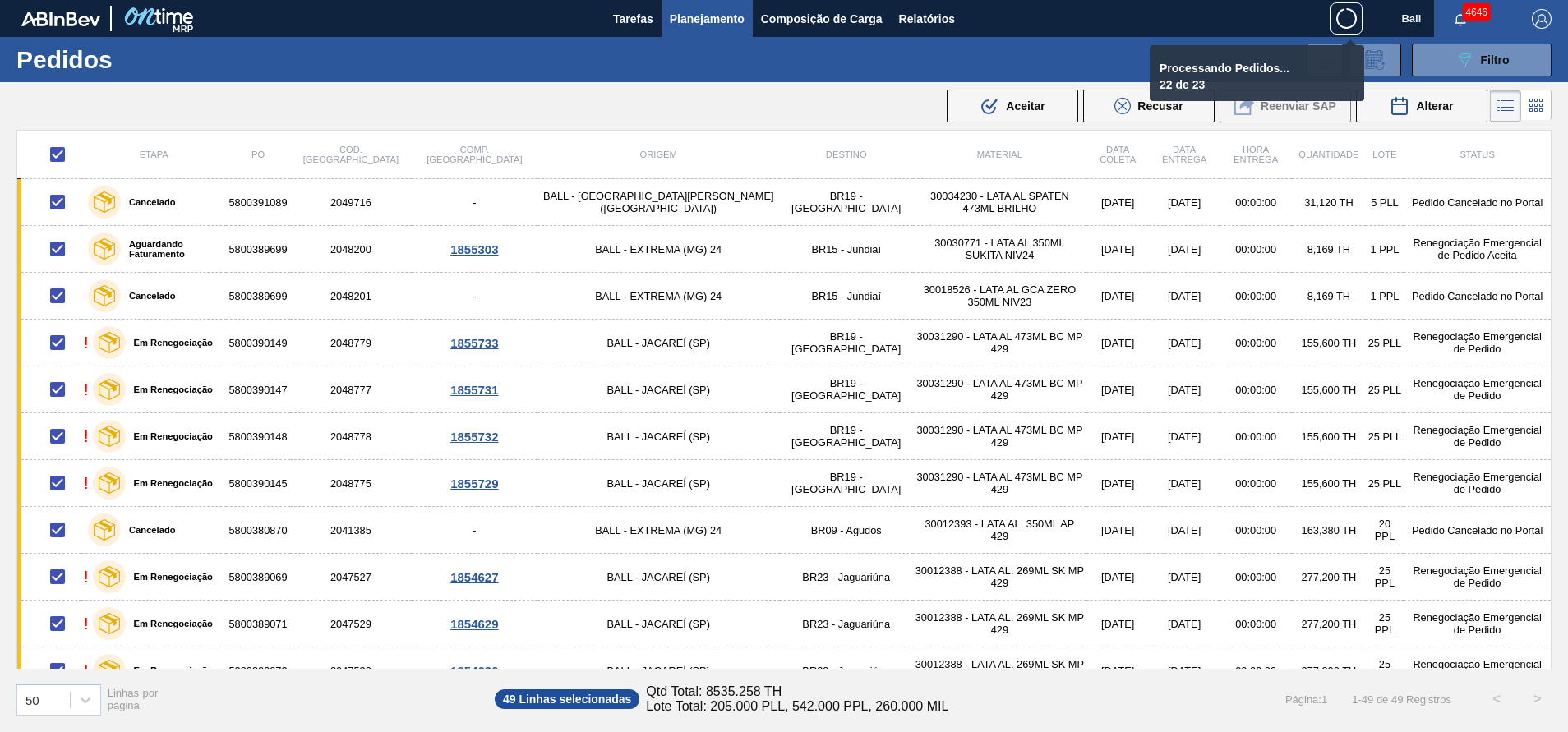
checkbox input "false"
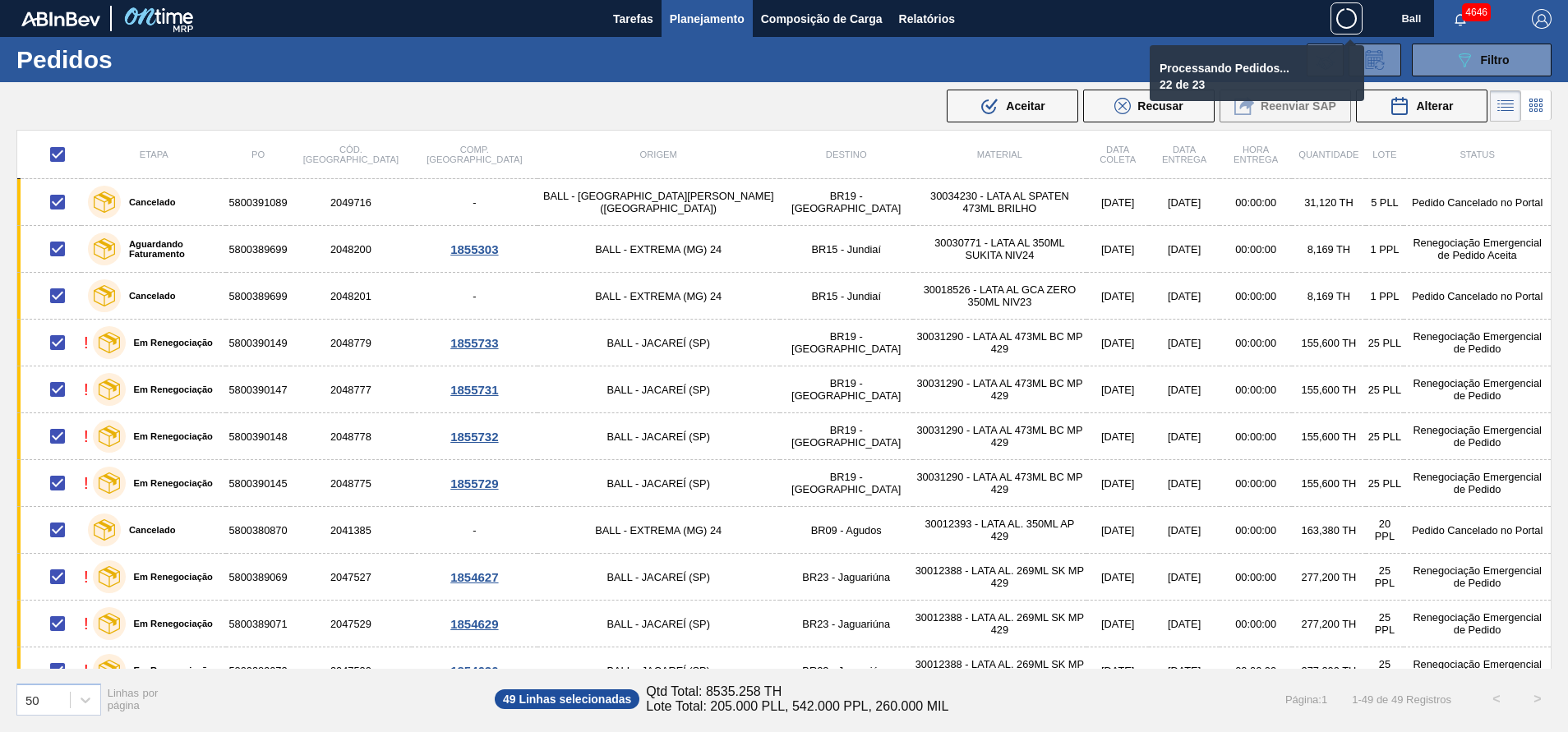
checkbox input "false"
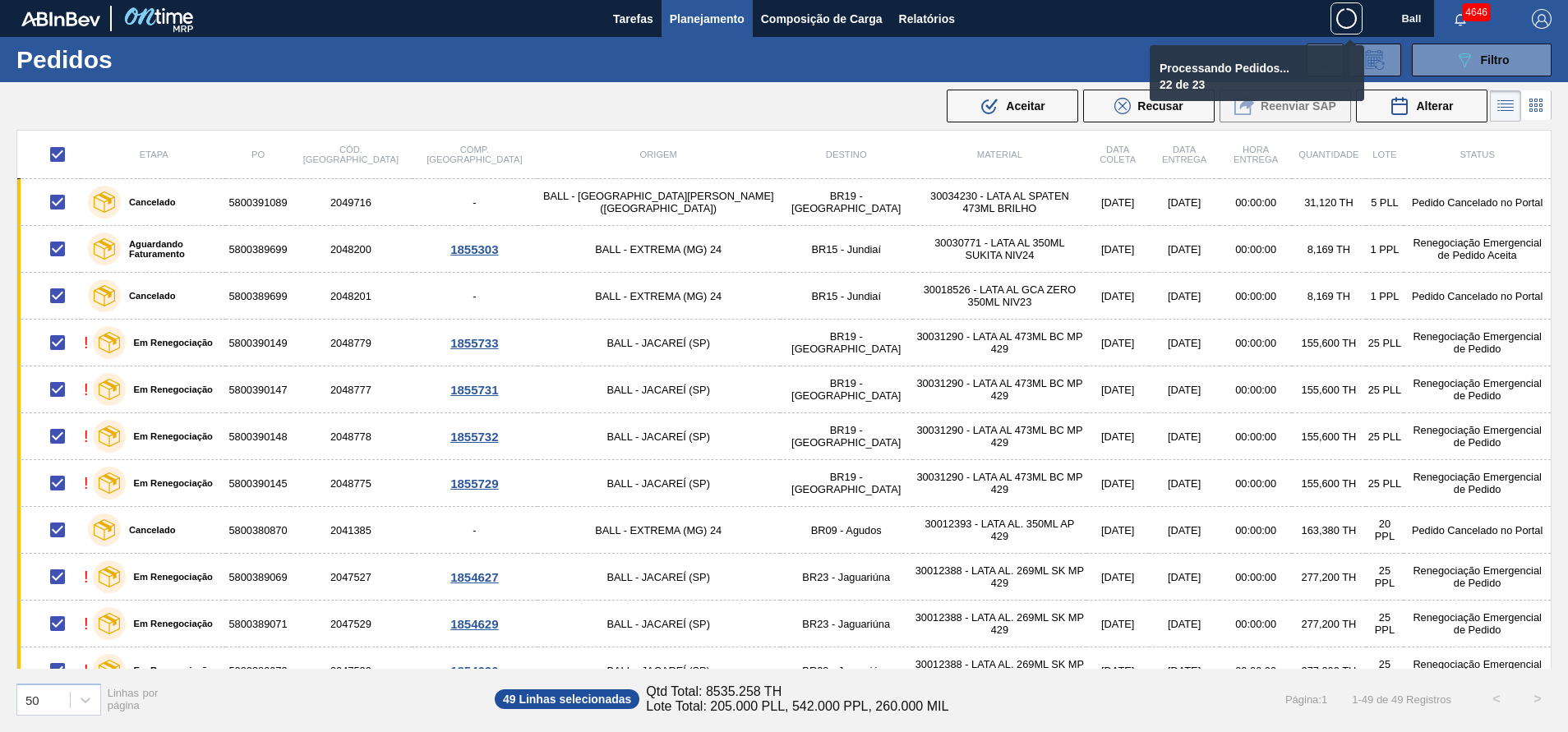
checkbox input "false"
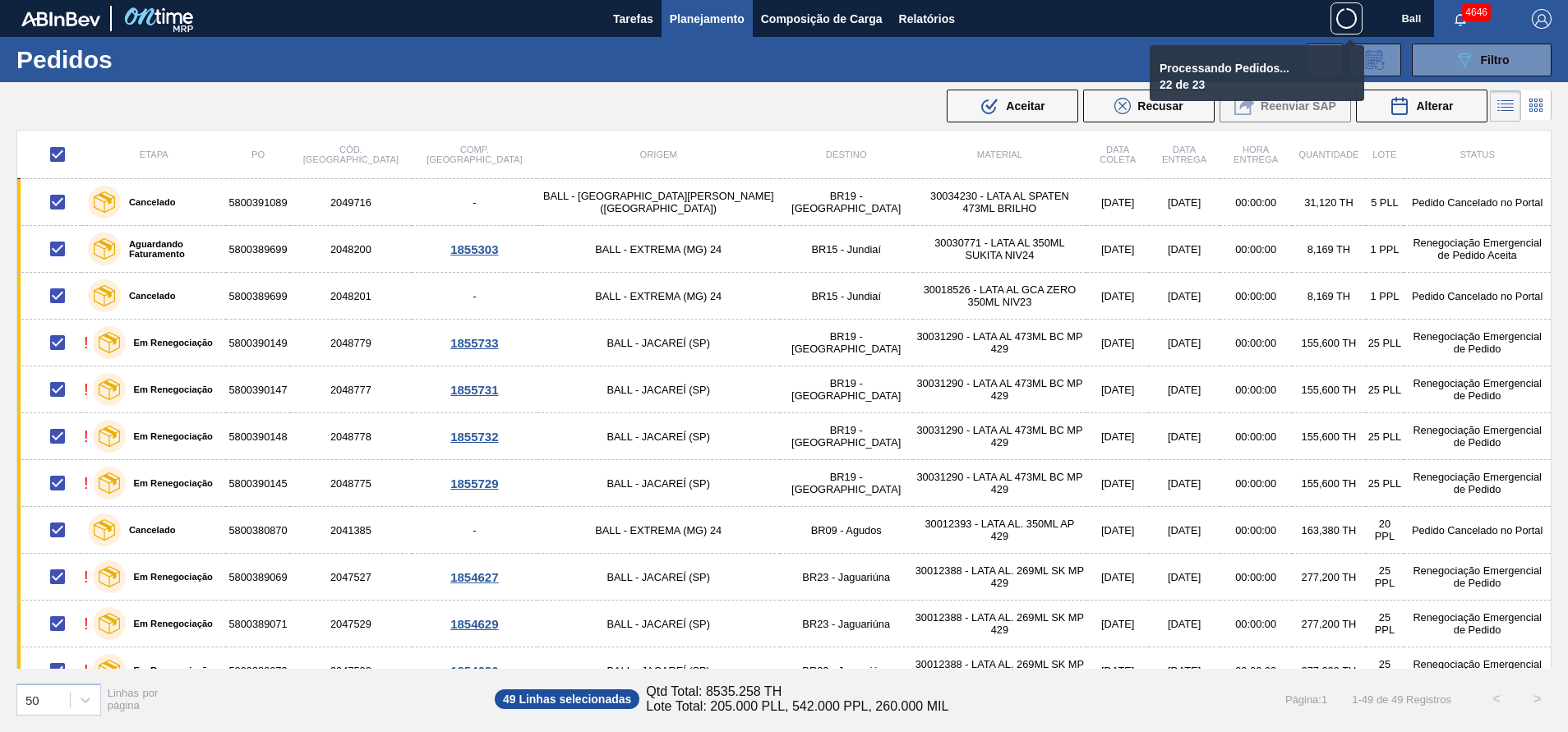
checkbox input "false"
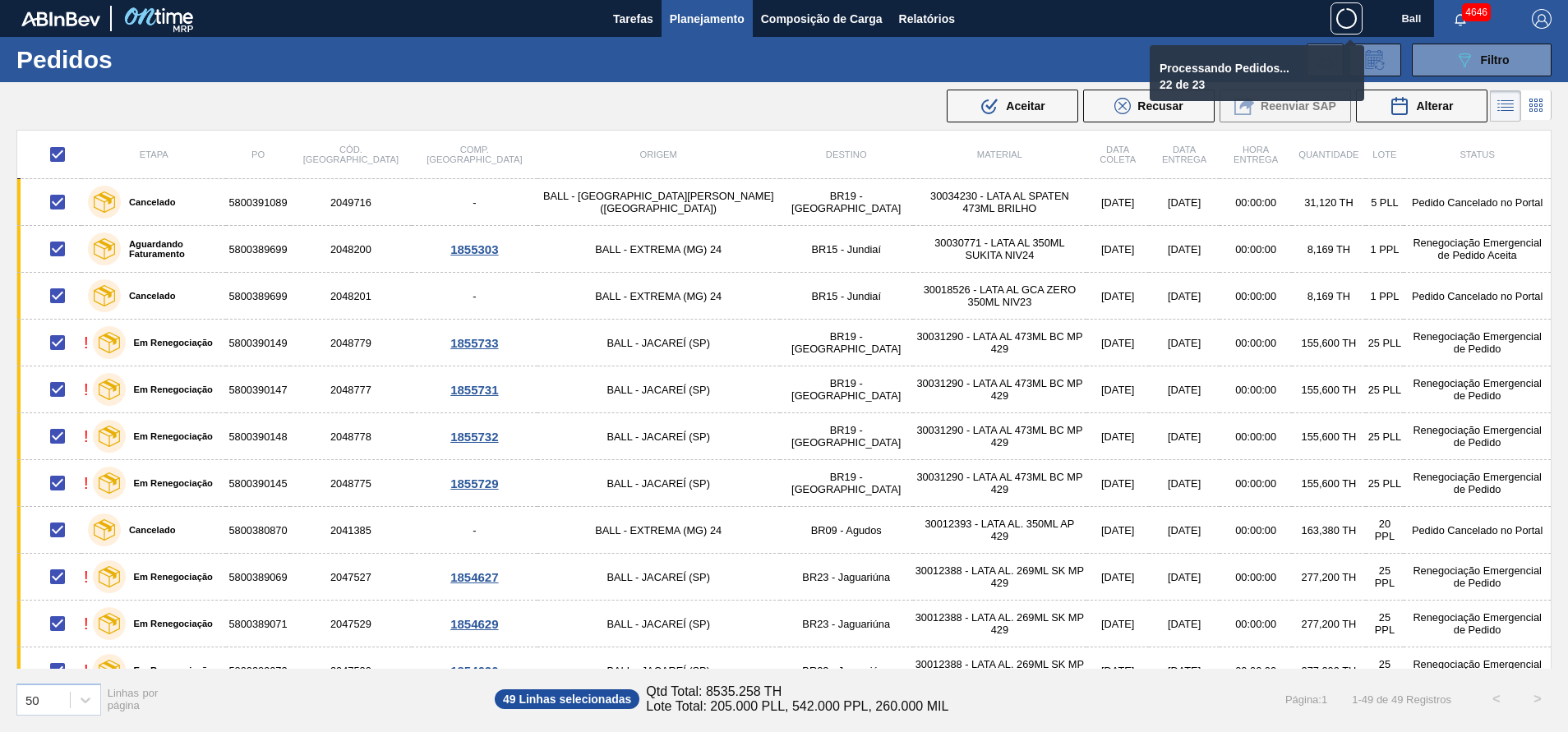
checkbox input "false"
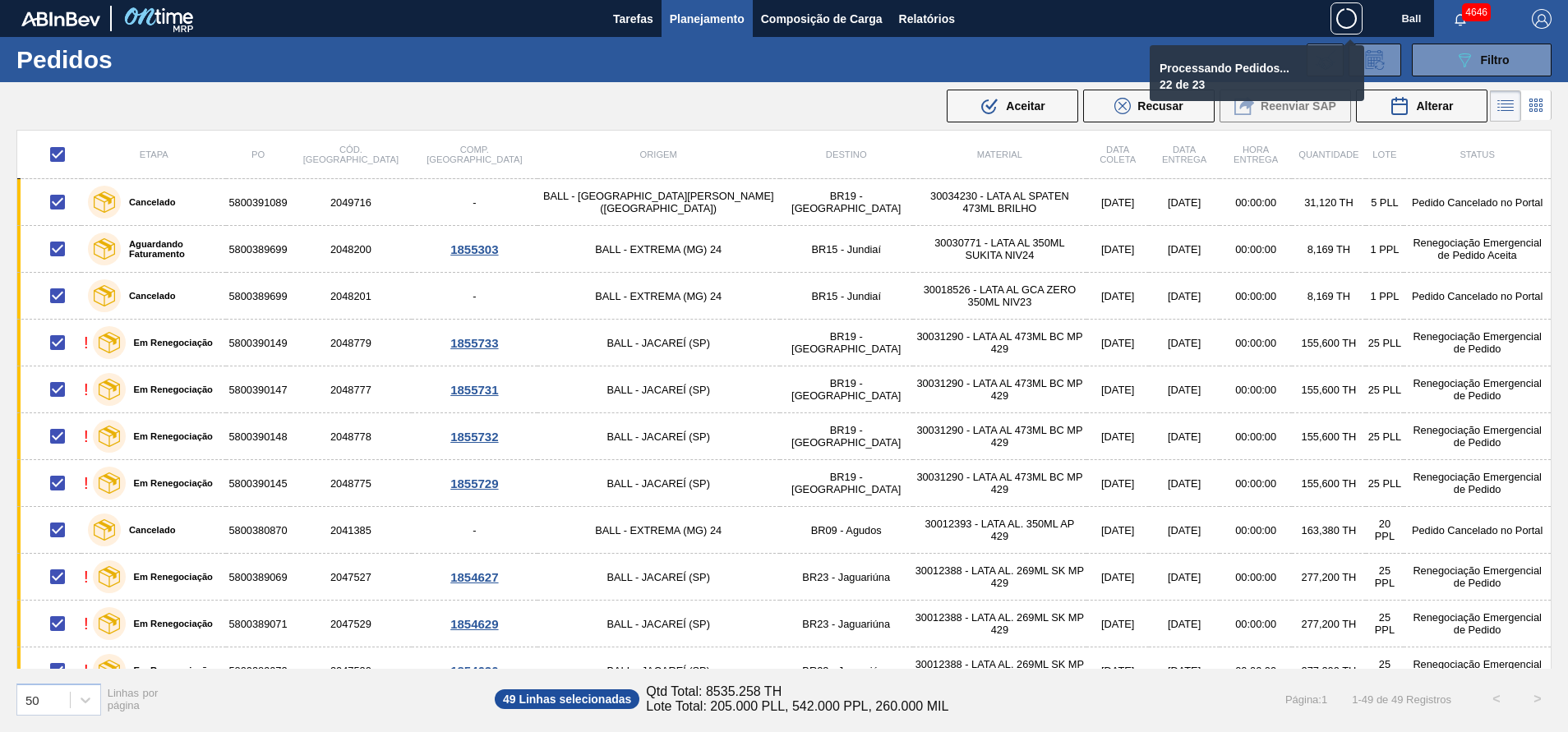
checkbox input "false"
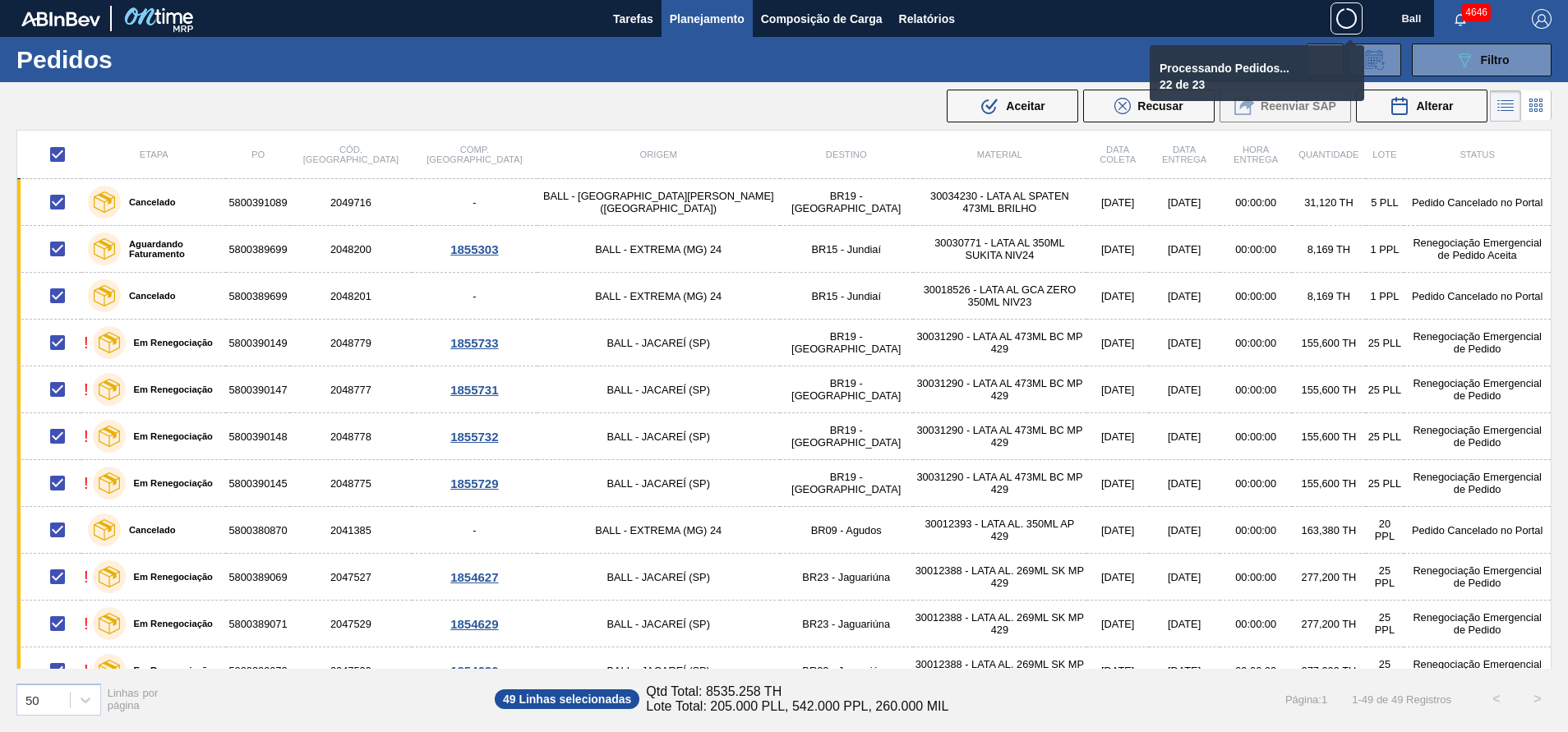
checkbox input "false"
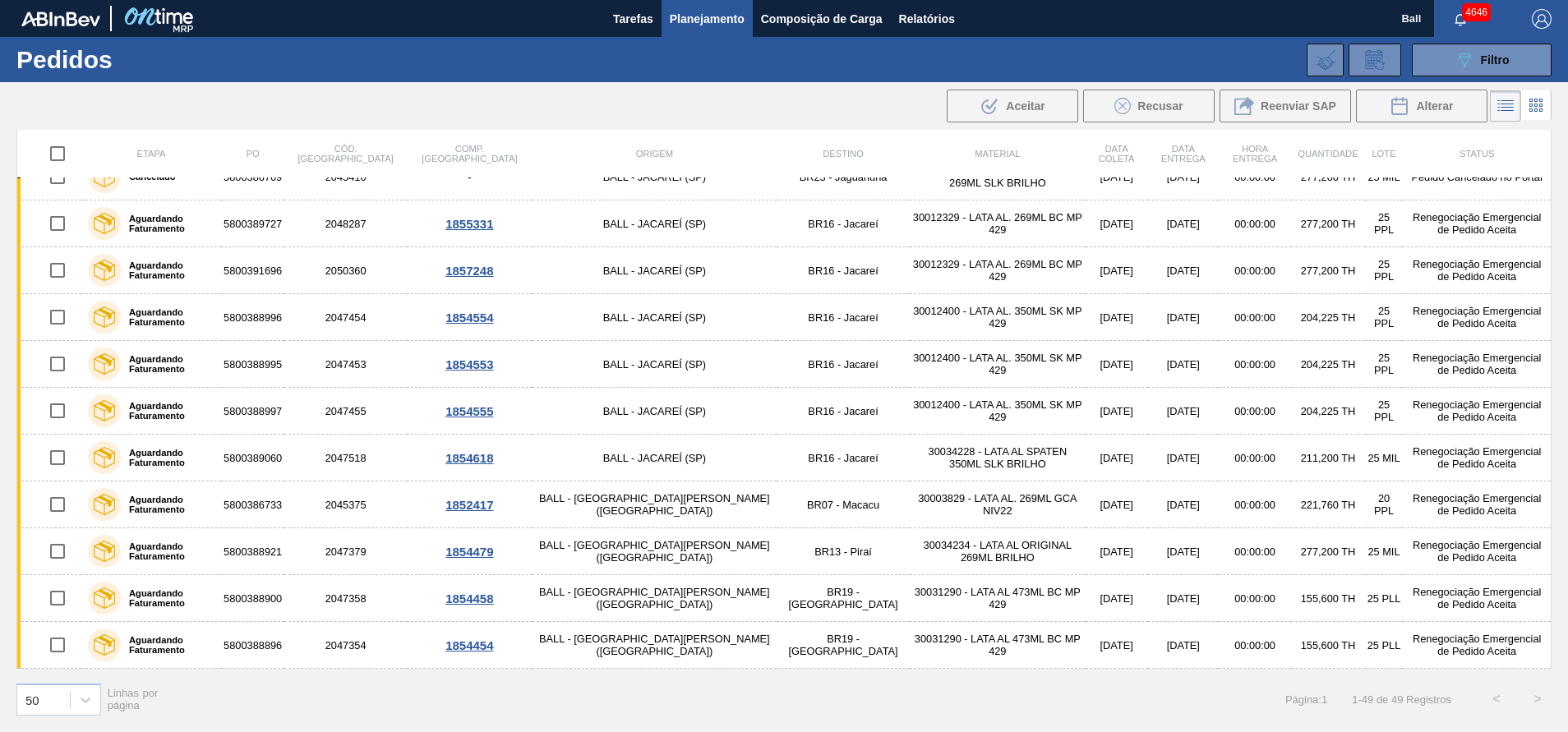
scroll to position [370, 0]
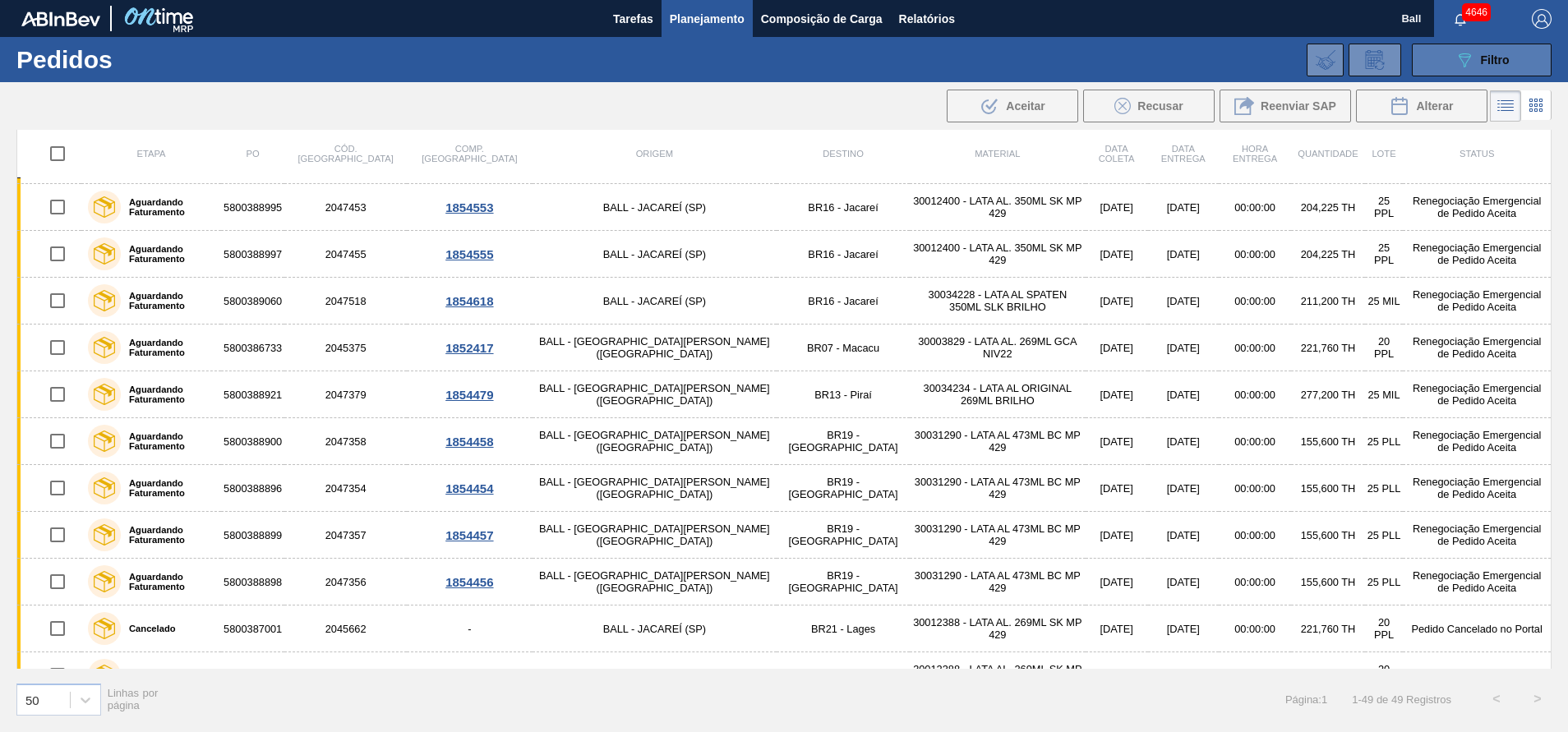
click at [1530, 64] on button "089F7B8B-B2A5-4AFE-B5C0-19BA573D28AC Filtro" at bounding box center [1482, 59] width 140 height 33
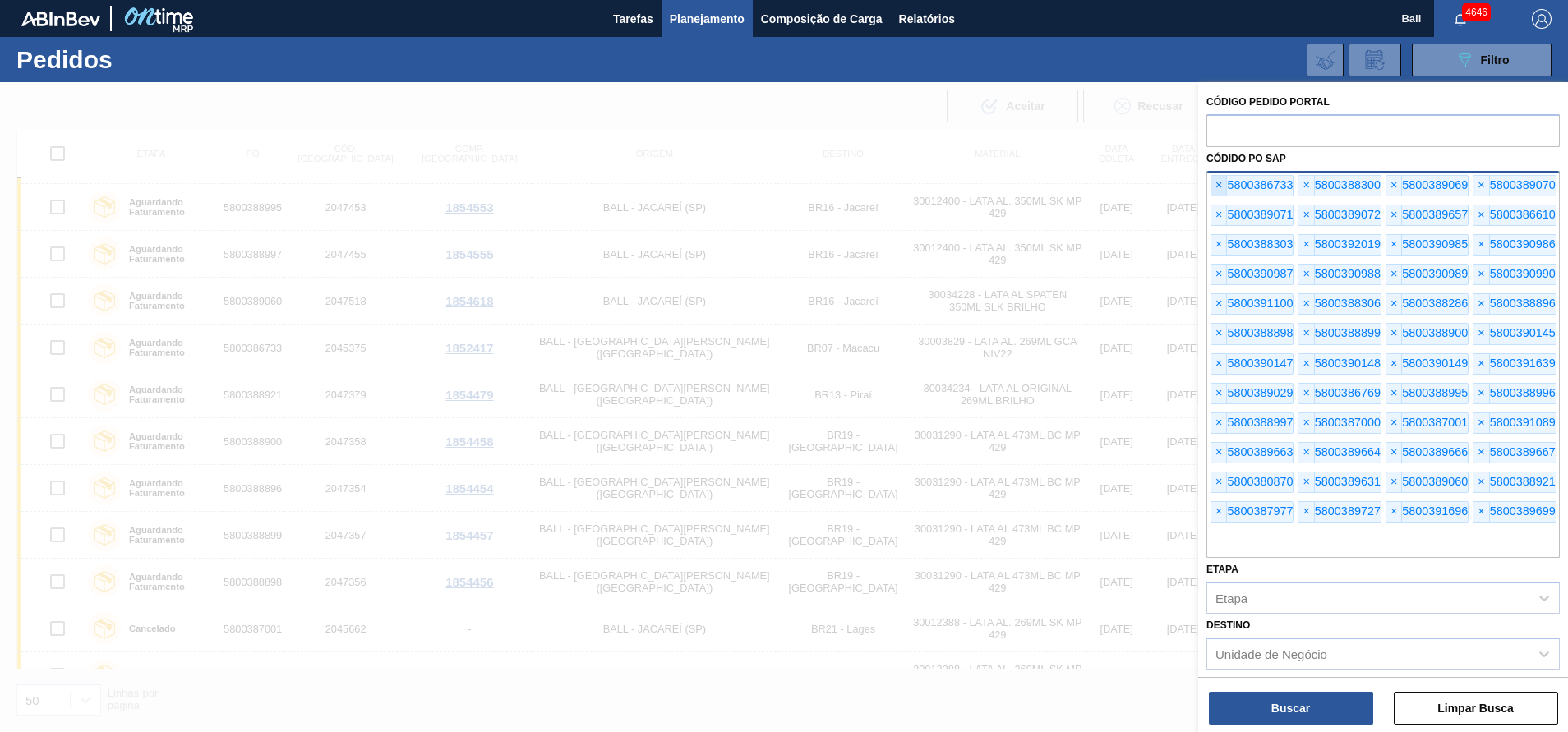
click at [1224, 183] on span "×" at bounding box center [1219, 185] width 15 height 20
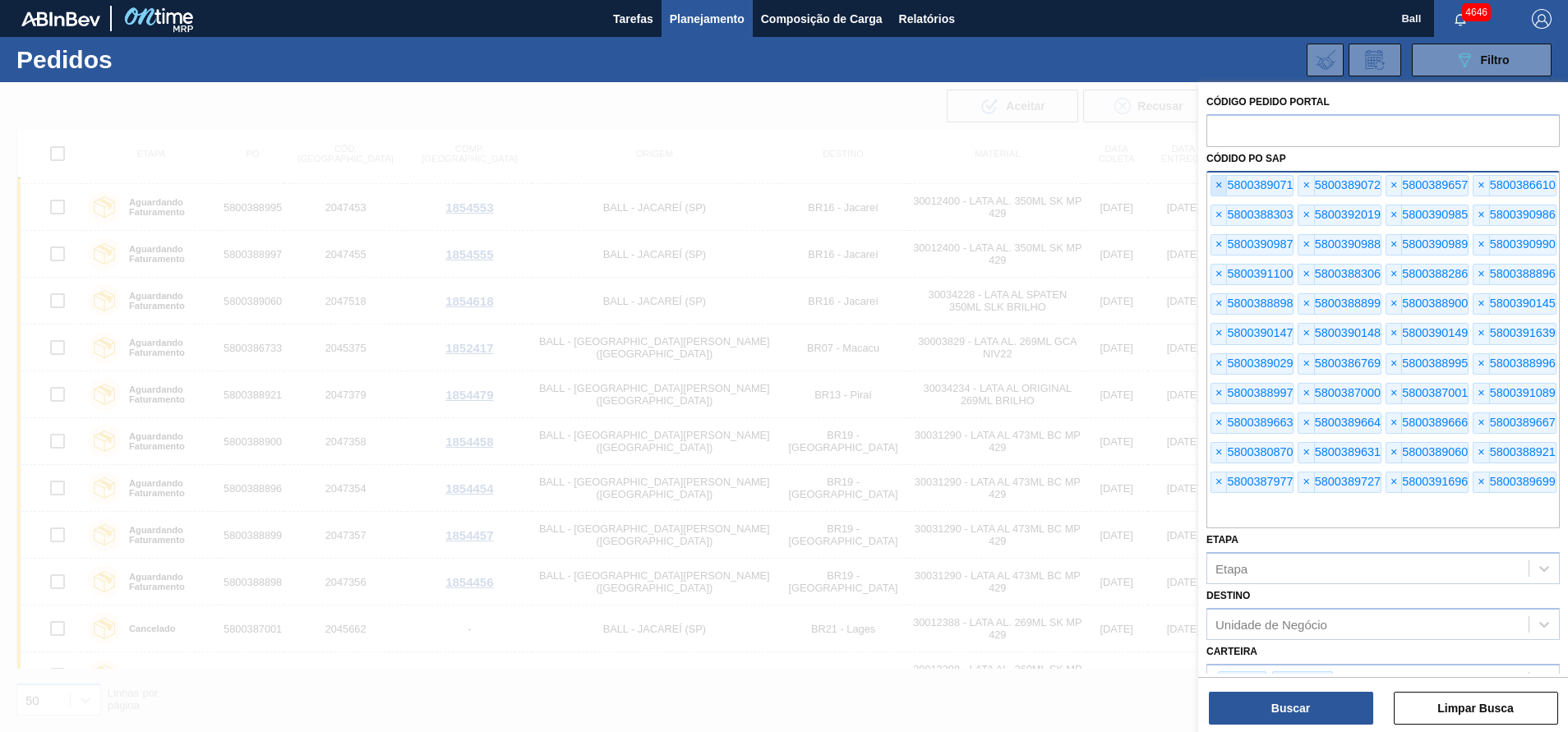
click at [1213, 181] on span "×" at bounding box center [1219, 185] width 15 height 20
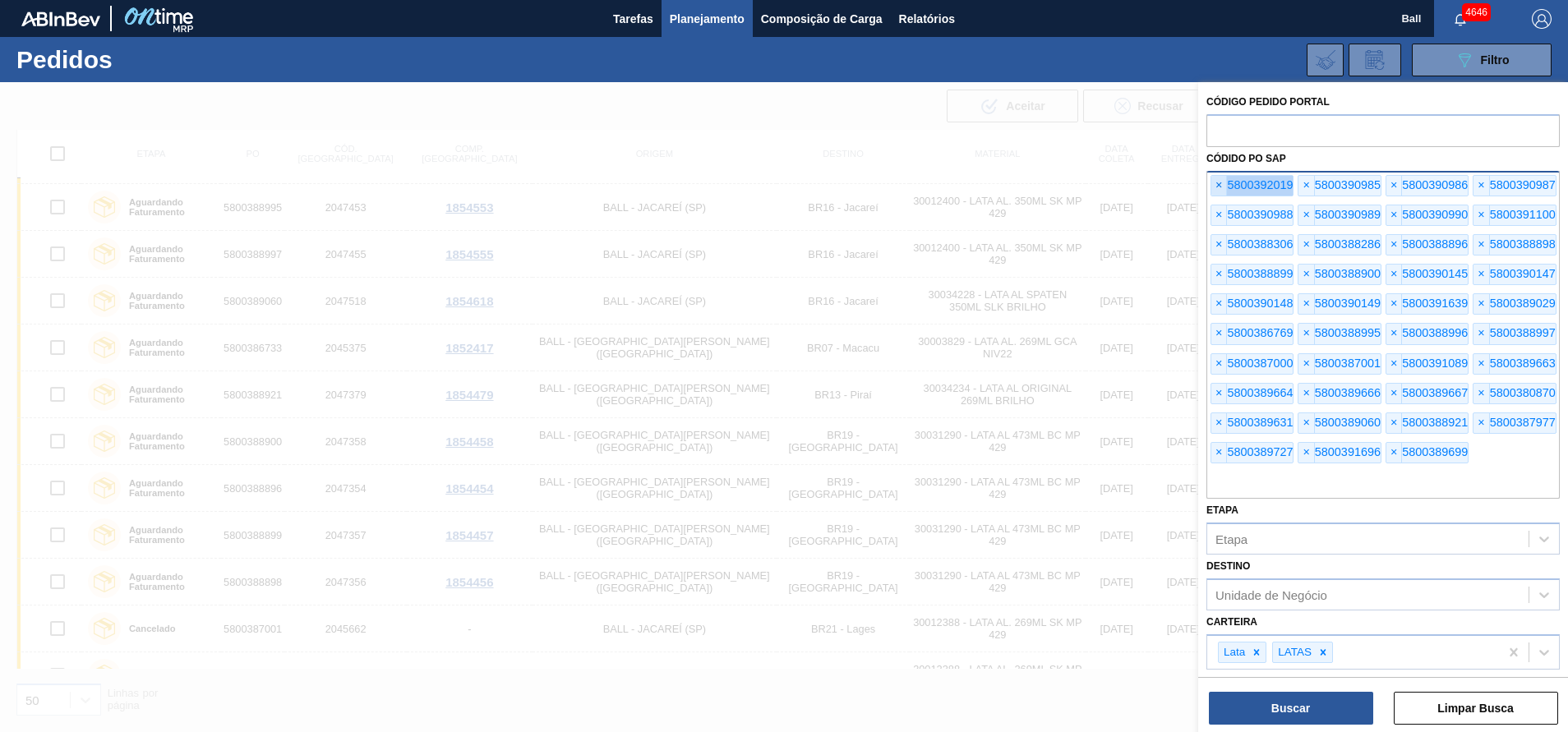
click at [1213, 181] on span "×" at bounding box center [1219, 185] width 15 height 20
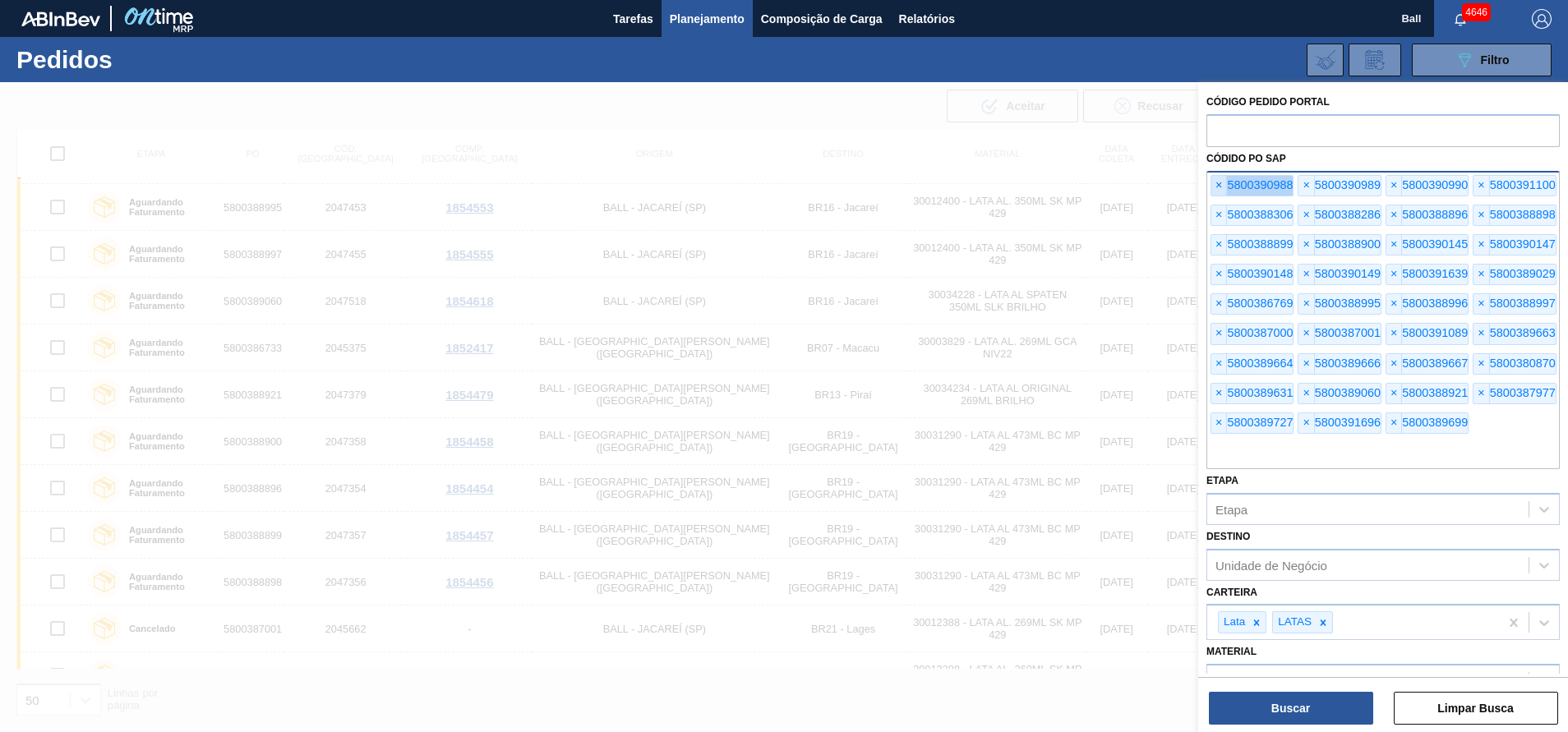
click at [1213, 181] on span "×" at bounding box center [1219, 185] width 15 height 20
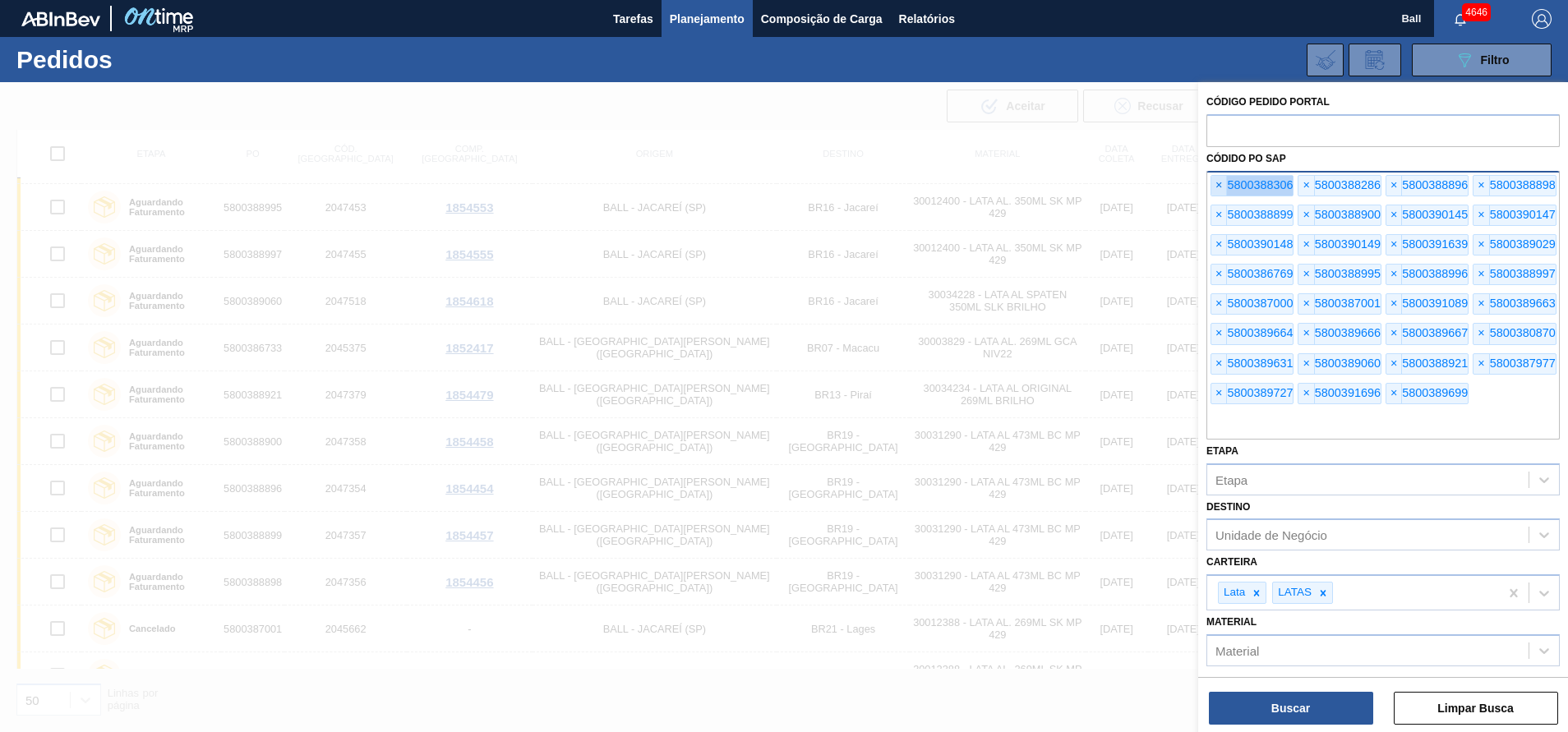
click at [1213, 181] on span "×" at bounding box center [1219, 185] width 15 height 20
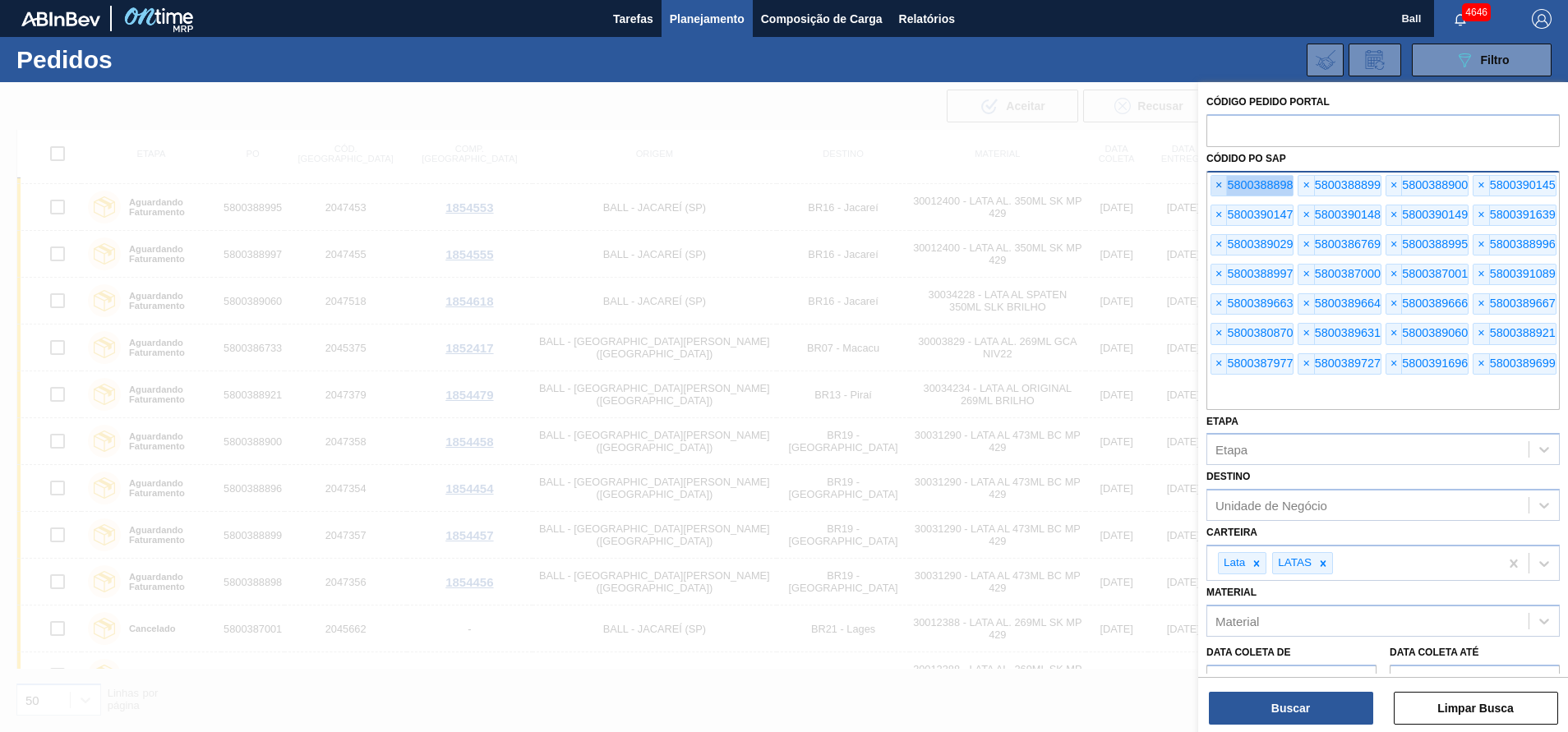
click at [1213, 181] on span "×" at bounding box center [1219, 185] width 15 height 20
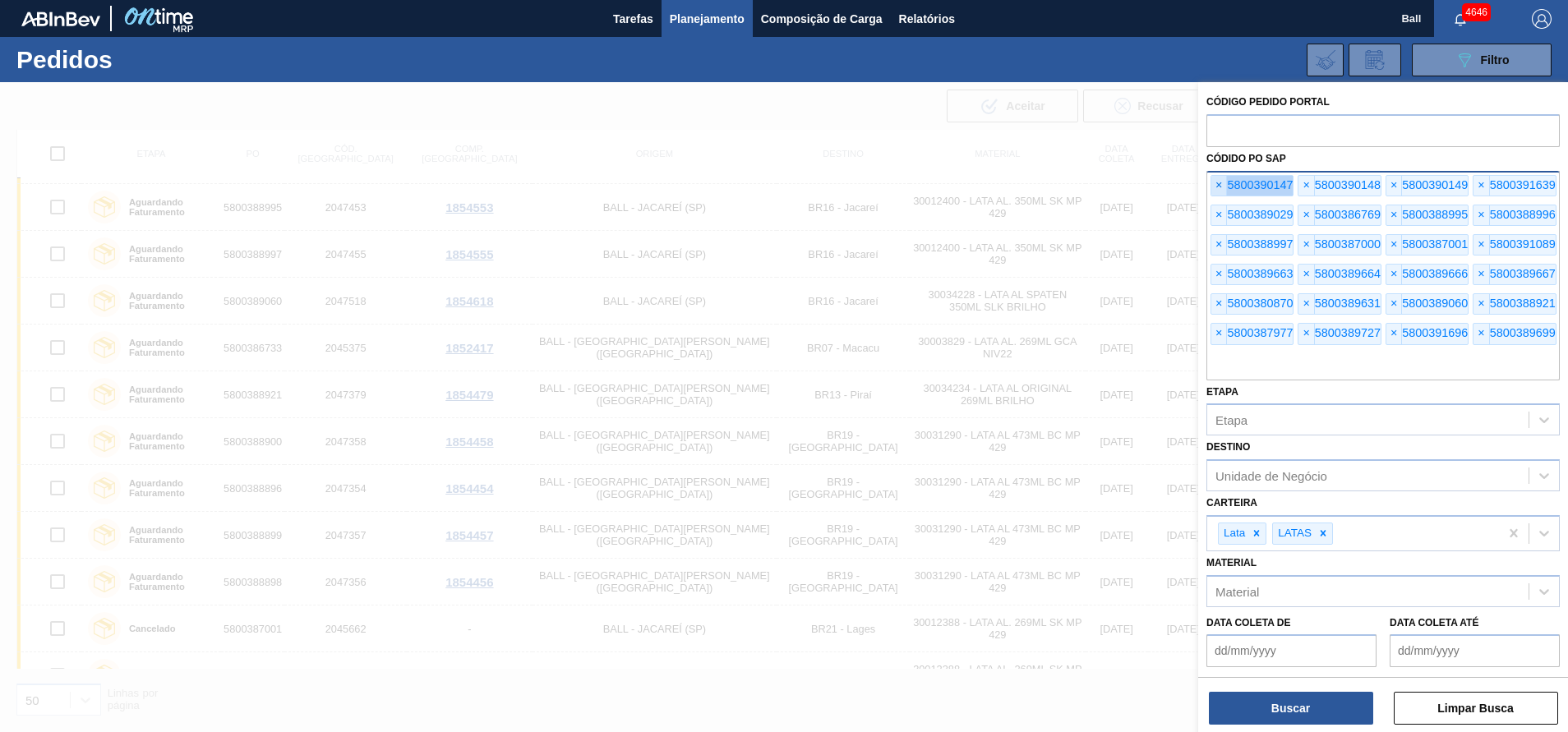
click at [1213, 181] on span "×" at bounding box center [1219, 185] width 15 height 20
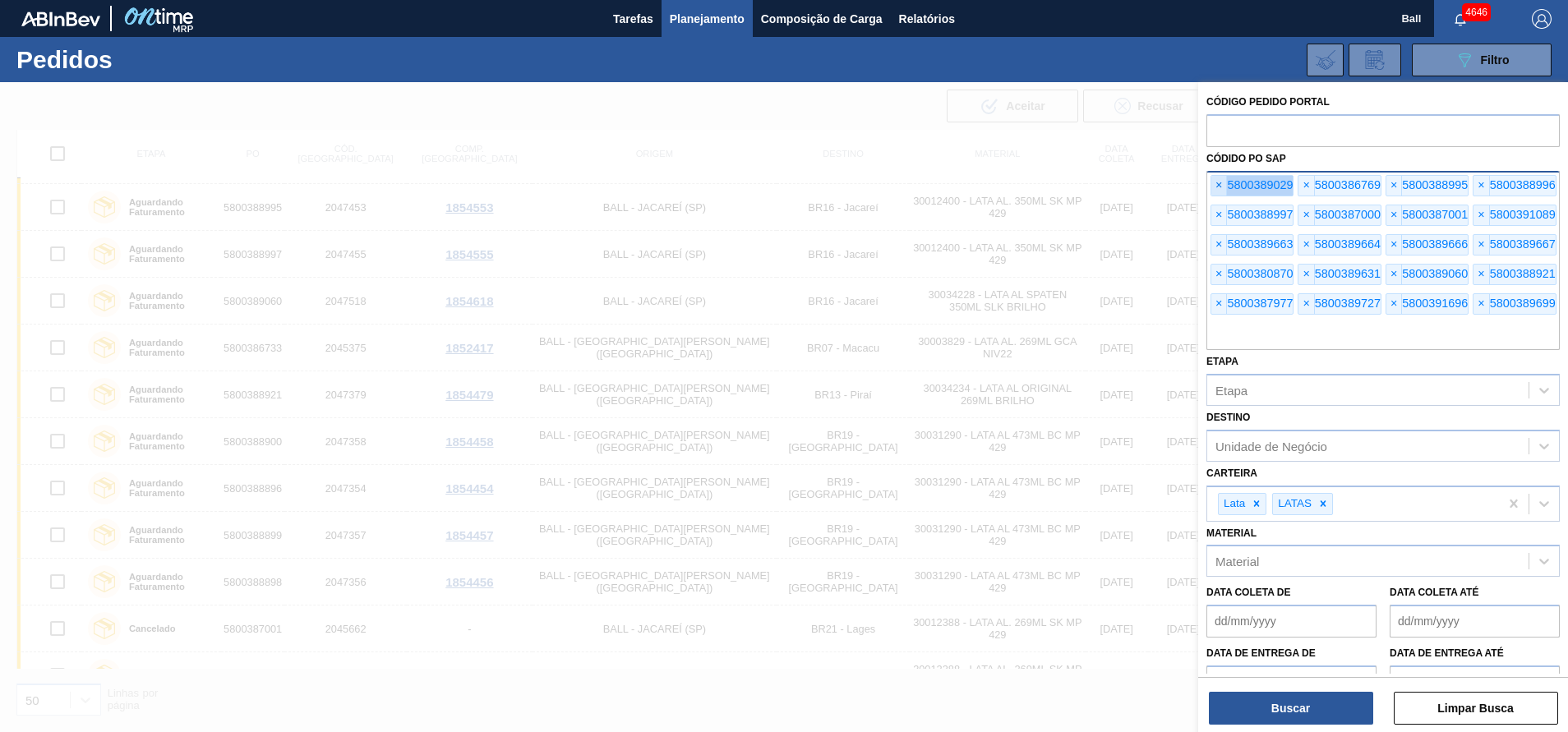
click at [1213, 181] on span "×" at bounding box center [1219, 185] width 15 height 20
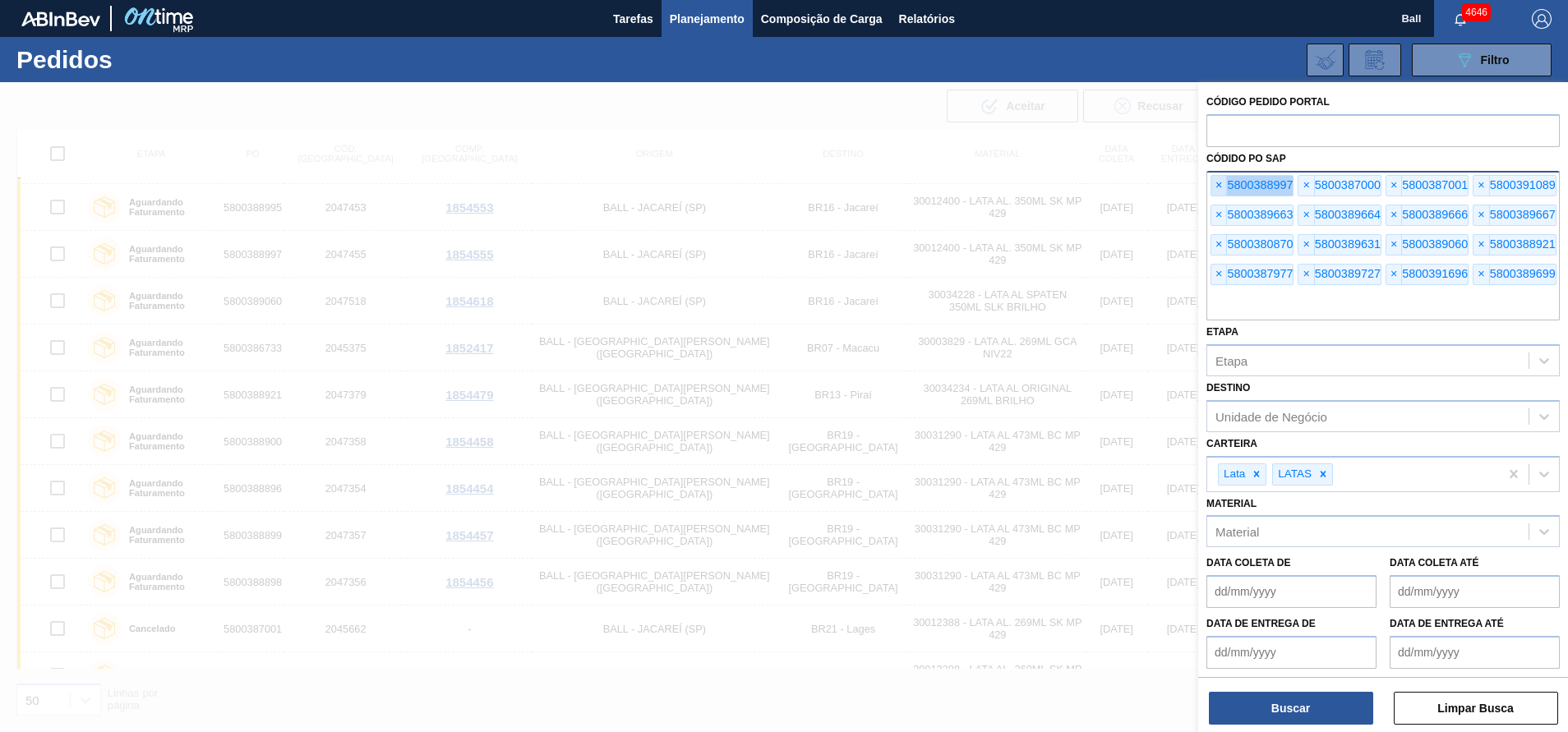
click at [1213, 181] on span "×" at bounding box center [1219, 185] width 15 height 20
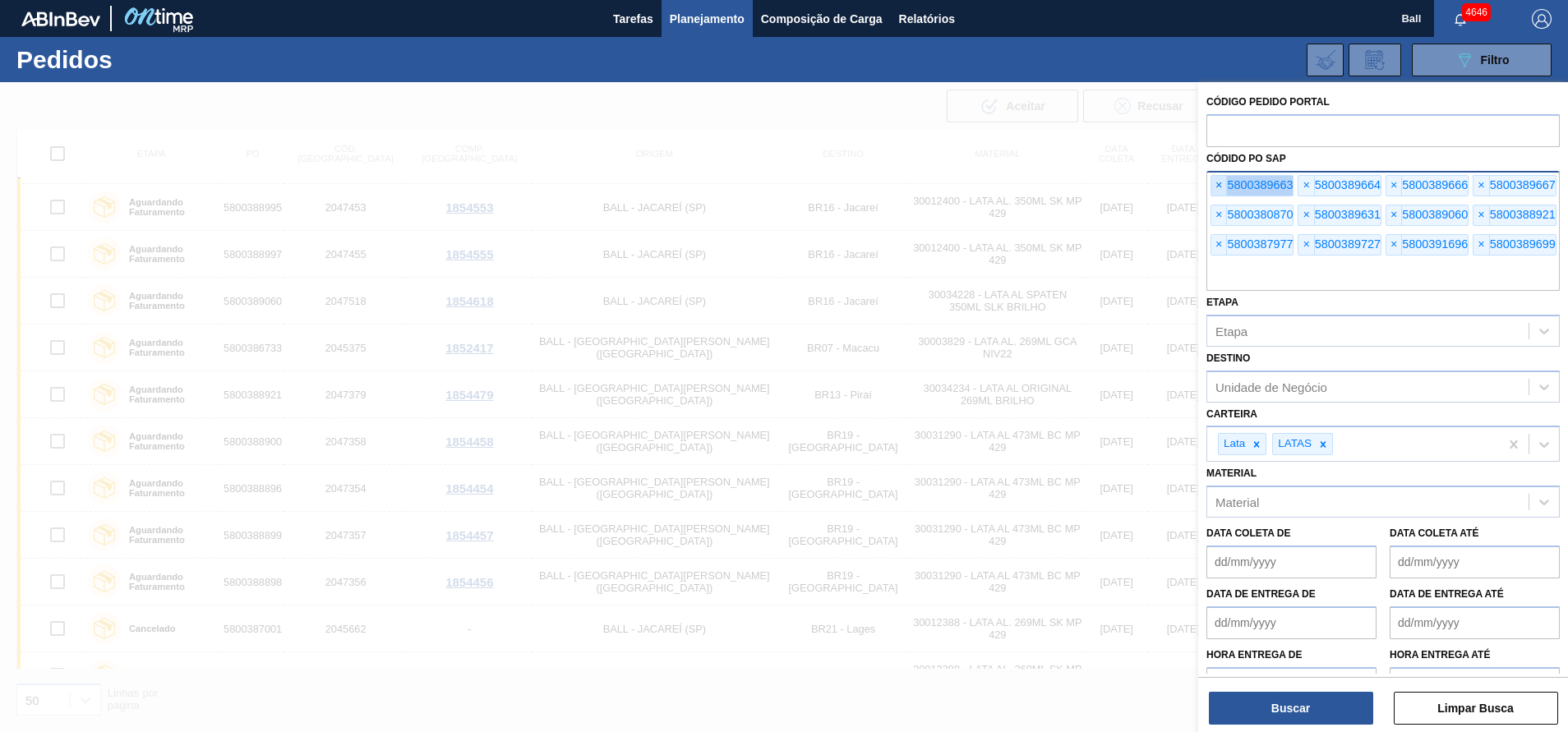
click at [1213, 181] on span "×" at bounding box center [1219, 185] width 15 height 20
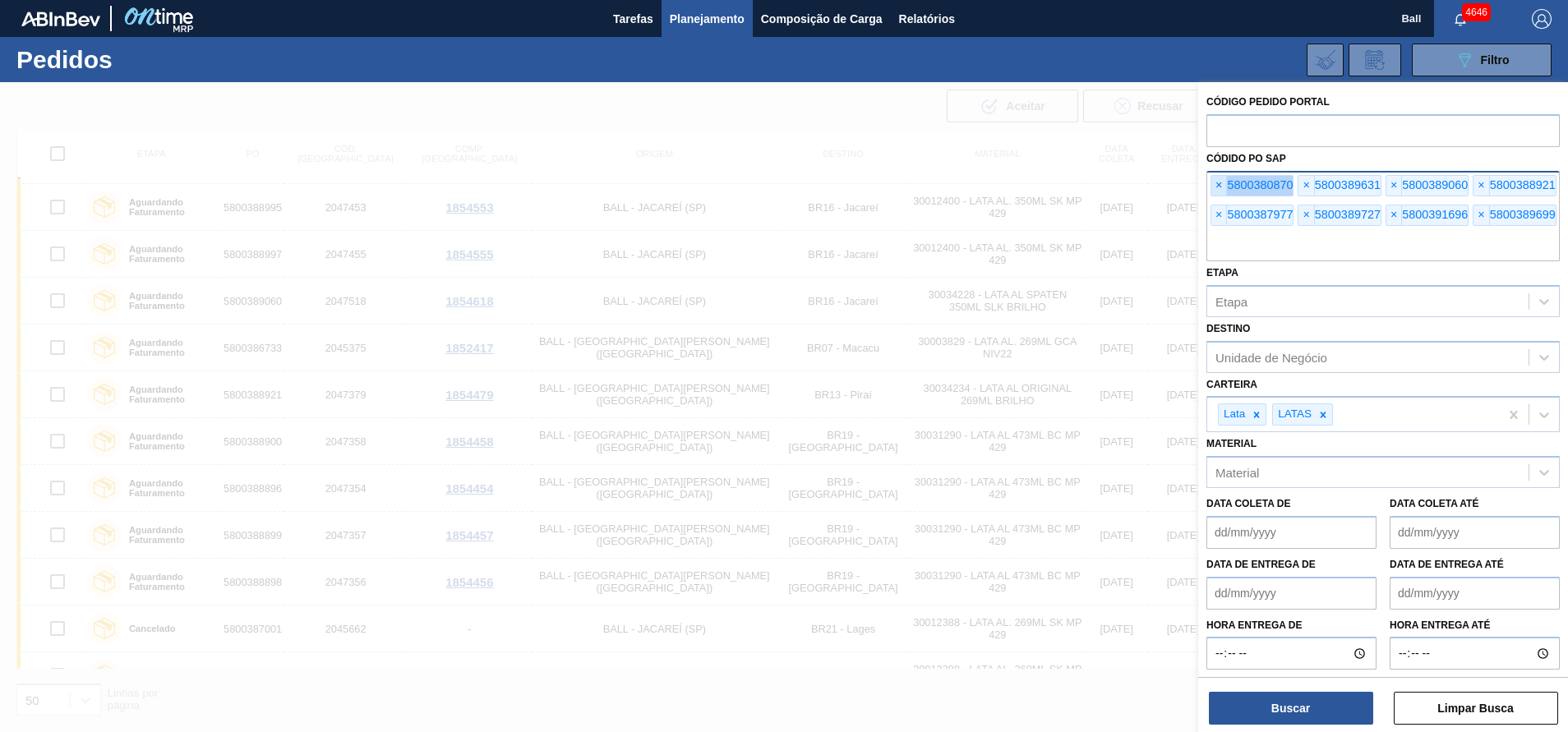
click at [1213, 181] on span "×" at bounding box center [1219, 185] width 15 height 20
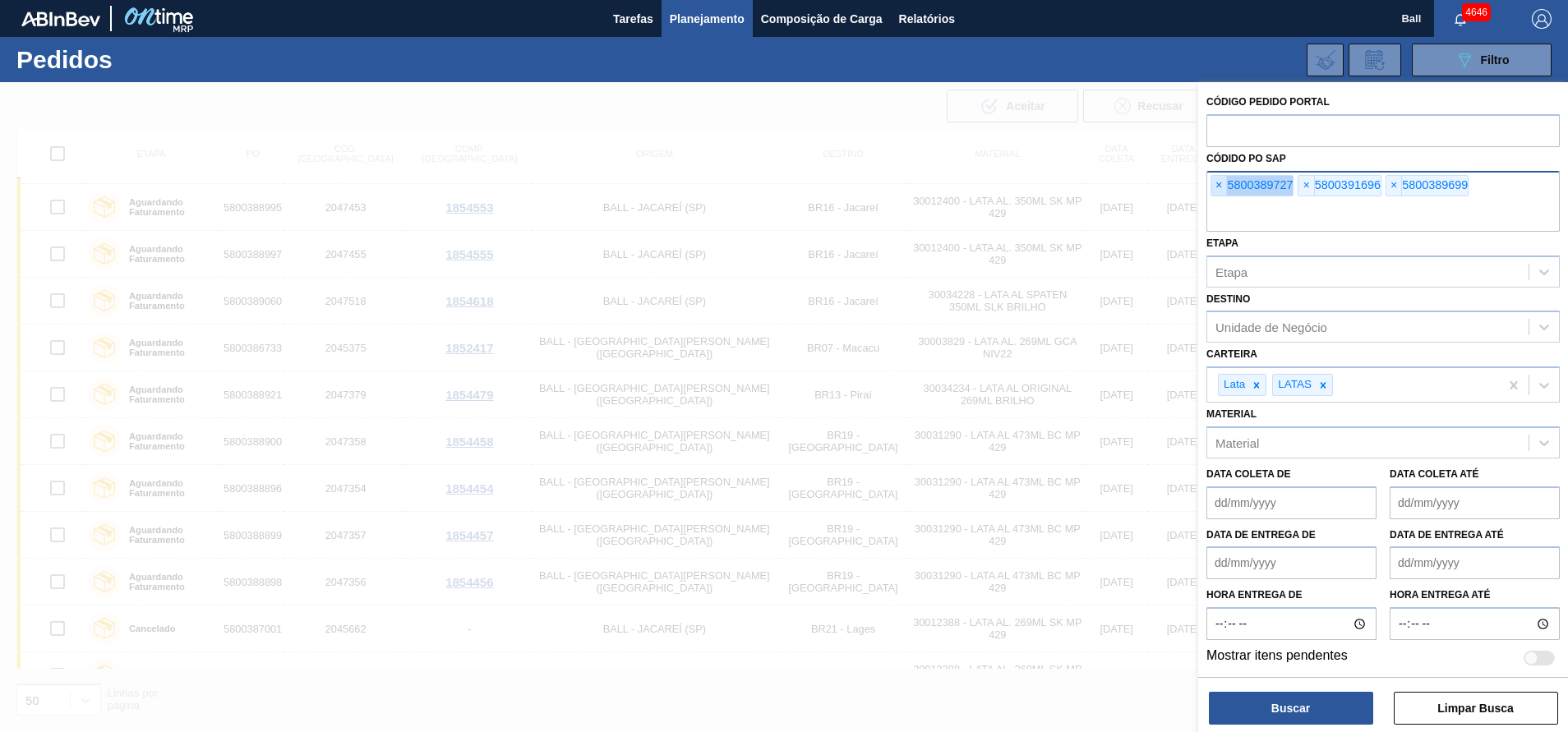
click at [1213, 181] on span "×" at bounding box center [1219, 185] width 15 height 20
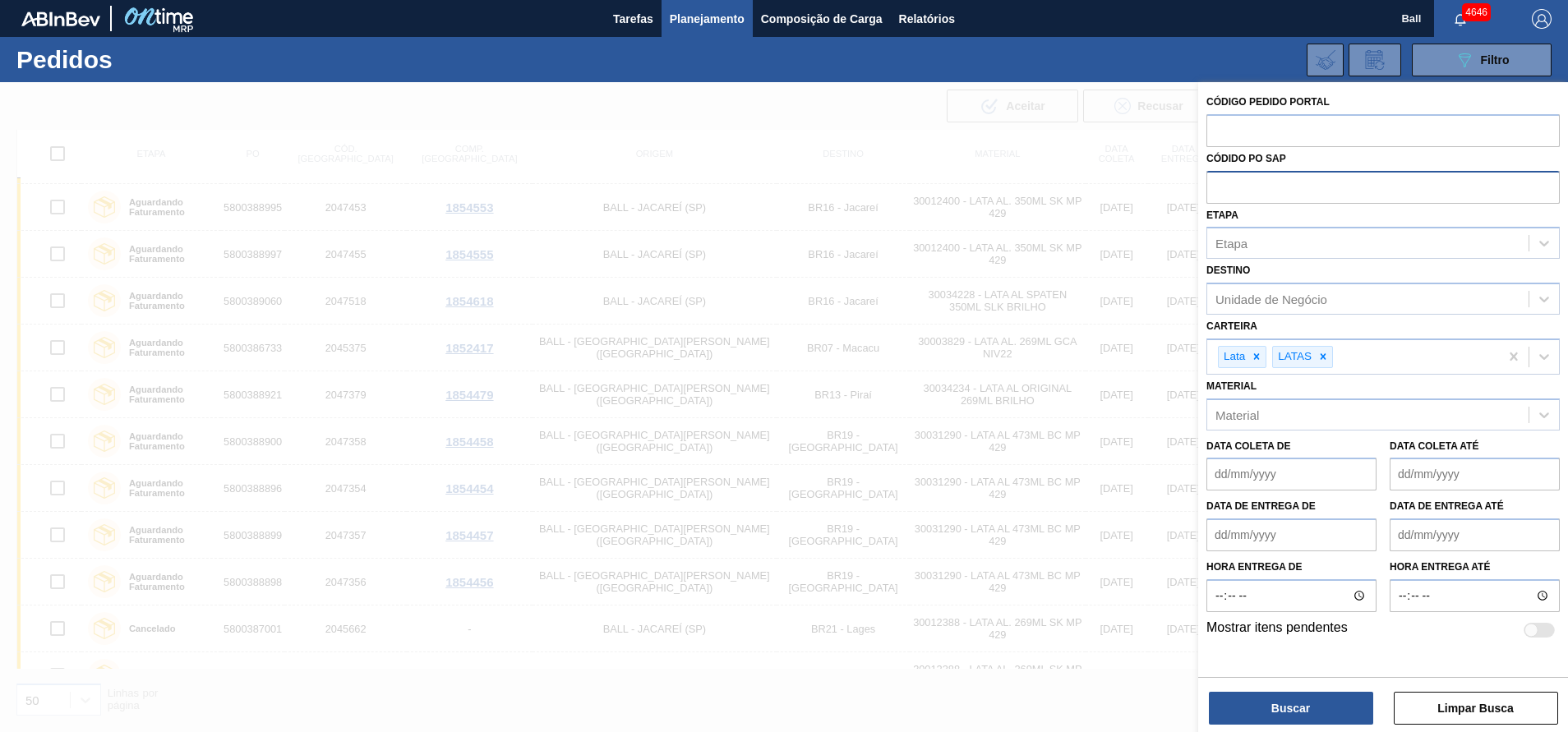
paste input "5800389659"
type input "5800389659"
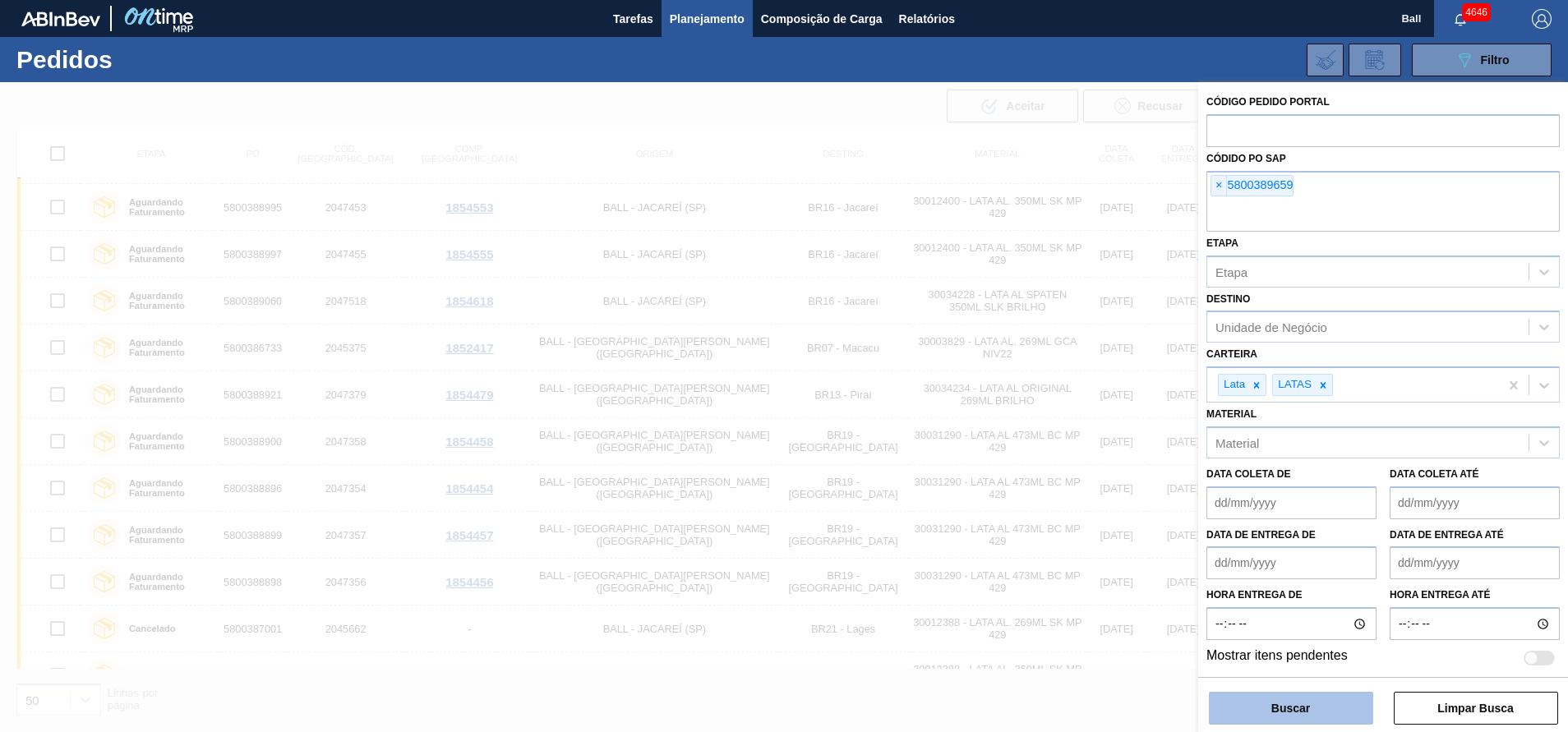
click at [1310, 694] on button "Buscar" at bounding box center [1290, 708] width 164 height 33
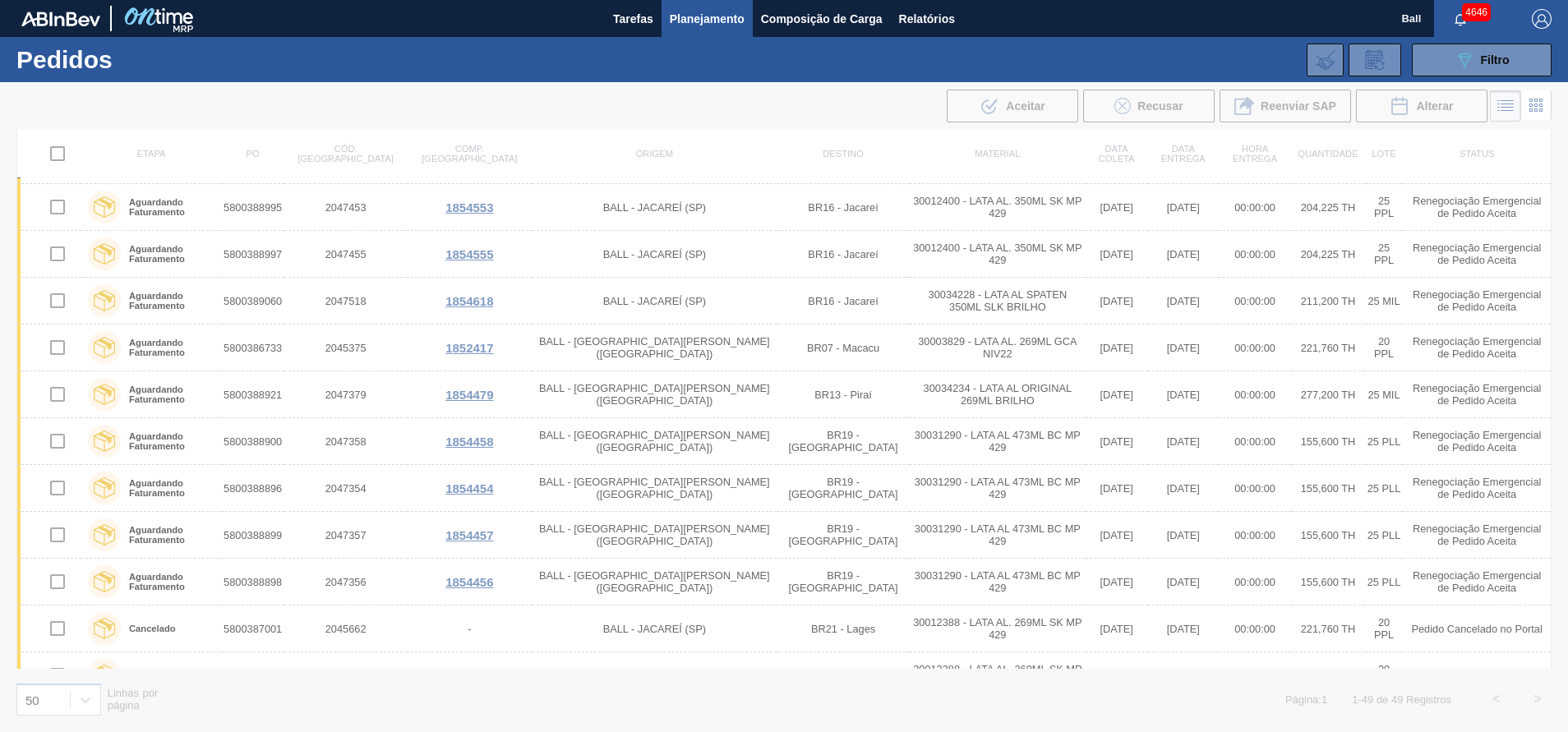
scroll to position [0, 0]
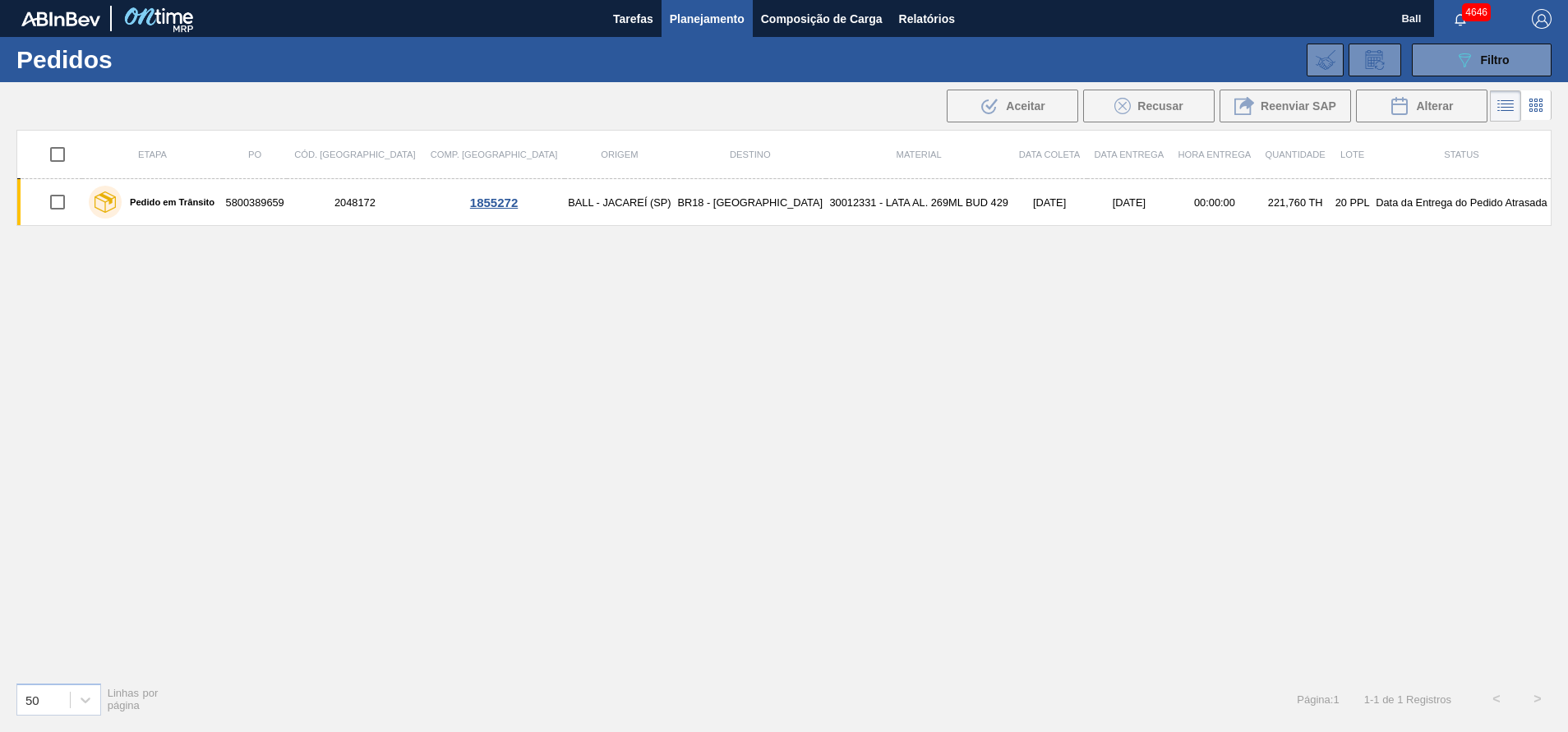
click at [1411, 64] on div "089F7B8B-B2A5-4AFE-B5C0-19BA573D28AC Filtro Código Pedido Portal Códido PO SAP …" at bounding box center [911, 59] width 1298 height 49
click at [1425, 60] on button "089F7B8B-B2A5-4AFE-B5C0-19BA573D28AC Filtro" at bounding box center [1482, 59] width 140 height 33
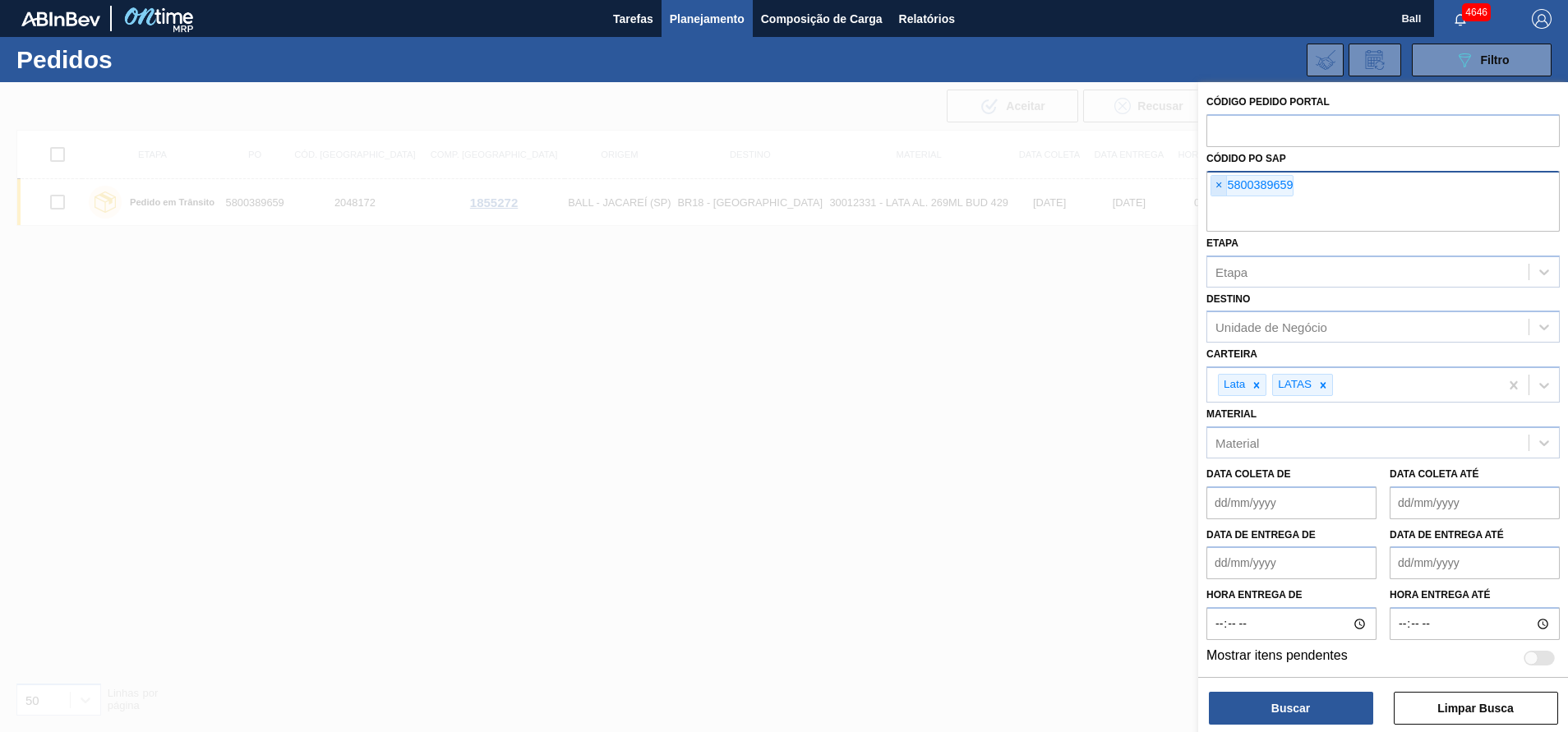
click at [1218, 185] on span "×" at bounding box center [1219, 185] width 15 height 20
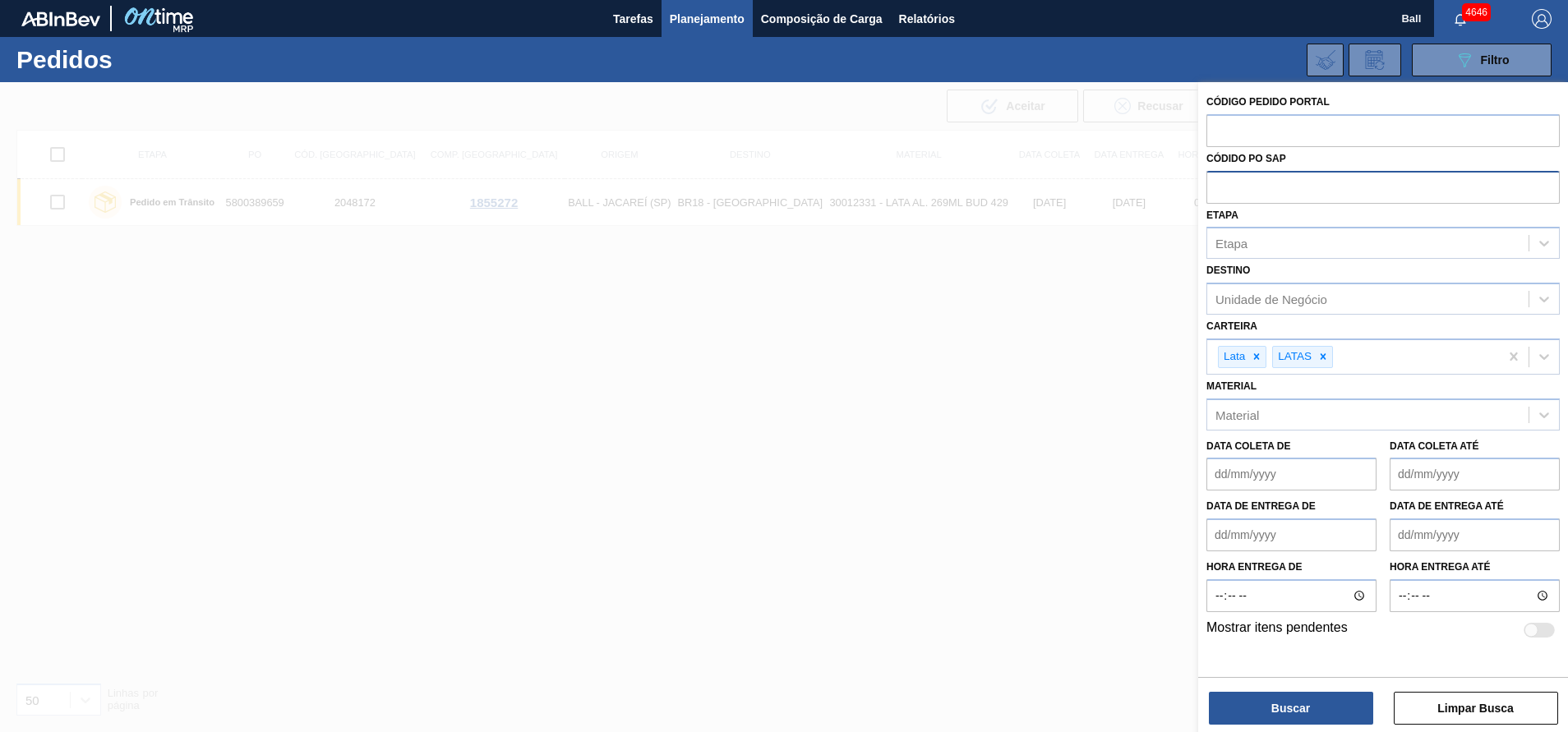
paste input "5800390449"
type input "5800390449"
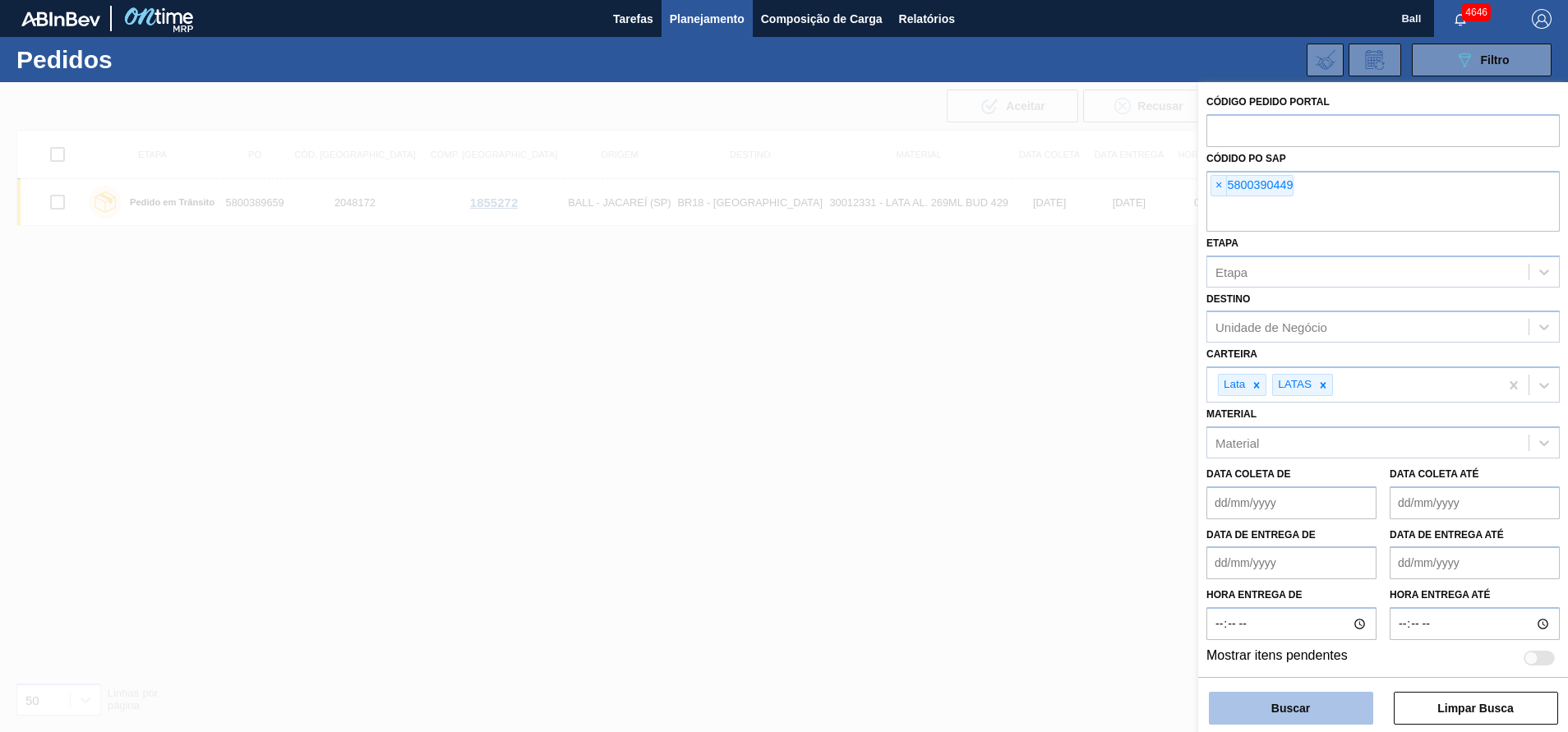
click at [1300, 692] on button "Buscar" at bounding box center [1290, 708] width 164 height 33
